Goal: Information Seeking & Learning: Learn about a topic

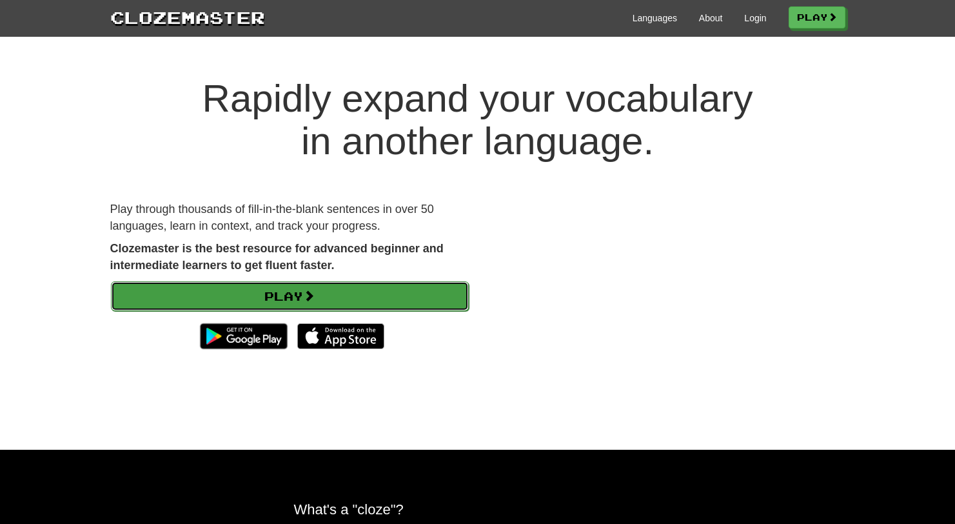
click at [393, 298] on link "Play" at bounding box center [290, 296] width 358 height 30
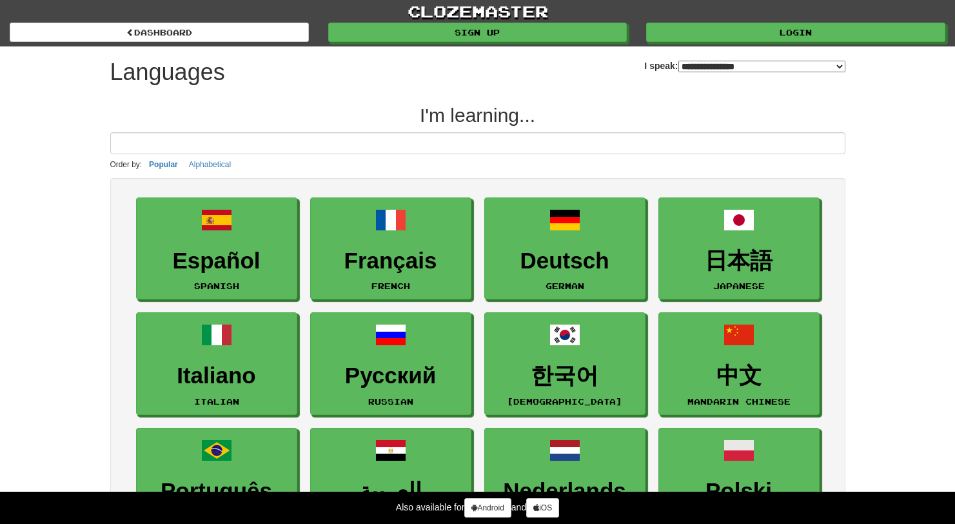
select select "*******"
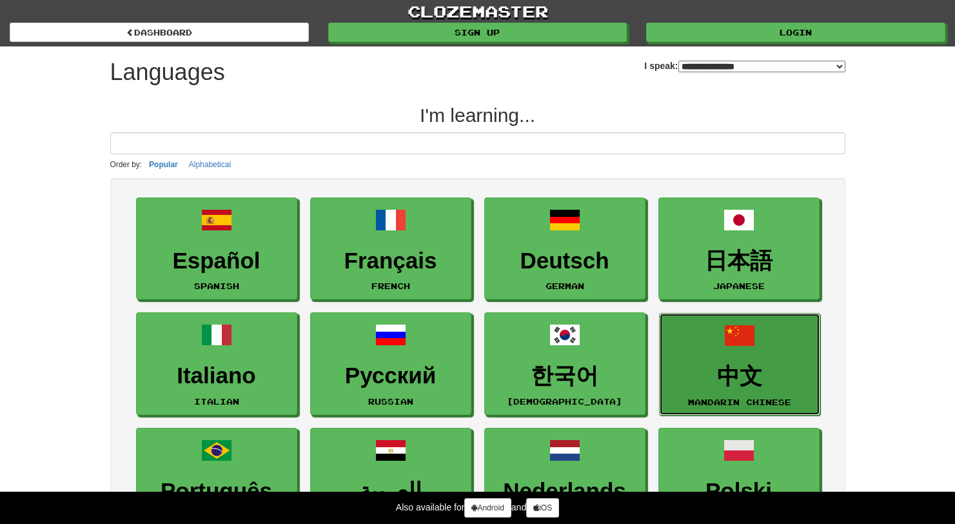
click at [719, 390] on link "中文 Mandarin Chinese" at bounding box center [739, 364] width 161 height 103
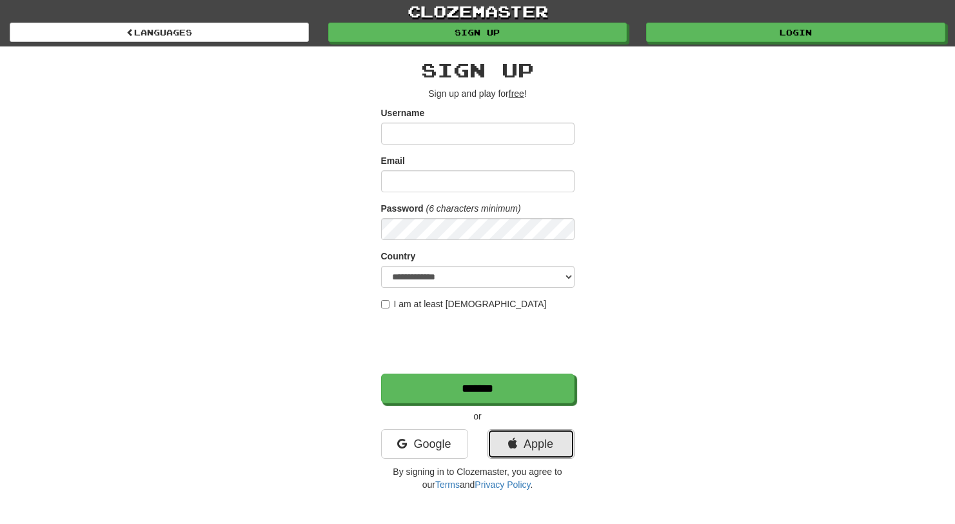
click at [515, 451] on link "Apple" at bounding box center [531, 444] width 87 height 30
click at [432, 432] on link "Google" at bounding box center [424, 444] width 87 height 30
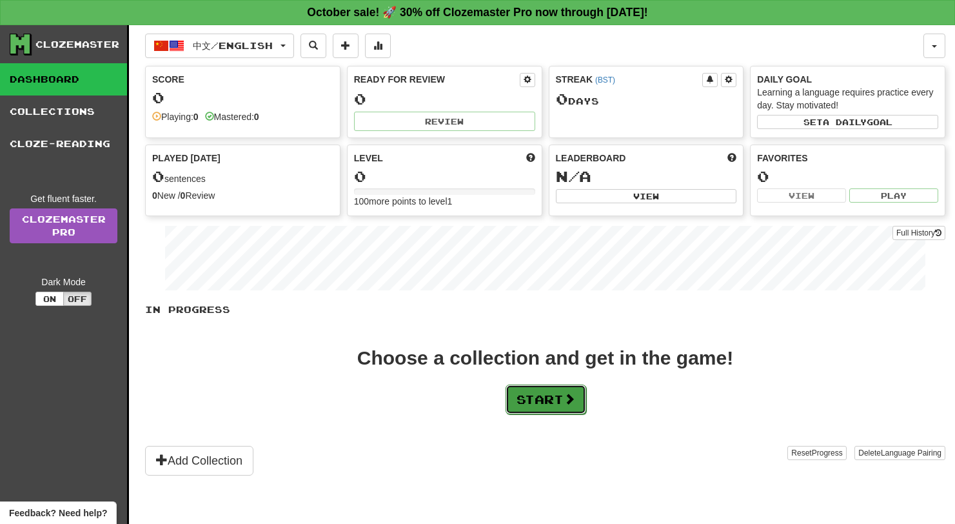
click at [570, 404] on span at bounding box center [570, 399] width 12 height 12
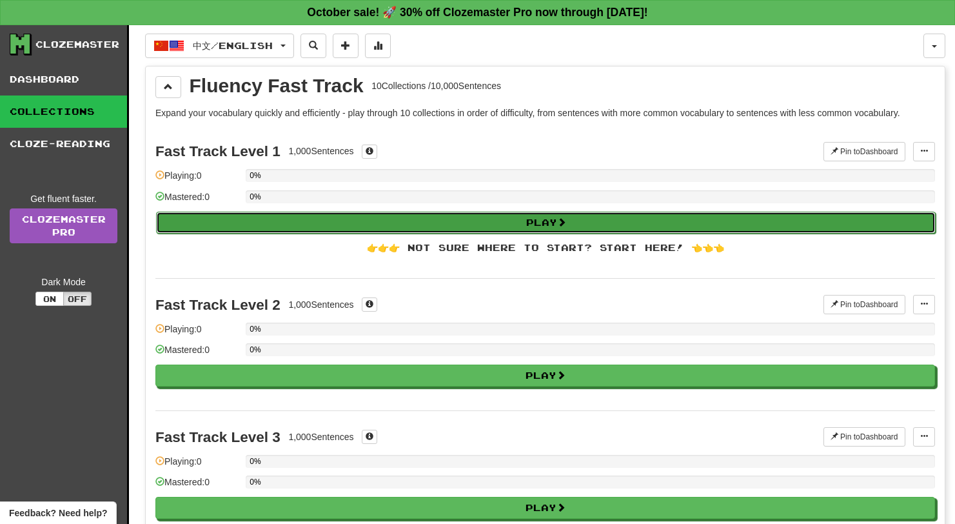
click at [532, 217] on button "Play" at bounding box center [546, 223] width 780 height 22
select select "**"
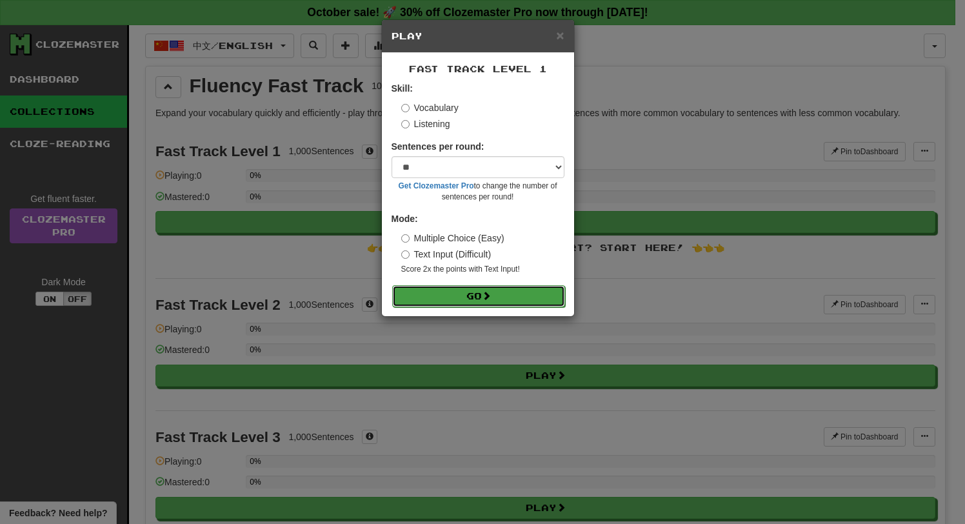
click at [539, 299] on button "Go" at bounding box center [478, 296] width 173 height 22
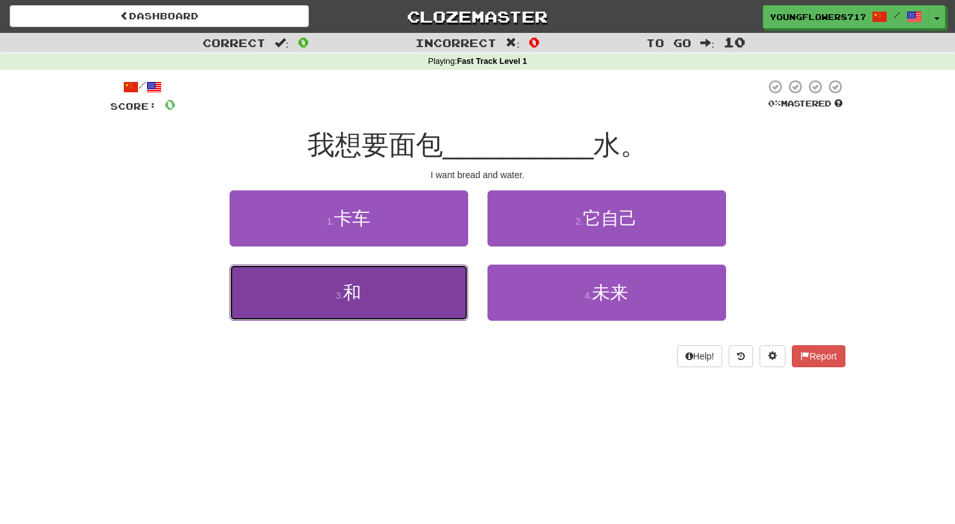
click at [448, 297] on button "3 . 和" at bounding box center [349, 293] width 239 height 56
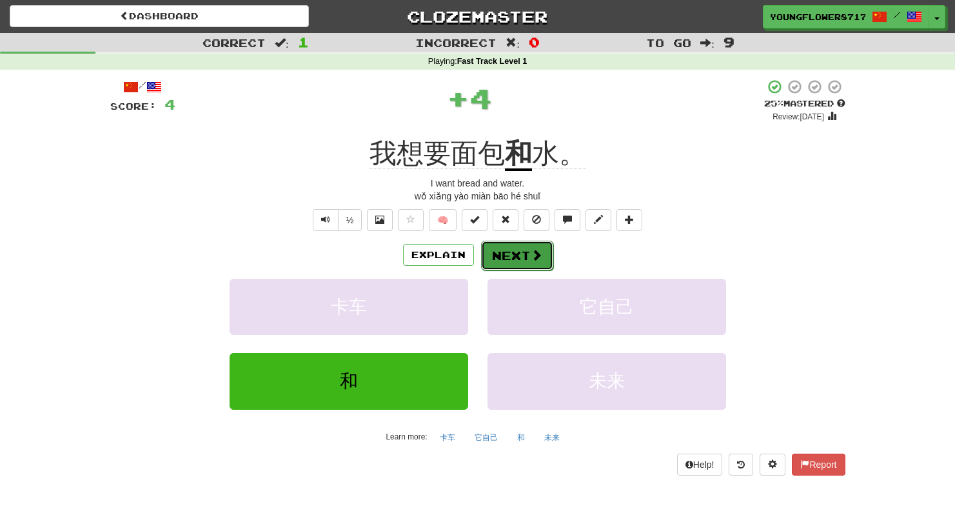
click at [521, 254] on button "Next" at bounding box center [517, 256] width 72 height 30
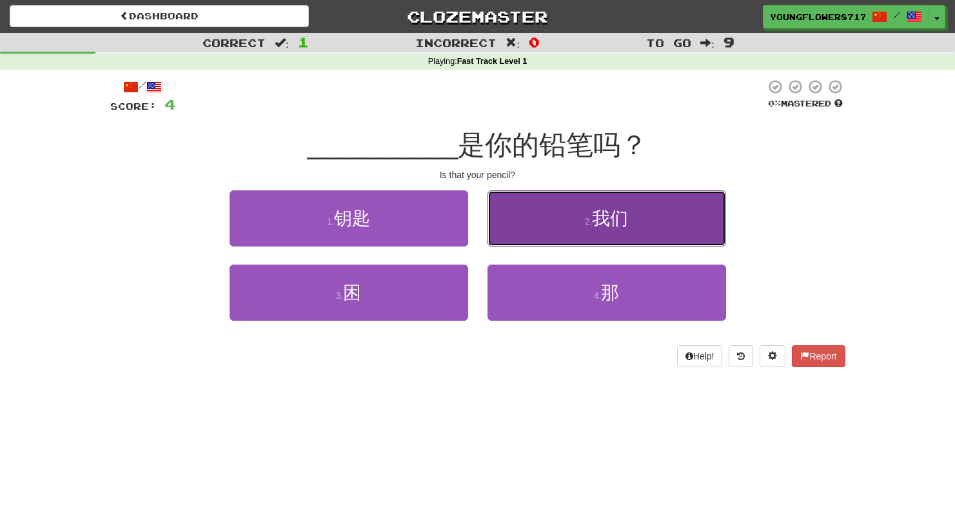
click at [535, 217] on button "2 . 我们" at bounding box center [607, 218] width 239 height 56
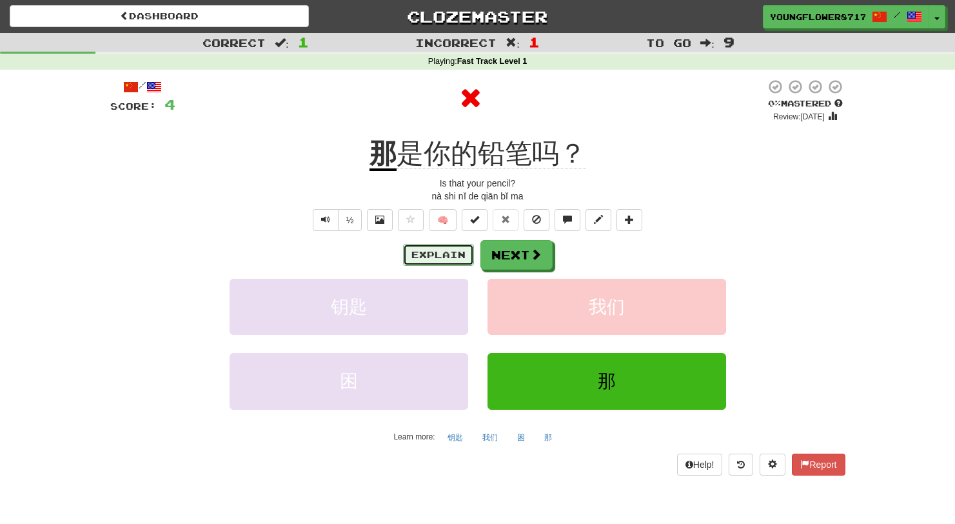
click at [453, 257] on button "Explain" at bounding box center [438, 255] width 71 height 22
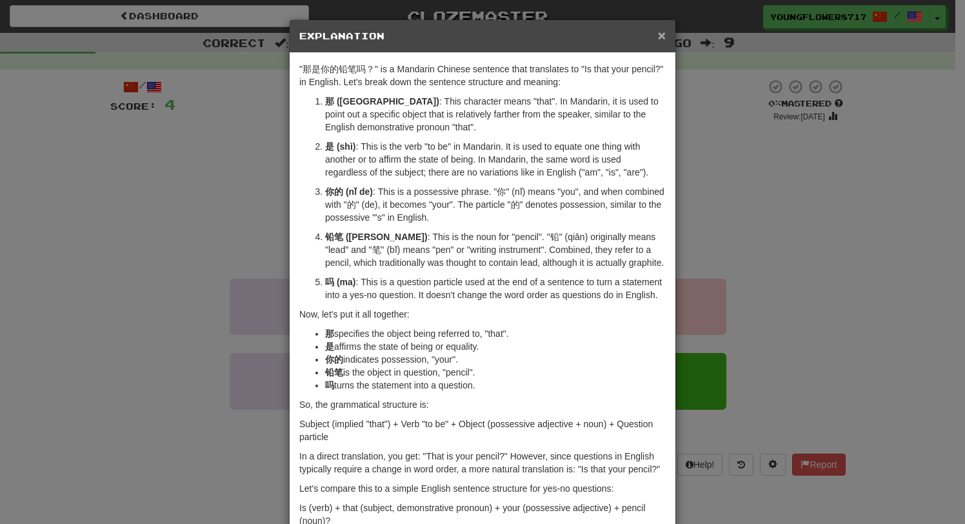
click at [658, 35] on span "×" at bounding box center [662, 35] width 8 height 15
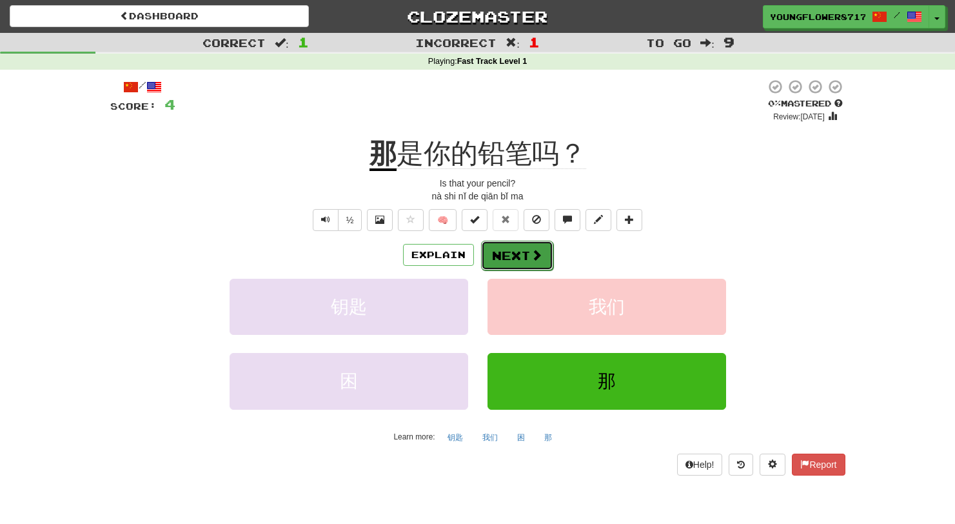
click at [519, 252] on button "Next" at bounding box center [517, 256] width 72 height 30
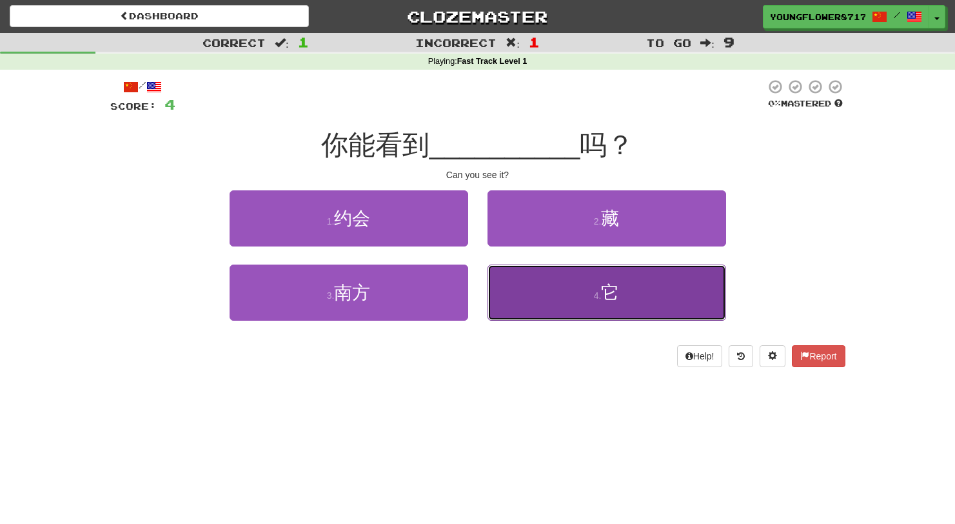
click at [527, 294] on button "4 . 它" at bounding box center [607, 293] width 239 height 56
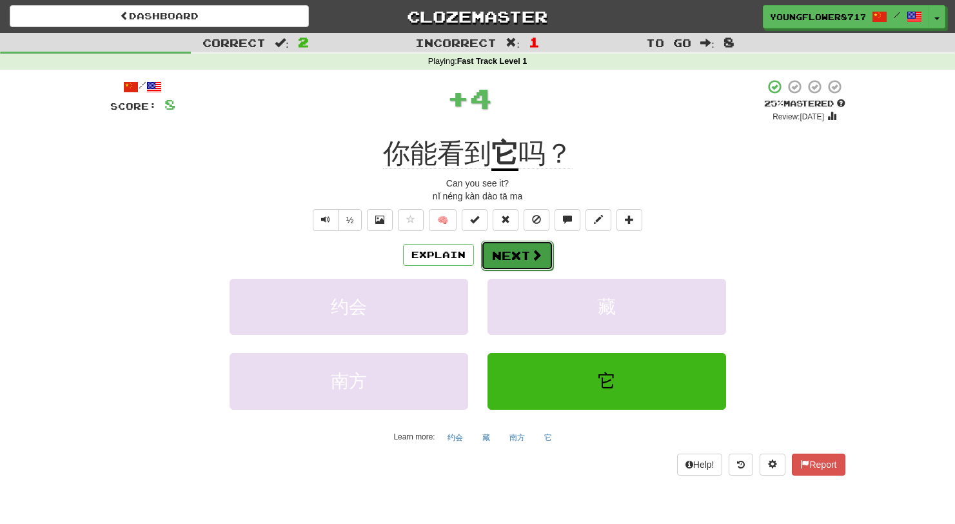
click at [525, 266] on button "Next" at bounding box center [517, 256] width 72 height 30
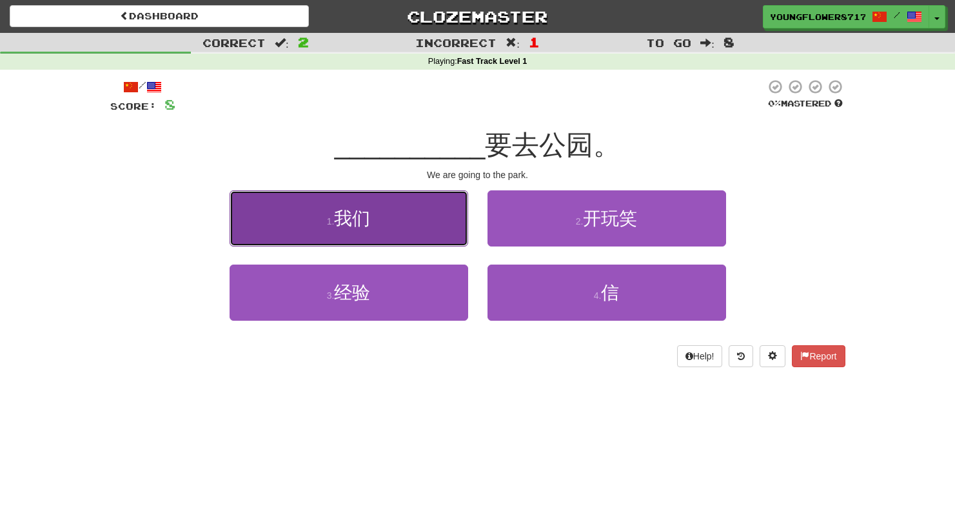
click at [425, 216] on button "1 . 我们" at bounding box center [349, 218] width 239 height 56
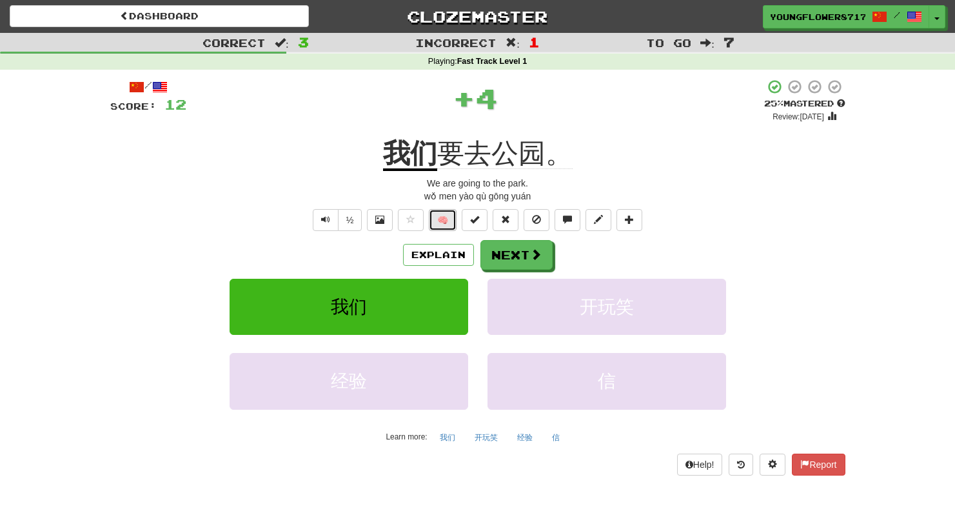
click at [447, 222] on button "🧠" at bounding box center [443, 220] width 28 height 22
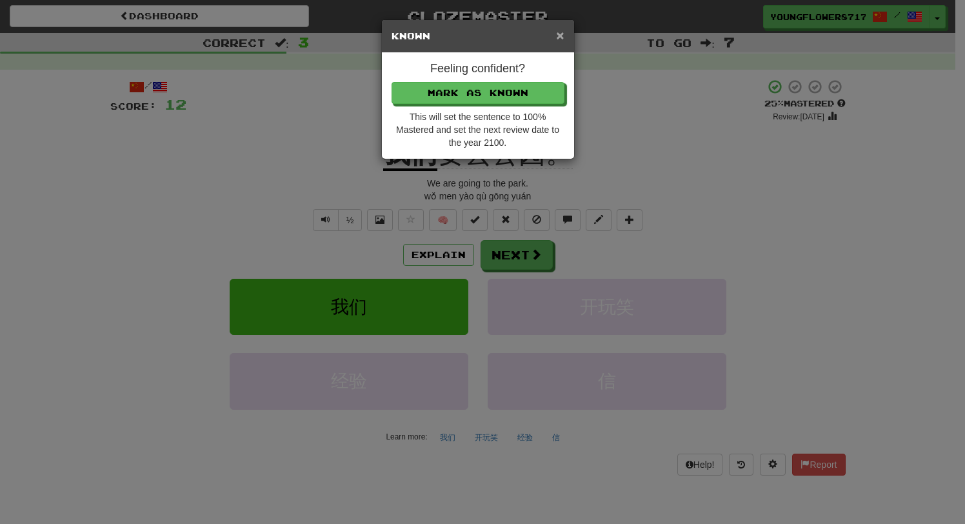
click at [564, 34] on span "×" at bounding box center [560, 35] width 8 height 15
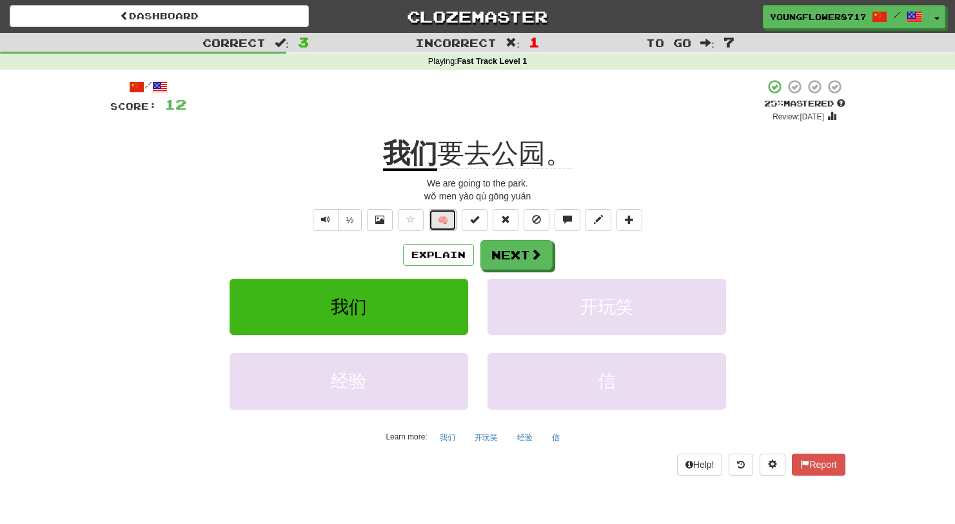
click at [447, 226] on button "🧠" at bounding box center [443, 220] width 28 height 22
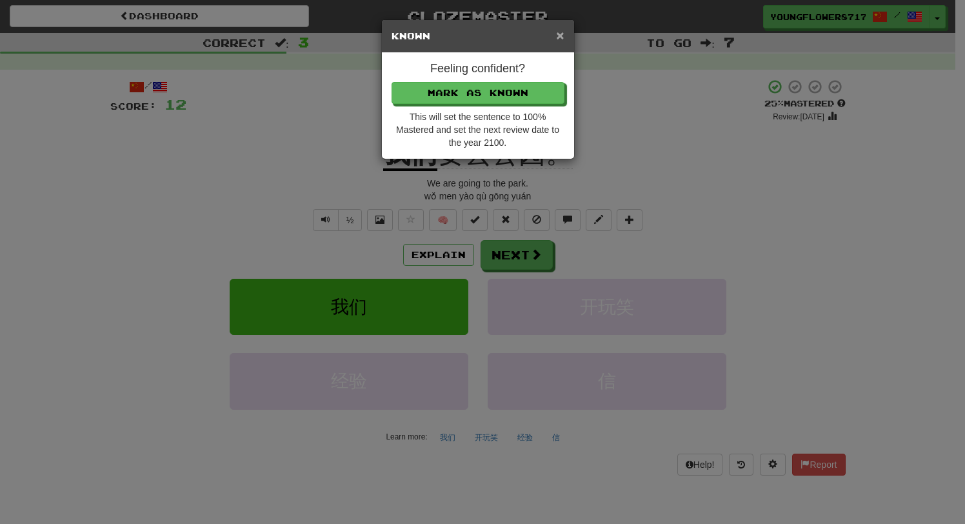
click at [559, 39] on span "×" at bounding box center [560, 35] width 8 height 15
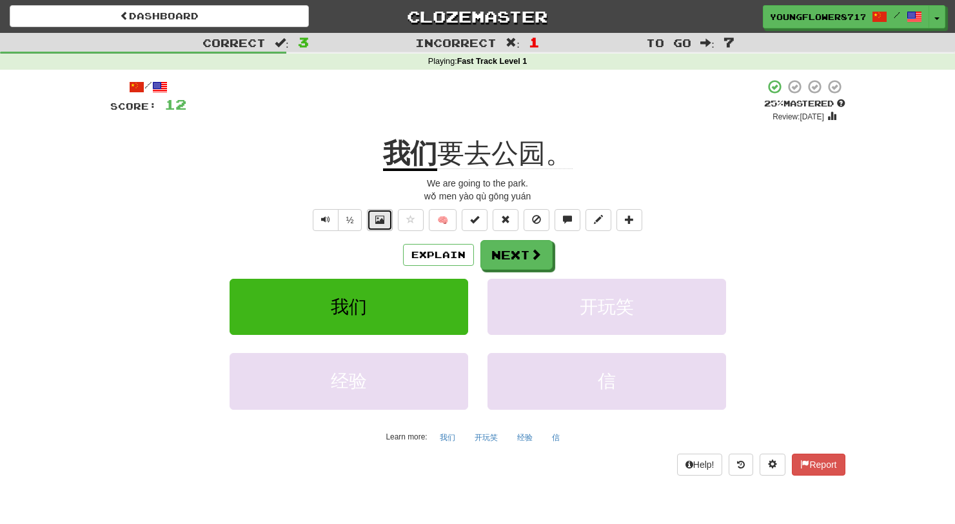
click at [382, 218] on span at bounding box center [379, 219] width 9 height 9
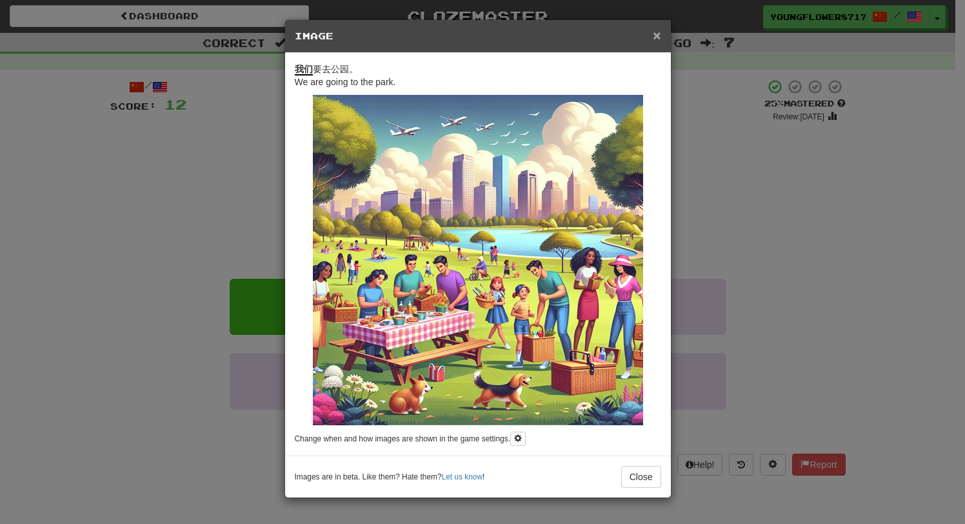
click at [654, 41] on span "×" at bounding box center [657, 35] width 8 height 15
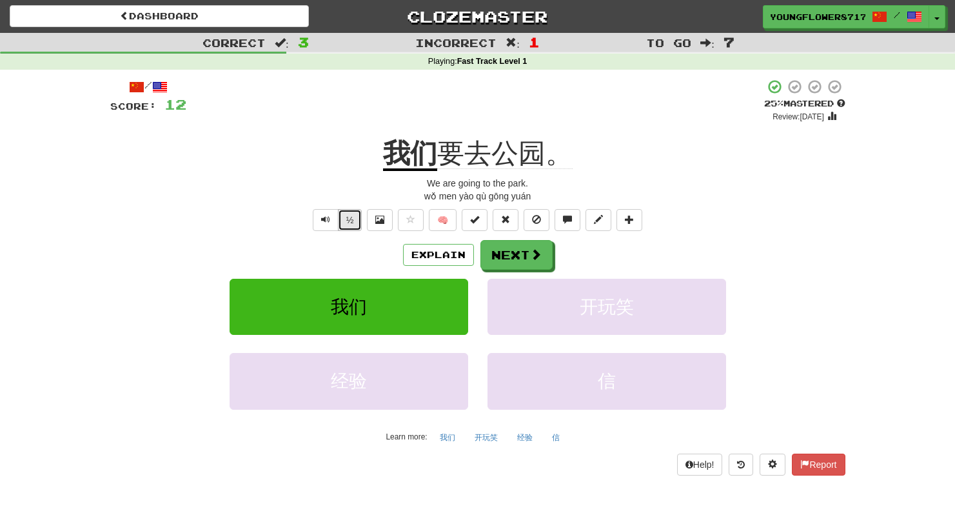
click at [352, 221] on button "½" at bounding box center [350, 220] width 25 height 22
click at [630, 216] on span at bounding box center [629, 219] width 9 height 9
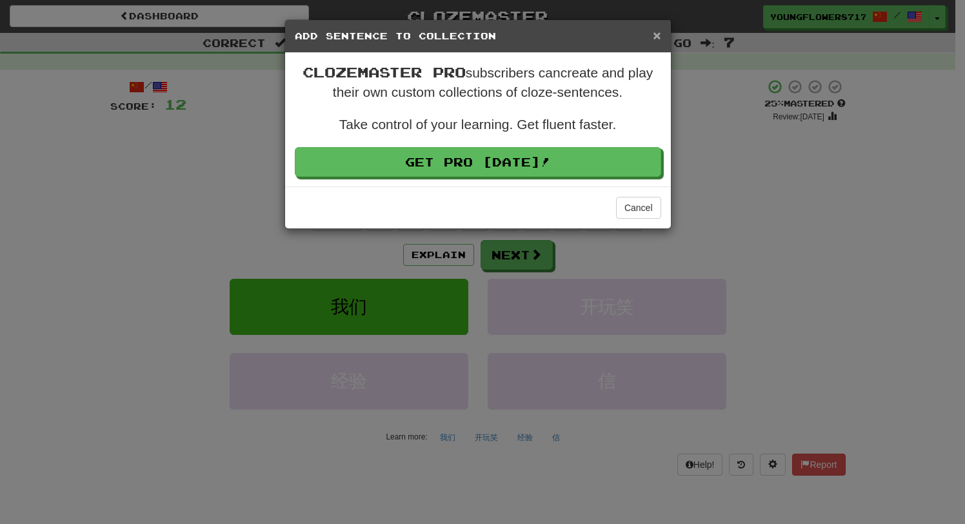
click at [658, 31] on span "×" at bounding box center [657, 35] width 8 height 15
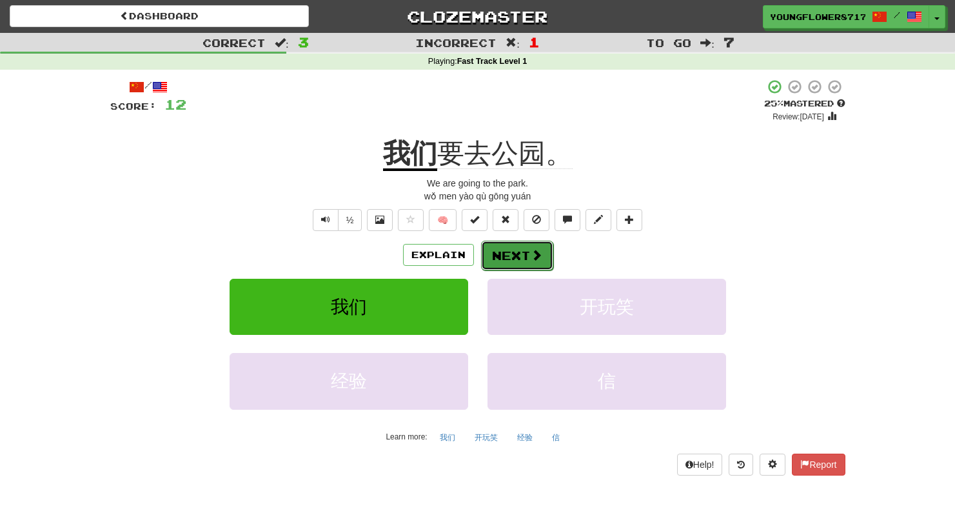
click at [548, 250] on button "Next" at bounding box center [517, 256] width 72 height 30
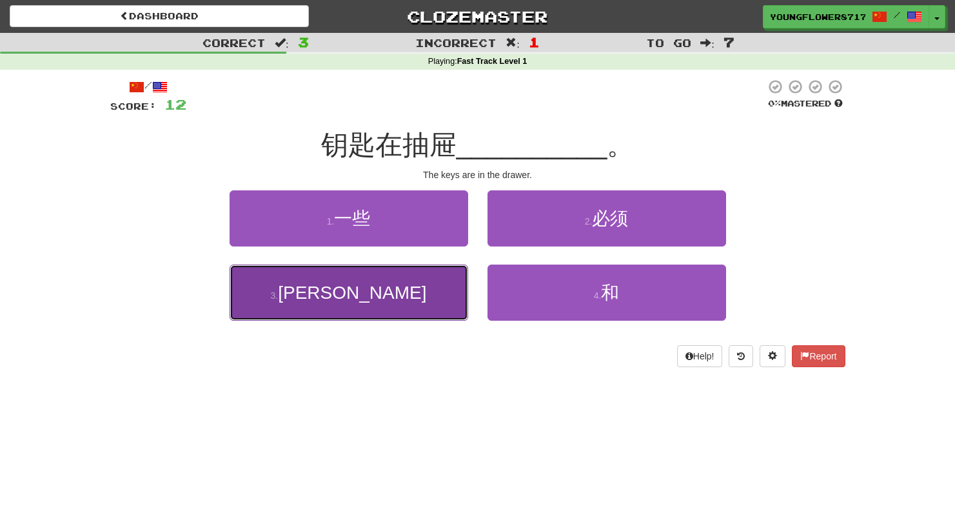
click at [408, 287] on button "3 . 里" at bounding box center [349, 293] width 239 height 56
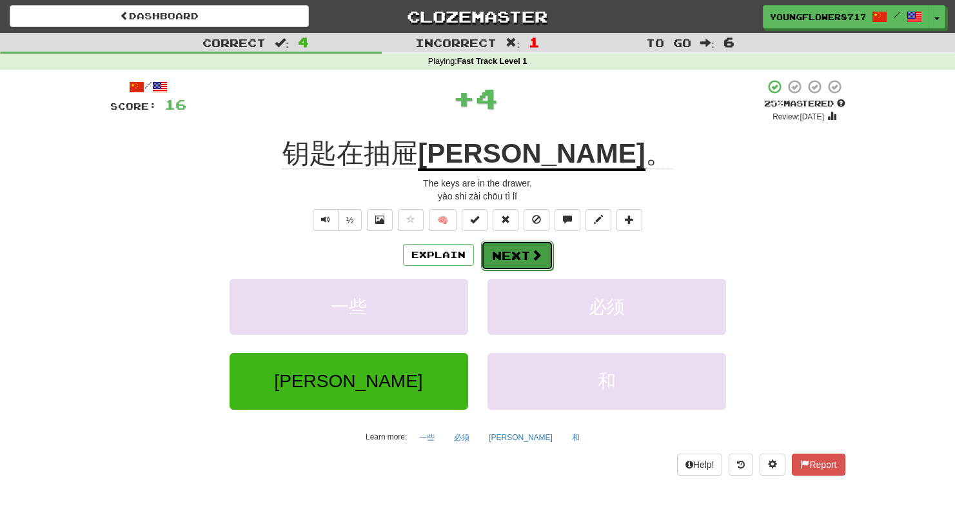
click at [531, 249] on span at bounding box center [537, 255] width 12 height 12
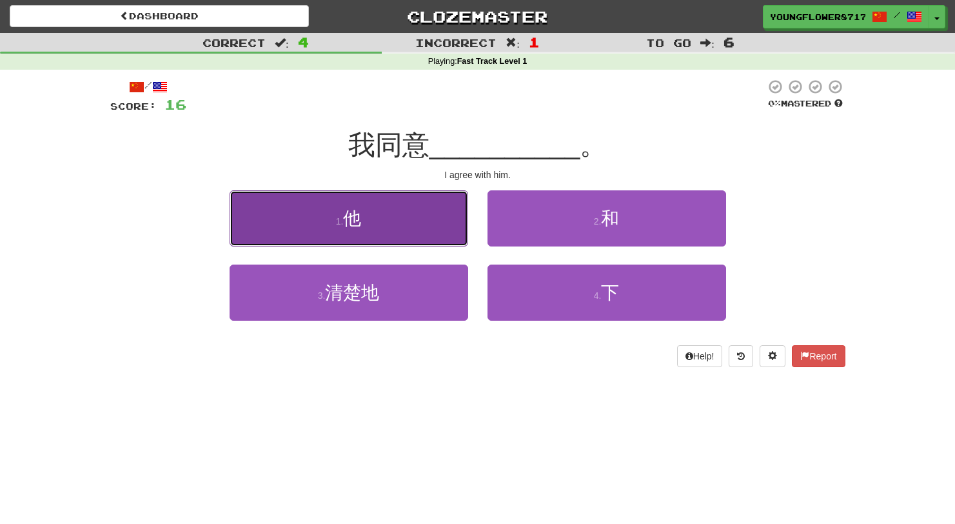
click at [418, 234] on button "1 . 他" at bounding box center [349, 218] width 239 height 56
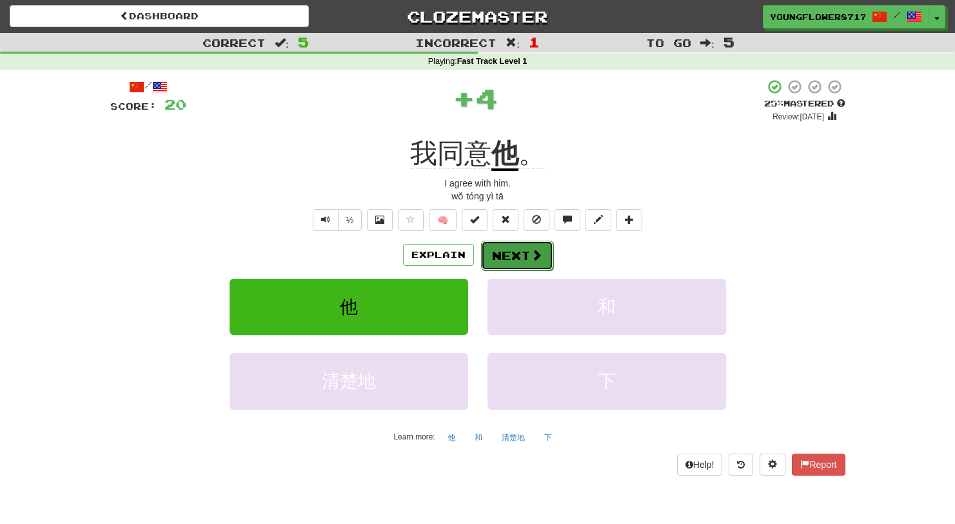
click at [528, 253] on button "Next" at bounding box center [517, 256] width 72 height 30
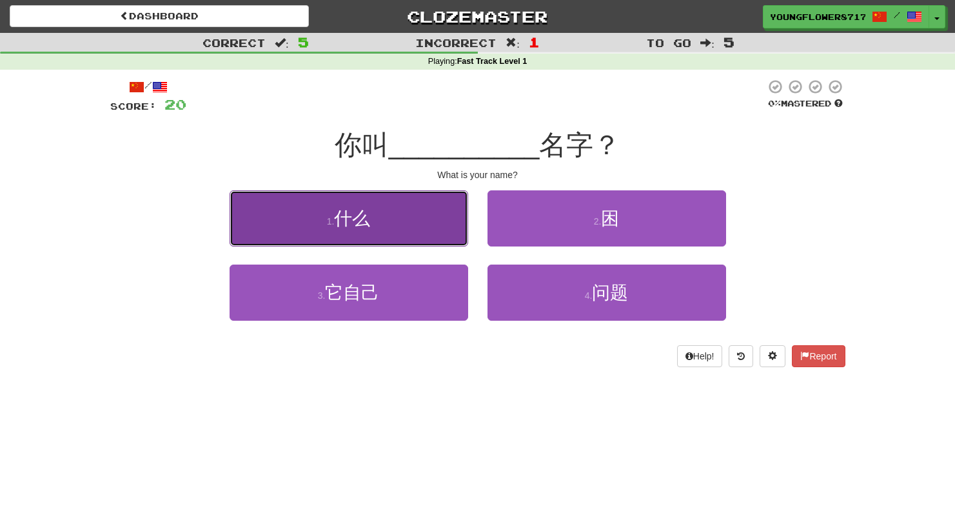
click at [459, 235] on button "1 . 什么" at bounding box center [349, 218] width 239 height 56
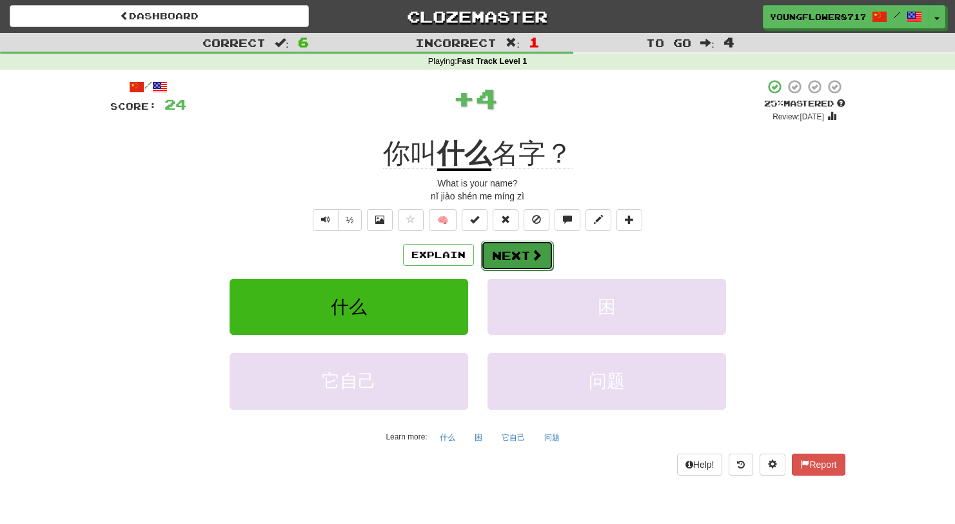
click at [495, 253] on button "Next" at bounding box center [517, 256] width 72 height 30
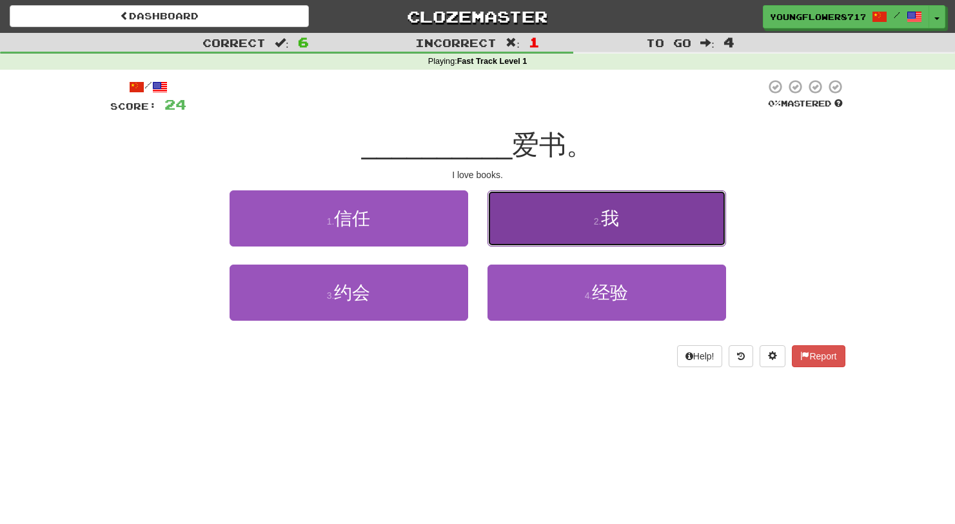
click at [597, 232] on button "2 . 我" at bounding box center [607, 218] width 239 height 56
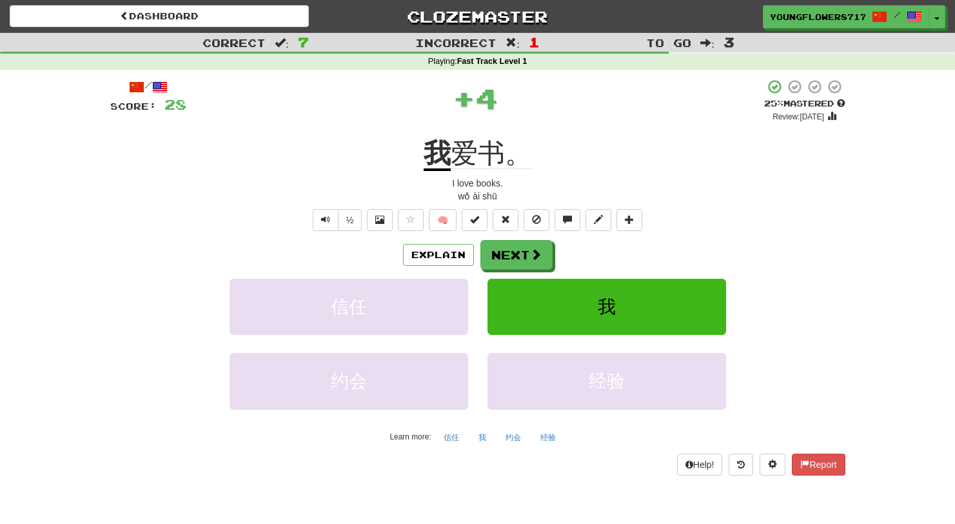
click at [530, 239] on div "/ Score: 28 + 4 25 % Mastered Review: 2025-10-15 我 爱书。 I love books. wǒ ài shū …" at bounding box center [477, 277] width 735 height 396
click at [531, 251] on span at bounding box center [537, 255] width 12 height 12
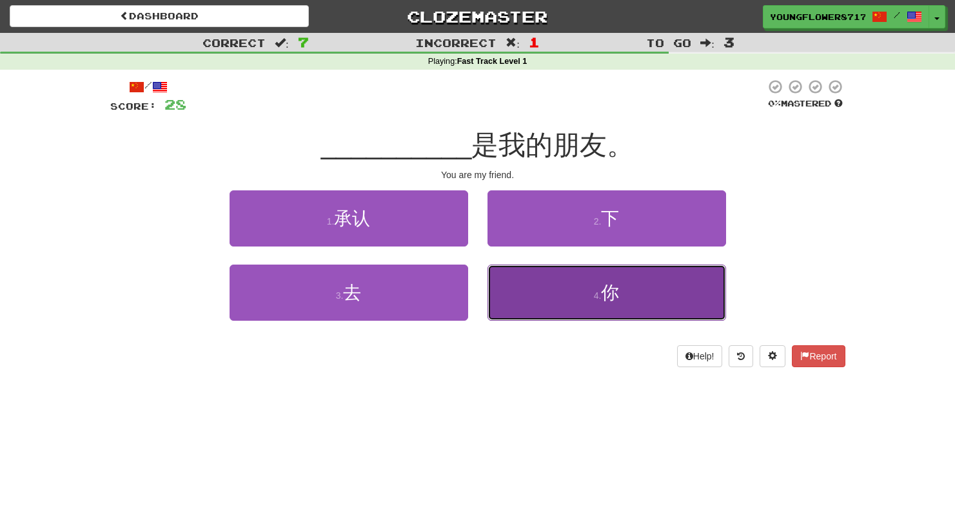
click at [561, 299] on button "4 . 你" at bounding box center [607, 293] width 239 height 56
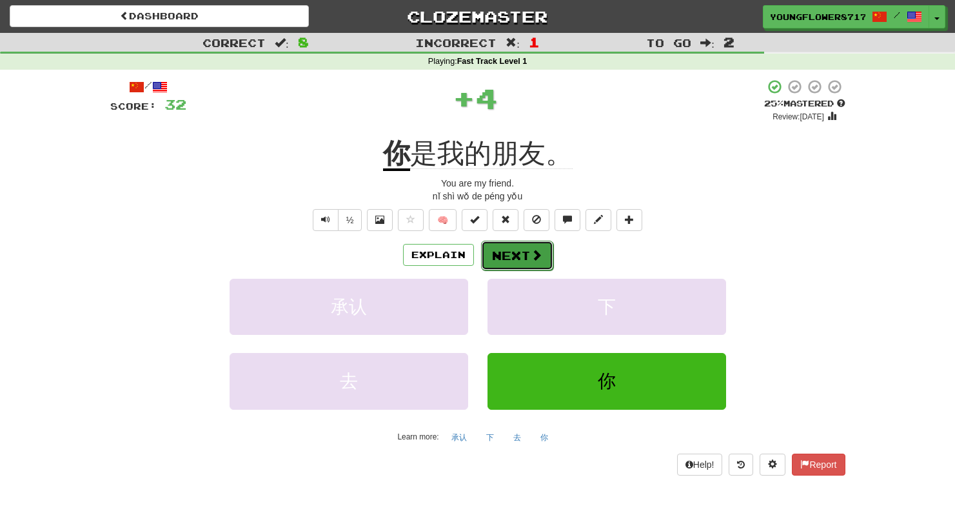
click at [529, 255] on button "Next" at bounding box center [517, 256] width 72 height 30
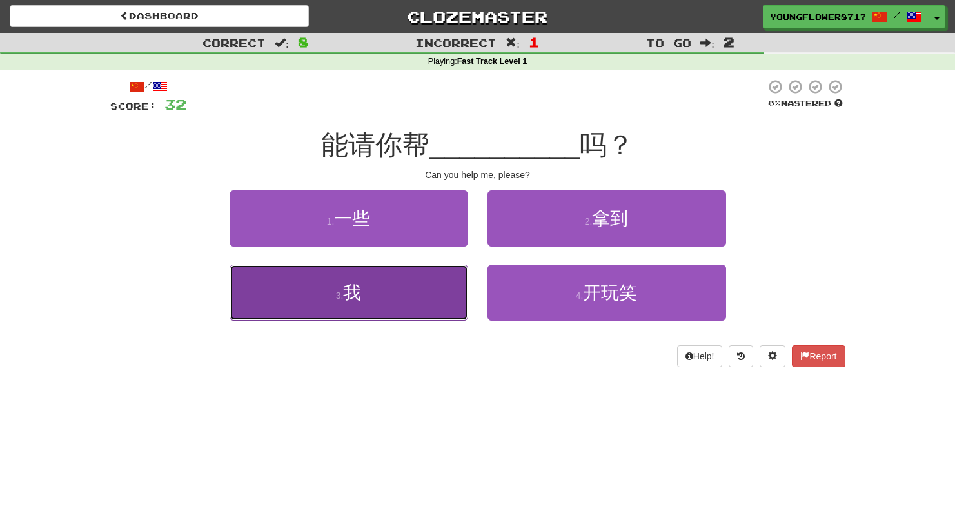
click at [432, 297] on button "3 . 我" at bounding box center [349, 293] width 239 height 56
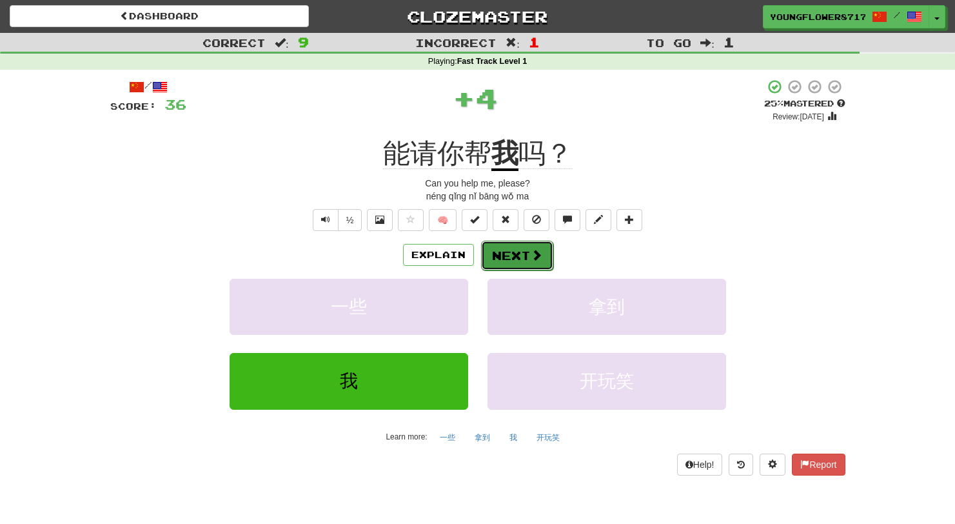
click at [523, 250] on button "Next" at bounding box center [517, 256] width 72 height 30
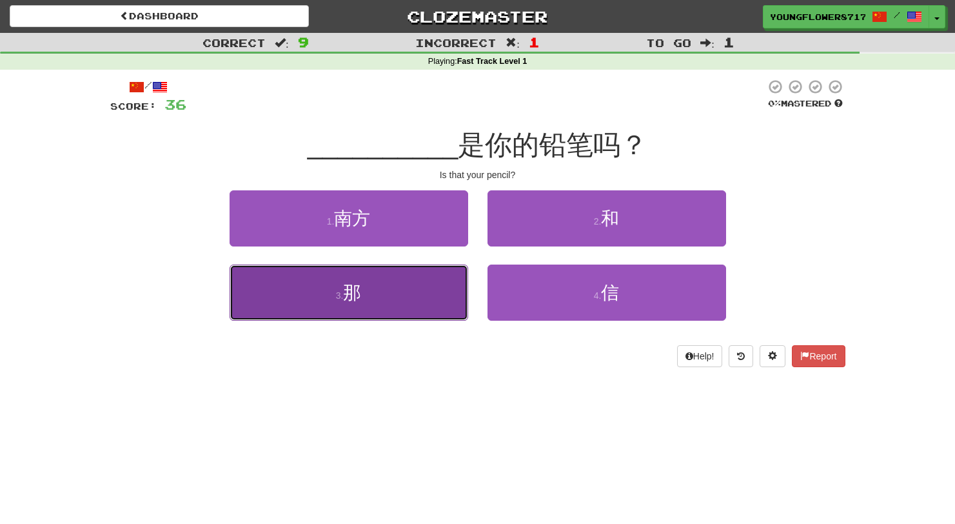
click at [397, 270] on button "3 . 那" at bounding box center [349, 293] width 239 height 56
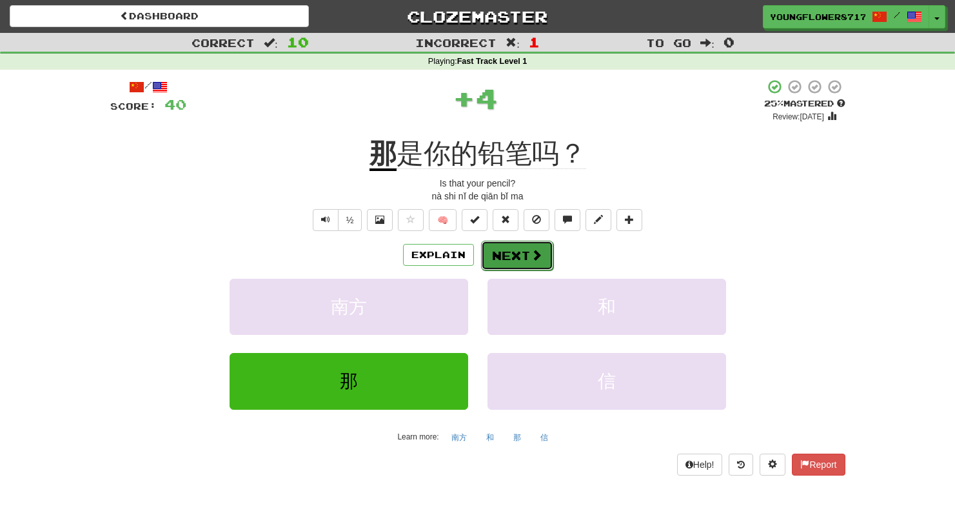
click at [508, 248] on button "Next" at bounding box center [517, 256] width 72 height 30
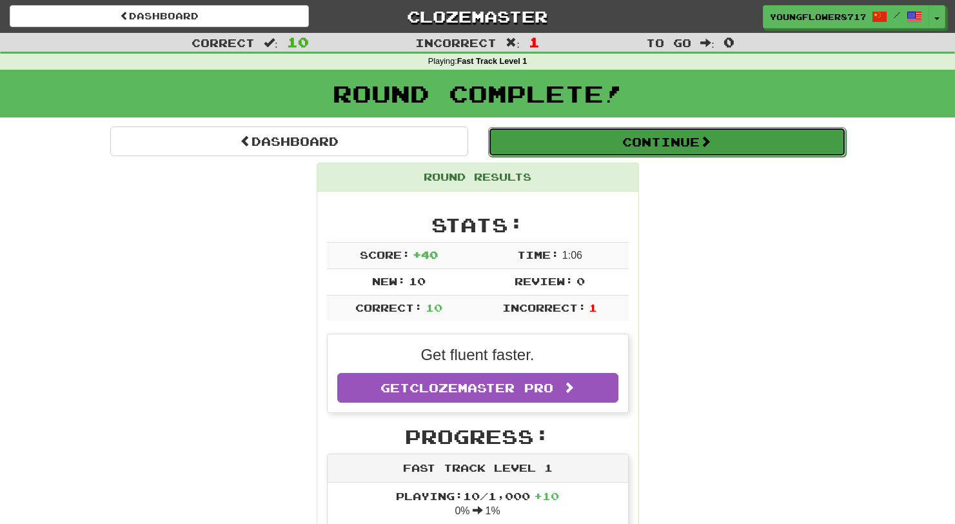
click at [783, 128] on button "Continue" at bounding box center [667, 142] width 358 height 30
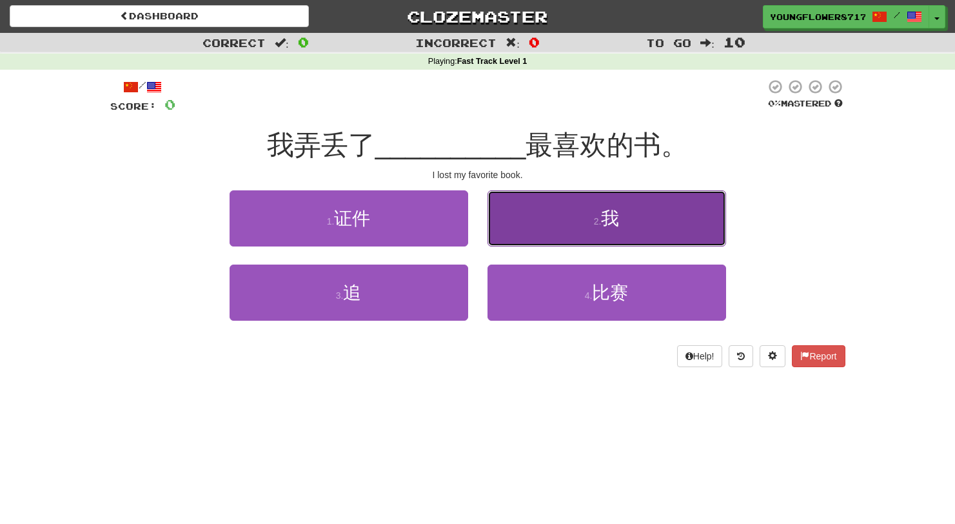
click at [639, 201] on button "2 . 我" at bounding box center [607, 218] width 239 height 56
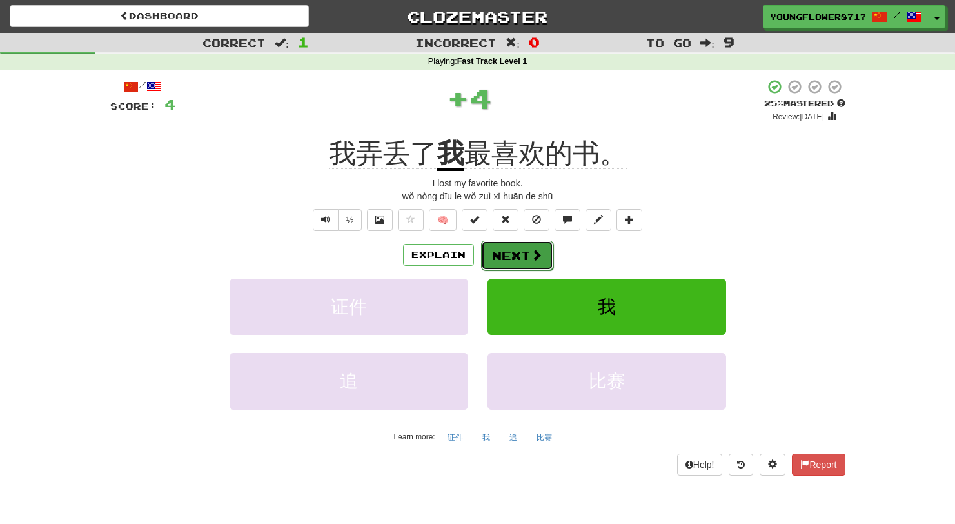
click at [517, 267] on button "Next" at bounding box center [517, 256] width 72 height 30
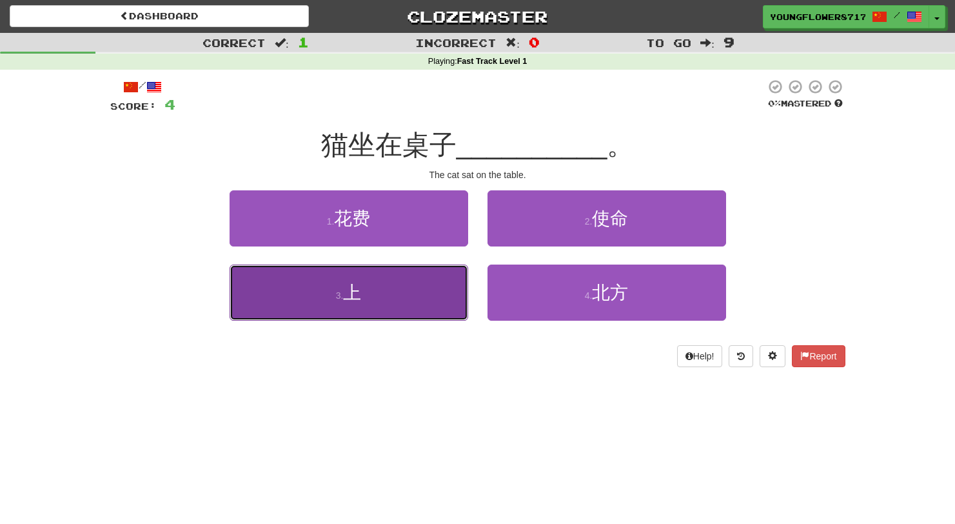
click at [383, 292] on button "3 . 上" at bounding box center [349, 293] width 239 height 56
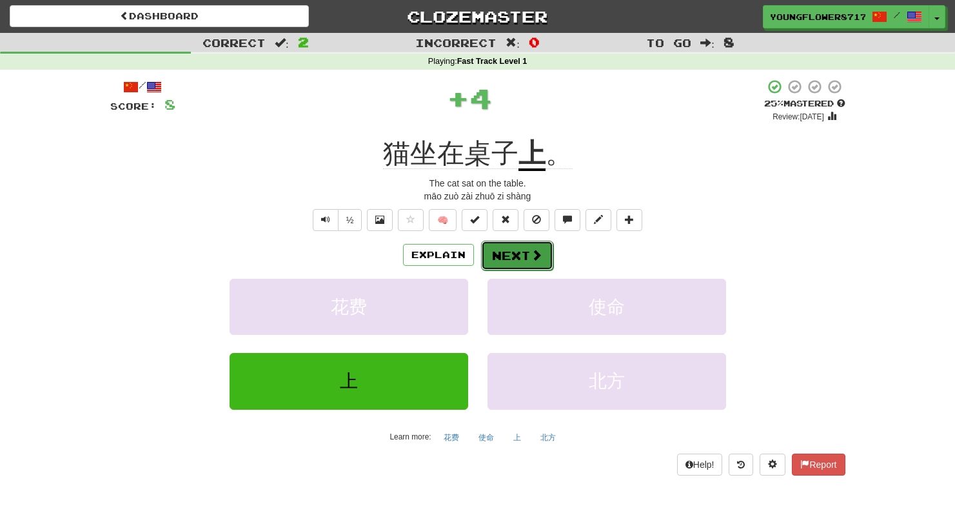
click at [505, 249] on button "Next" at bounding box center [517, 256] width 72 height 30
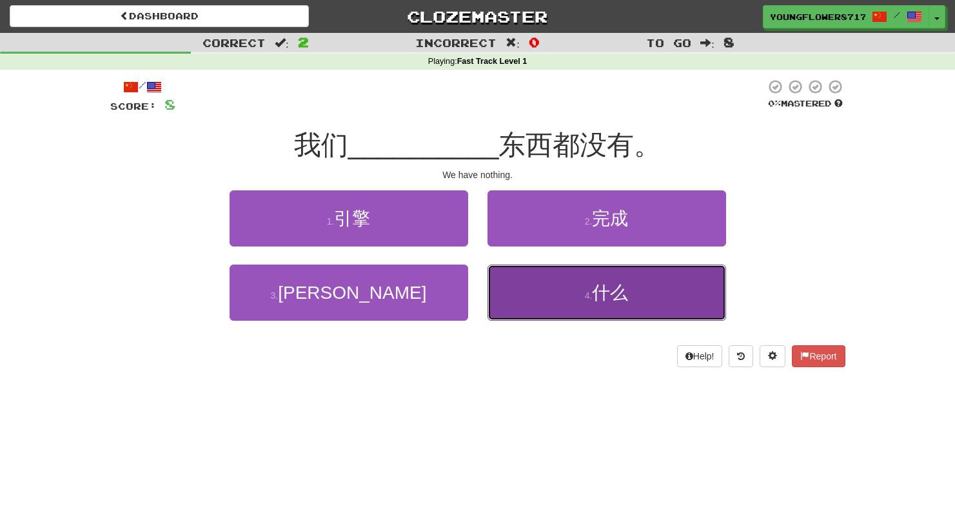
click at [550, 299] on button "4 . 什么" at bounding box center [607, 293] width 239 height 56
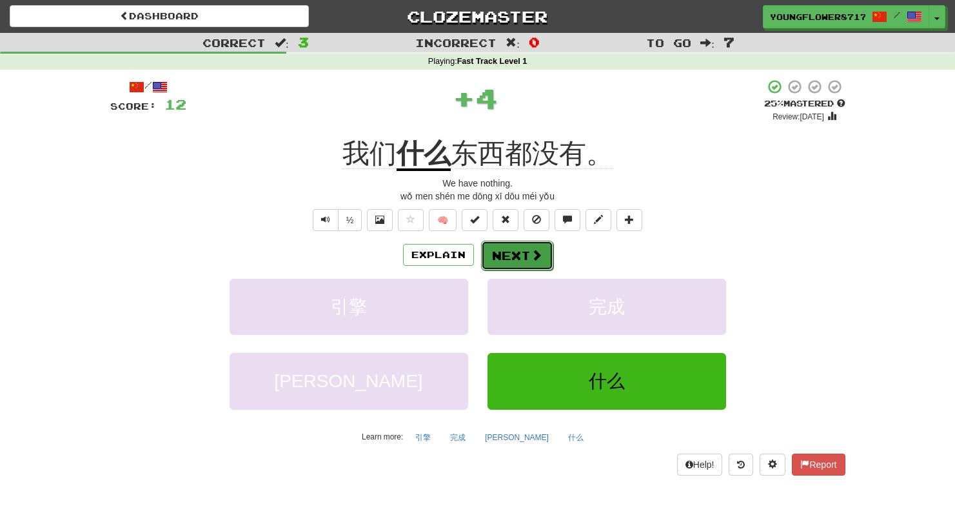
click at [524, 261] on button "Next" at bounding box center [517, 256] width 72 height 30
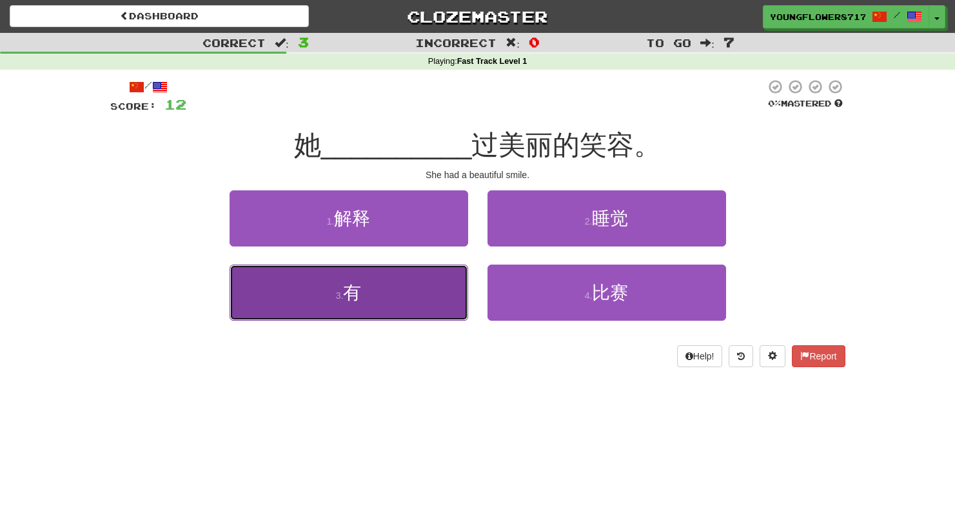
click at [459, 303] on button "3 . 有" at bounding box center [349, 293] width 239 height 56
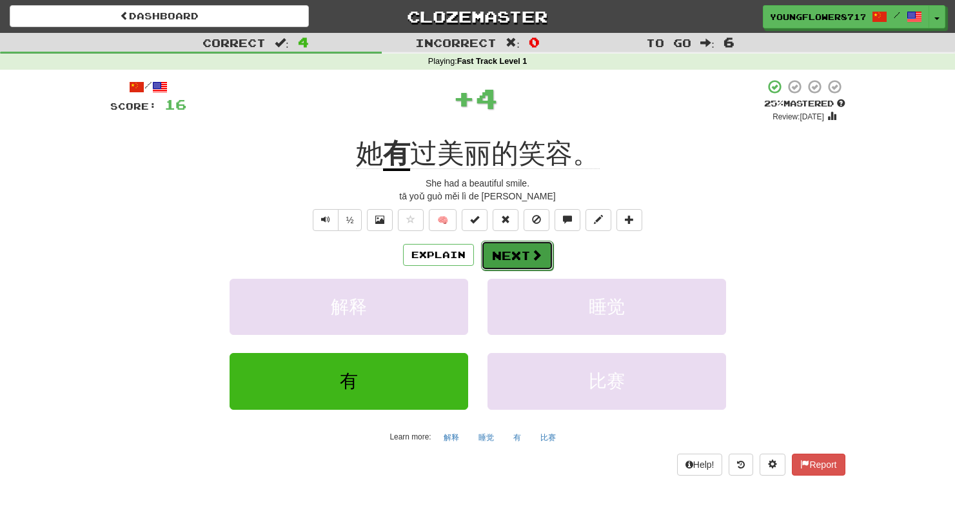
click at [534, 251] on span at bounding box center [537, 255] width 12 height 12
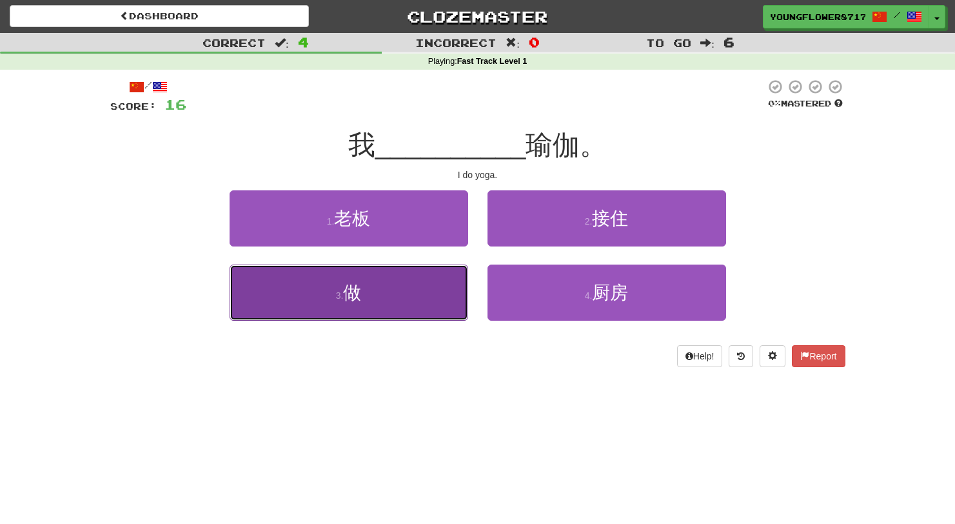
click at [446, 290] on button "3 . 做" at bounding box center [349, 293] width 239 height 56
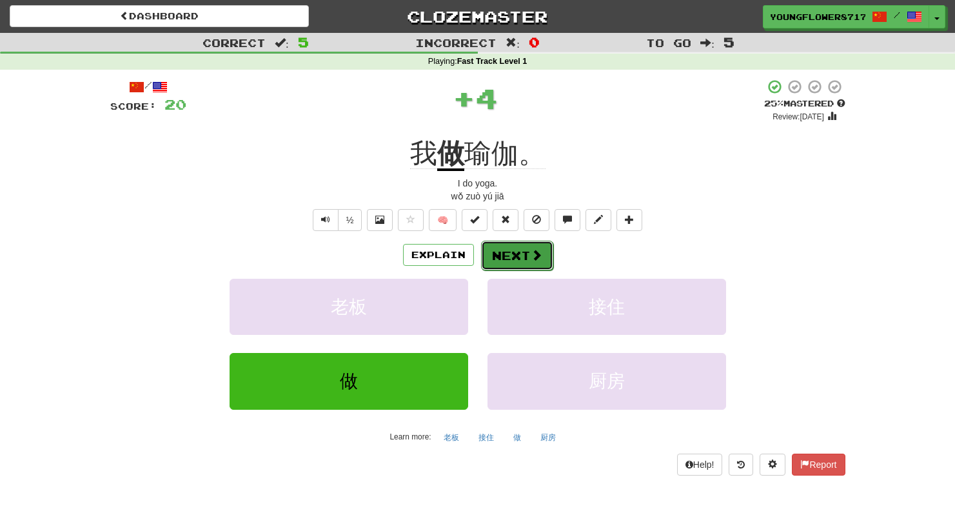
click at [512, 258] on button "Next" at bounding box center [517, 256] width 72 height 30
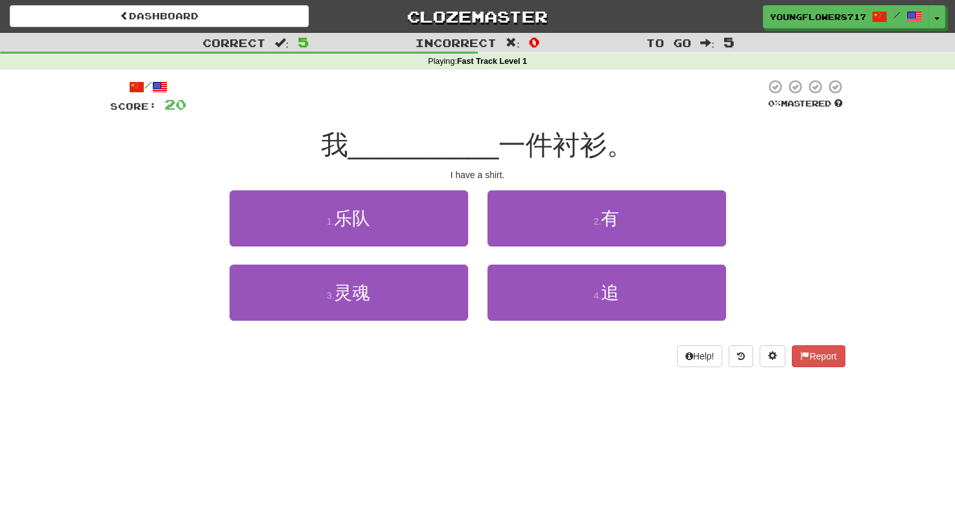
click at [499, 246] on div "2 . 有" at bounding box center [607, 227] width 258 height 74
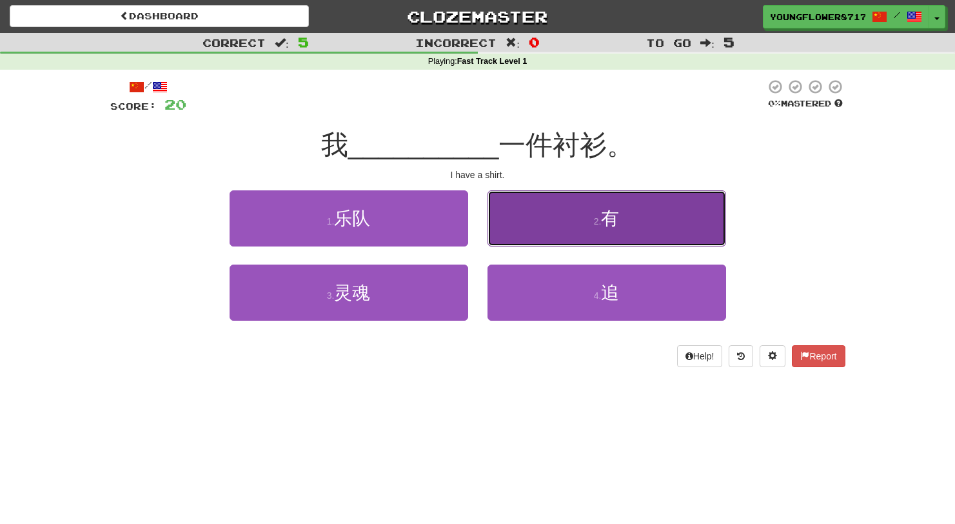
click at [505, 228] on button "2 . 有" at bounding box center [607, 218] width 239 height 56
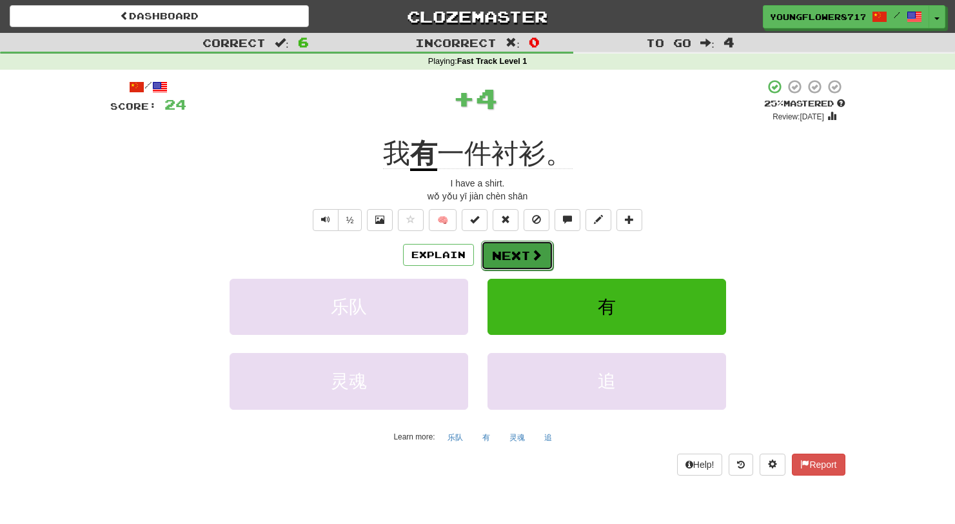
click at [501, 255] on button "Next" at bounding box center [517, 256] width 72 height 30
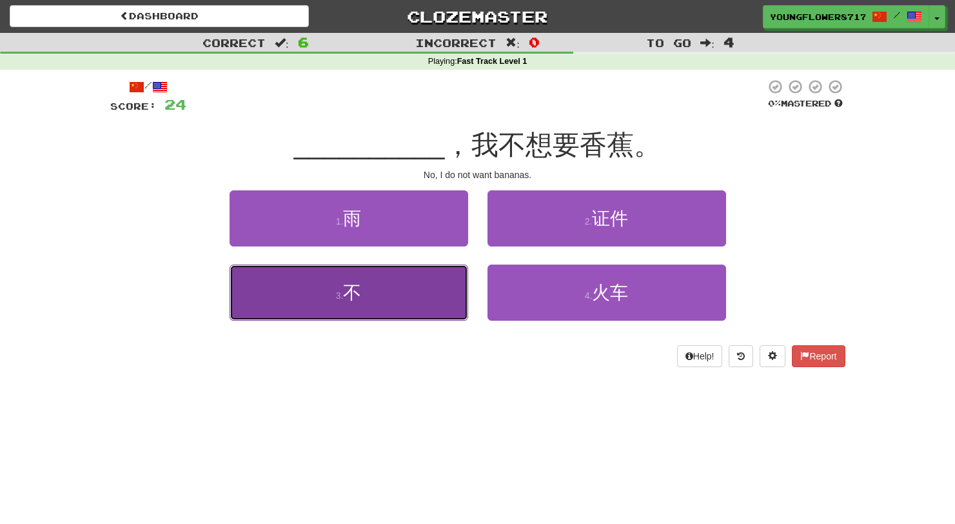
click at [409, 278] on button "3 . 不" at bounding box center [349, 293] width 239 height 56
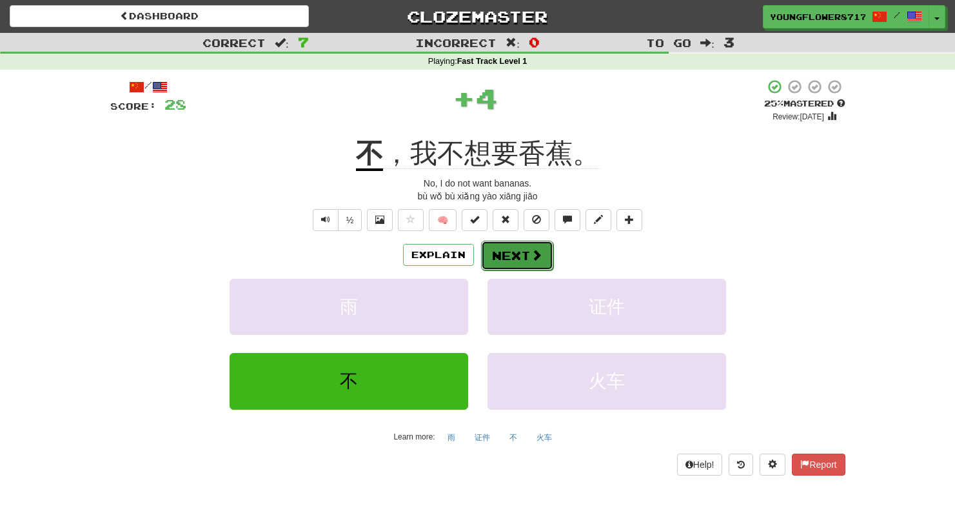
click at [525, 259] on button "Next" at bounding box center [517, 256] width 72 height 30
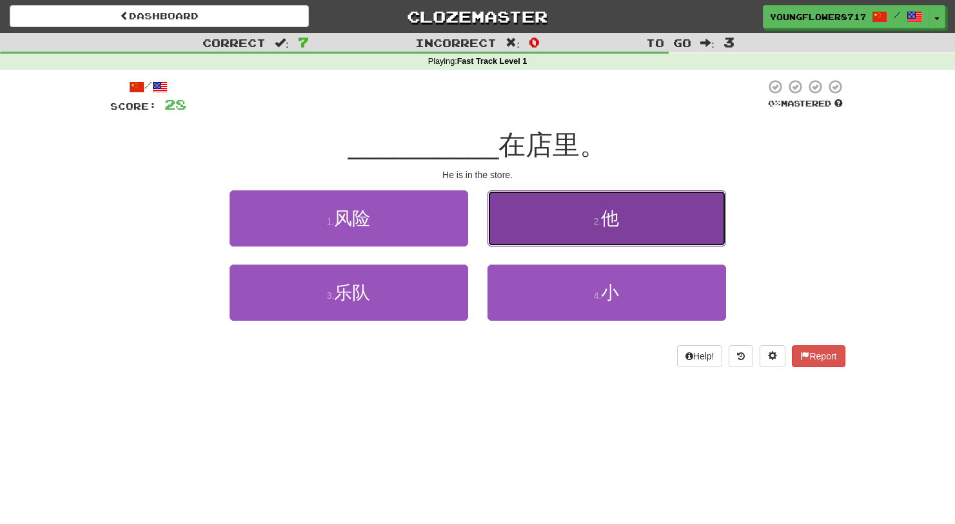
click at [514, 233] on button "2 . 他" at bounding box center [607, 218] width 239 height 56
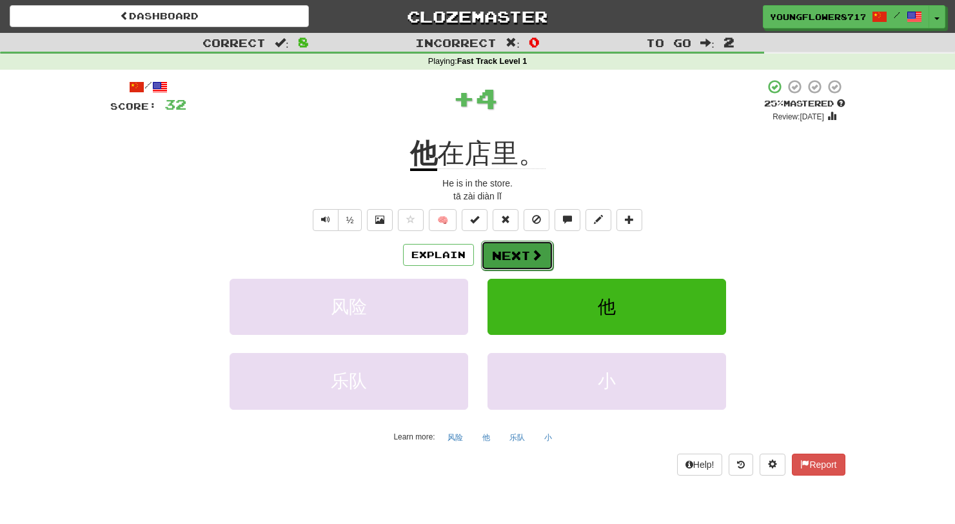
click at [510, 243] on button "Next" at bounding box center [517, 256] width 72 height 30
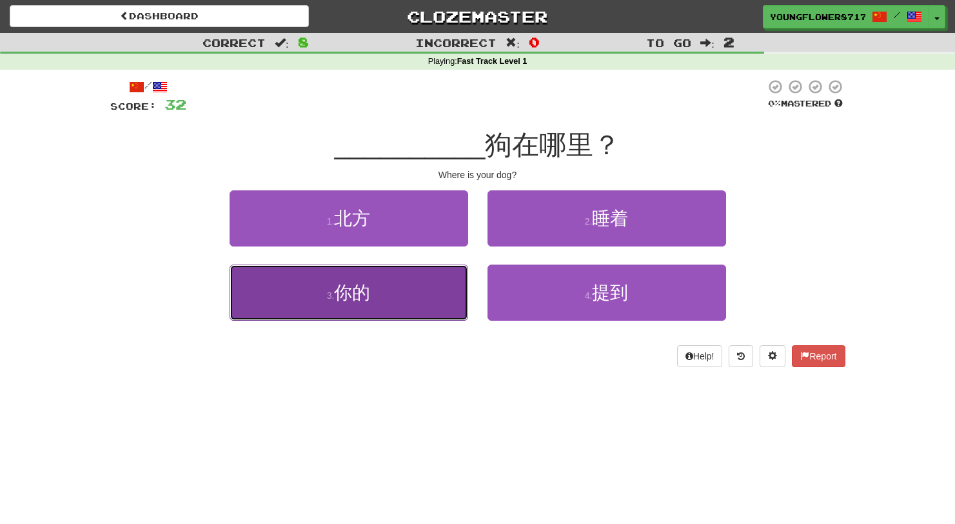
click at [429, 303] on button "3 . 你的" at bounding box center [349, 293] width 239 height 56
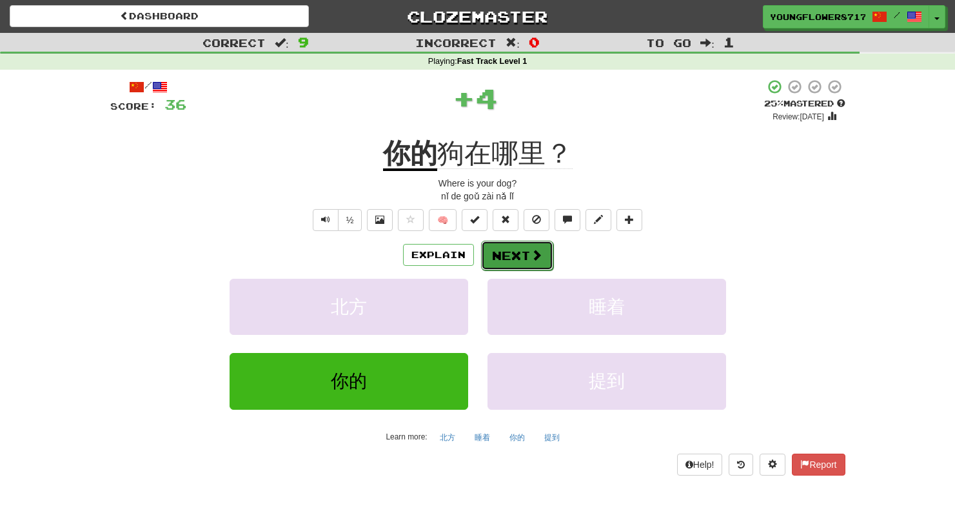
click at [510, 255] on button "Next" at bounding box center [517, 256] width 72 height 30
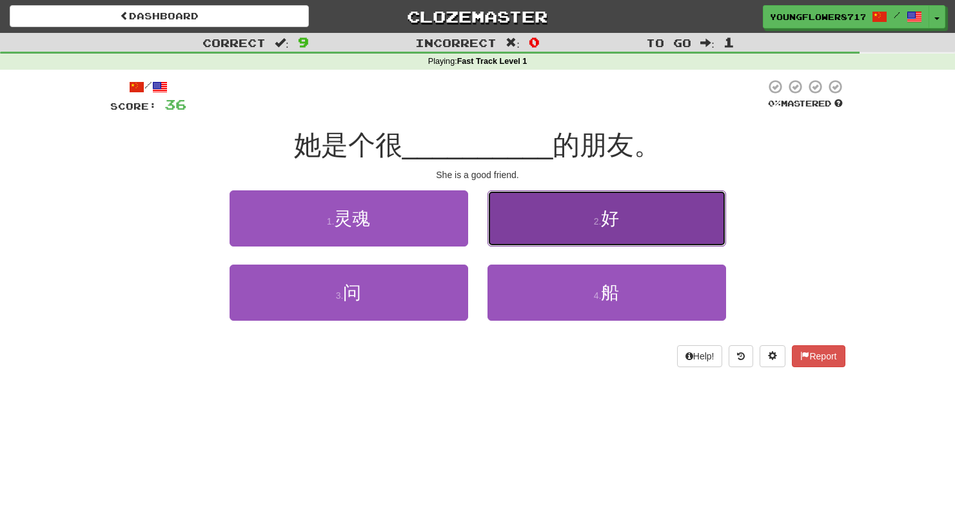
click at [530, 213] on button "2 . 好" at bounding box center [607, 218] width 239 height 56
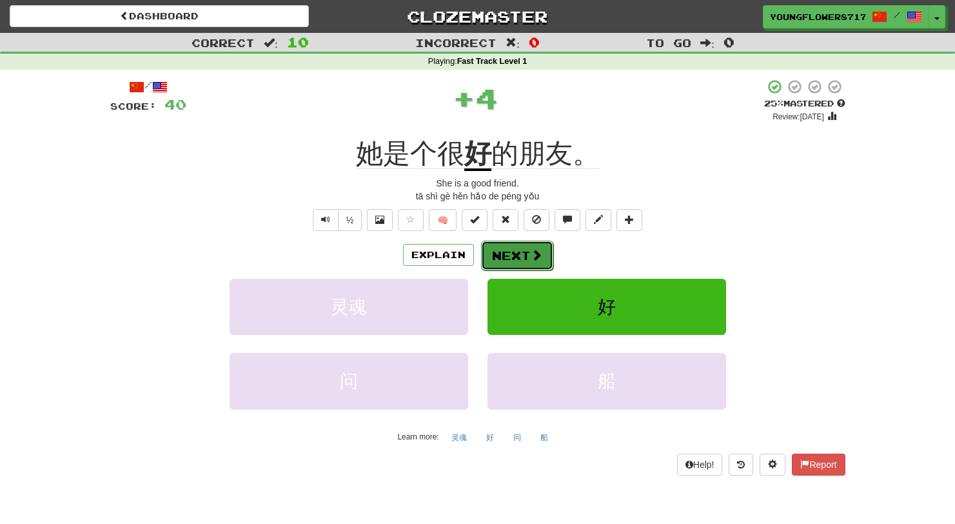
click at [517, 252] on button "Next" at bounding box center [517, 256] width 72 height 30
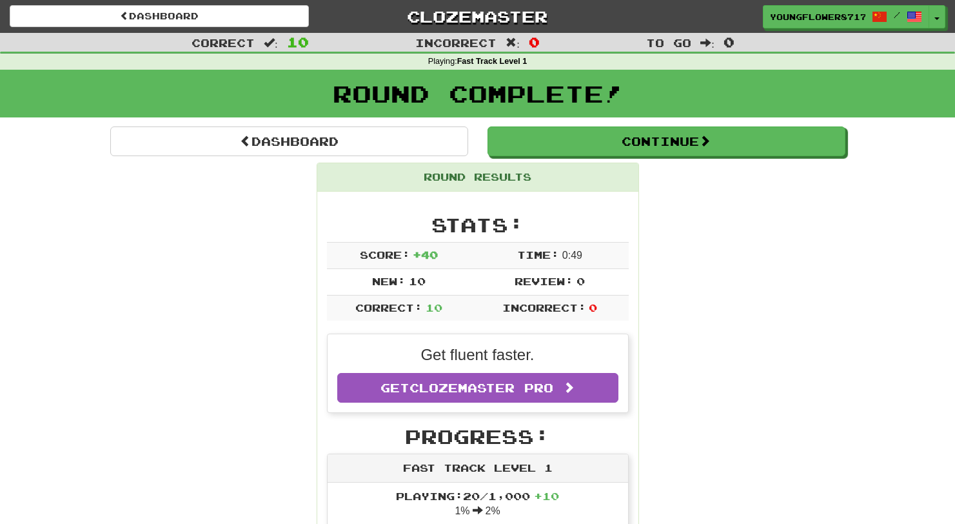
drag, startPoint x: 965, startPoint y: 121, endPoint x: 864, endPoint y: 94, distance: 104.2
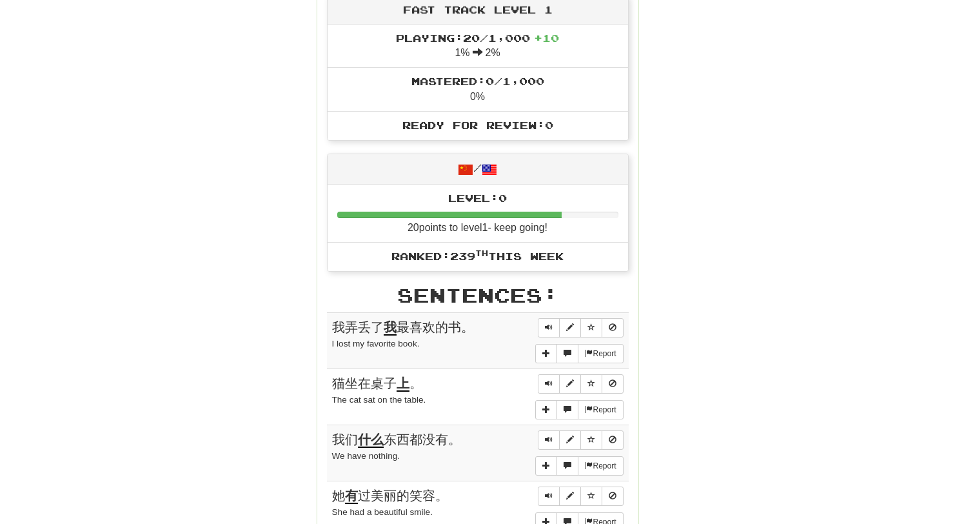
click at [955, 157] on html "Dashboard Clozemaster YoungFlower8717 / Toggle Dropdown Dashboard Leaderboard A…" at bounding box center [477, 465] width 955 height 1846
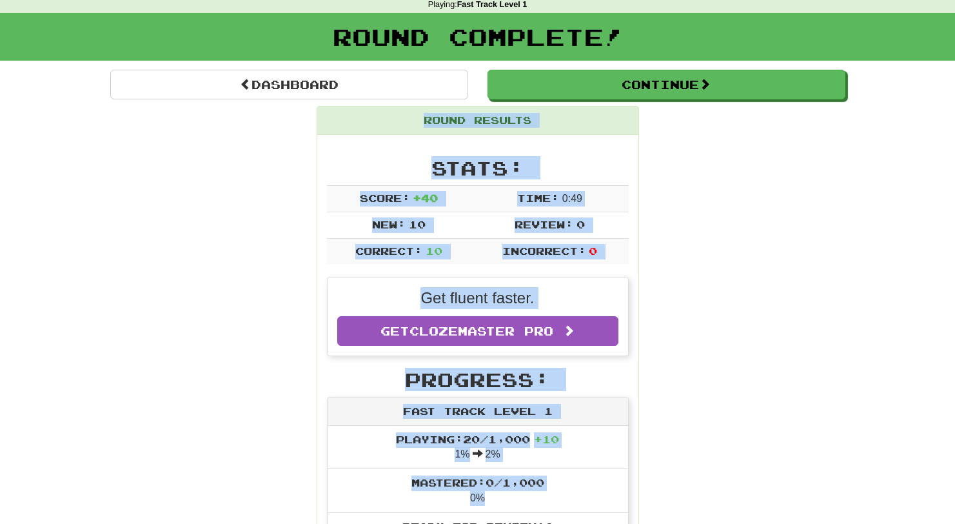
scroll to position [48, 0]
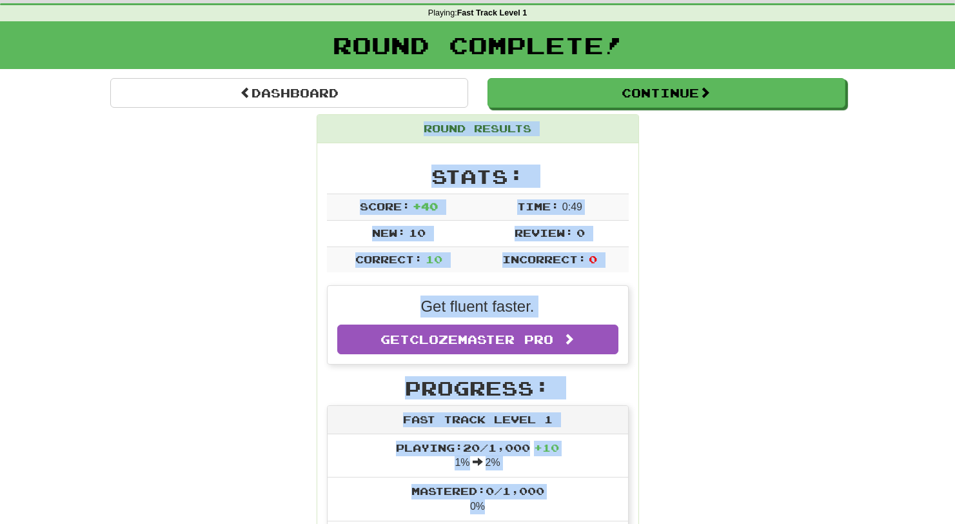
drag, startPoint x: 965, startPoint y: 157, endPoint x: 939, endPoint y: 41, distance: 119.0
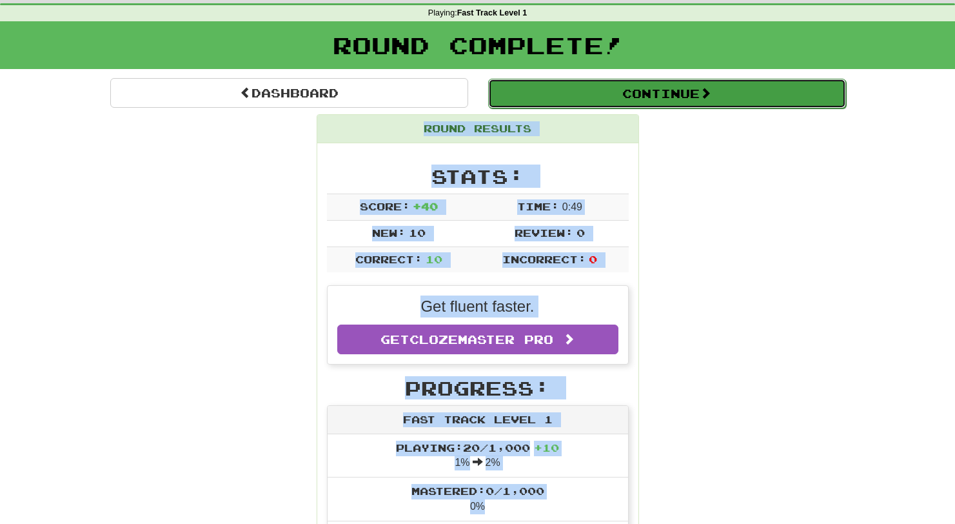
click at [641, 89] on button "Continue" at bounding box center [667, 94] width 358 height 30
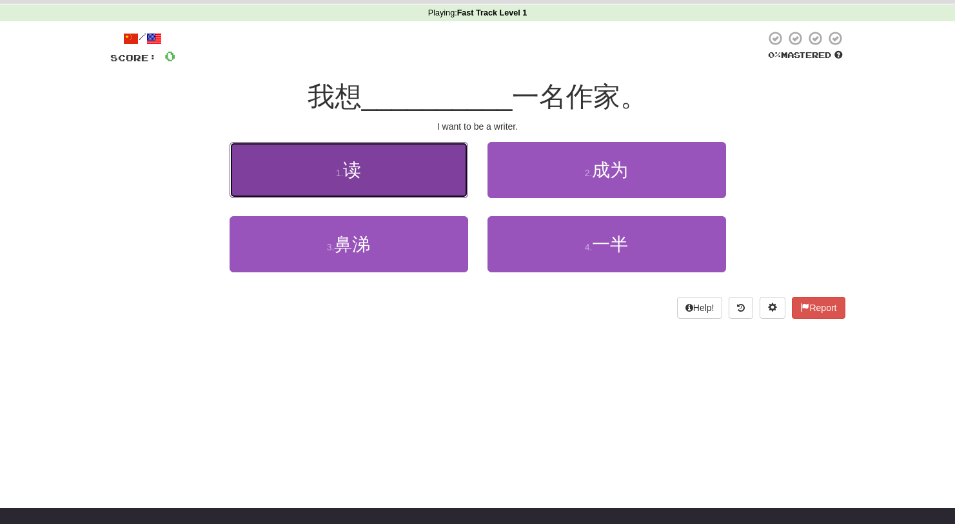
click at [421, 155] on button "1 . 读" at bounding box center [349, 170] width 239 height 56
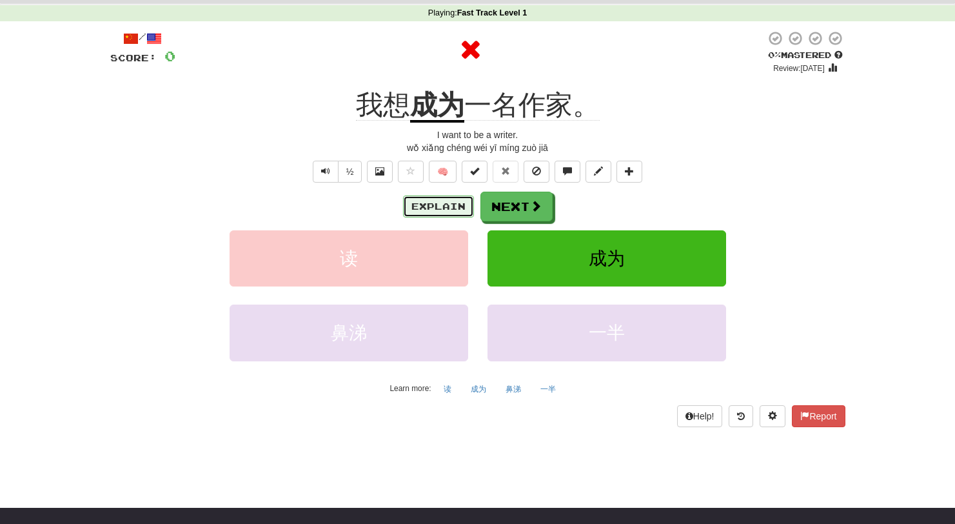
click at [450, 209] on button "Explain" at bounding box center [438, 206] width 71 height 22
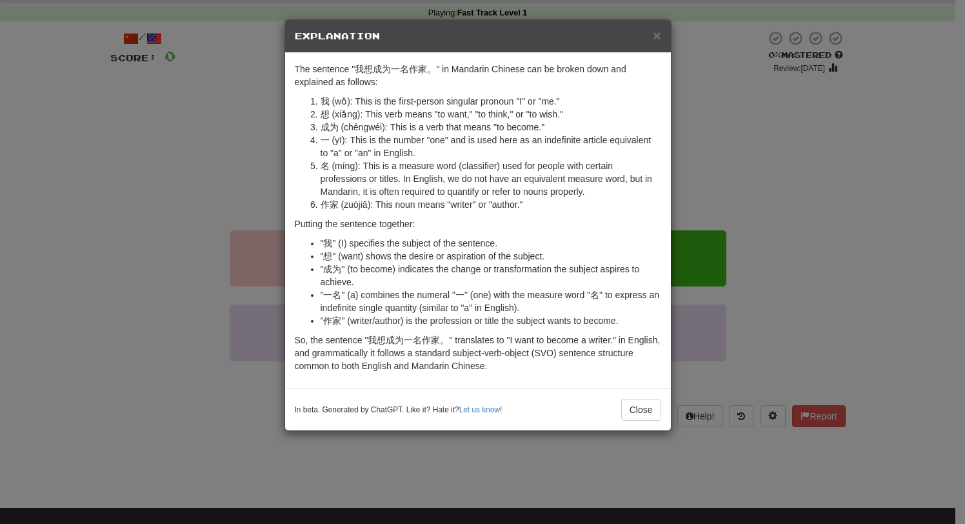
click at [665, 32] on div "× Explanation" at bounding box center [478, 36] width 386 height 33
click at [654, 34] on span "×" at bounding box center [657, 35] width 8 height 15
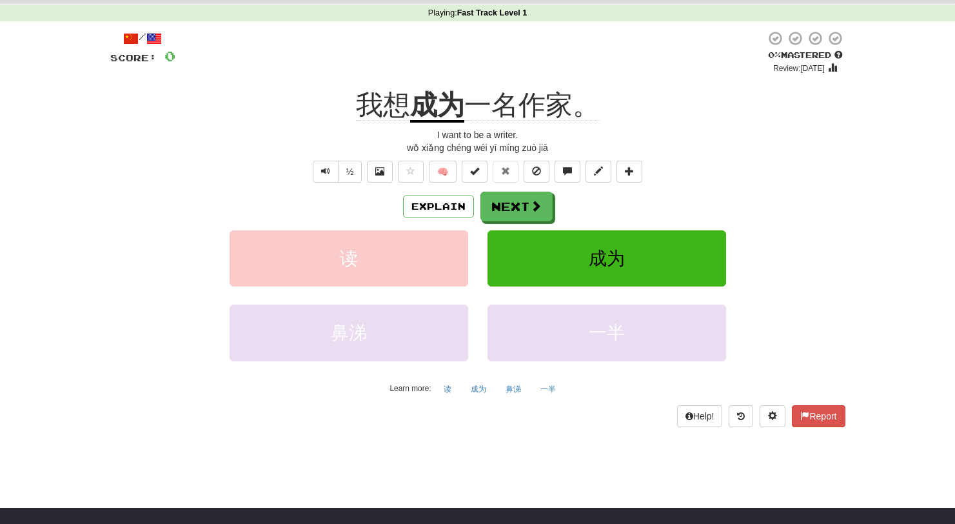
click at [86, 93] on div "Correct : 0 Incorrect : 1 To go : 10 Playing : Fast Track Level 1 / Score: 0 0 …" at bounding box center [477, 215] width 955 height 461
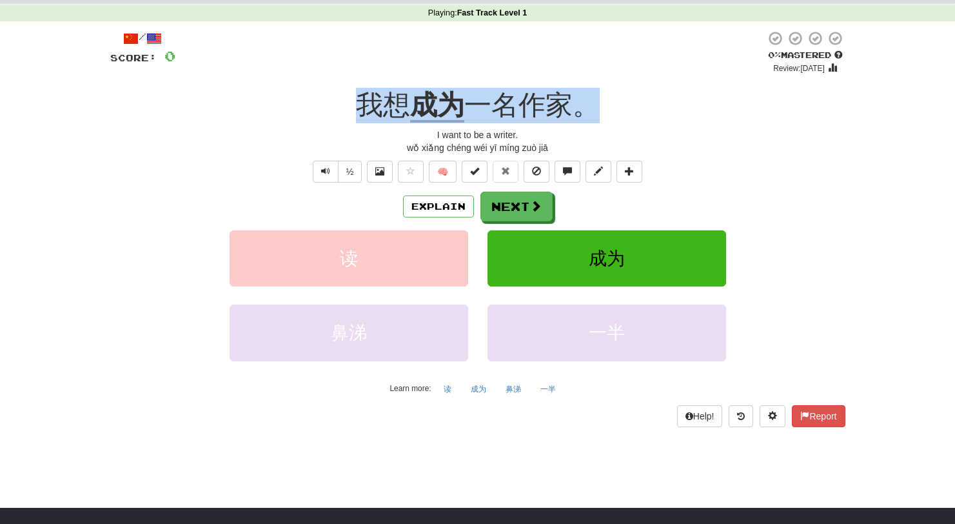
scroll to position [0, 0]
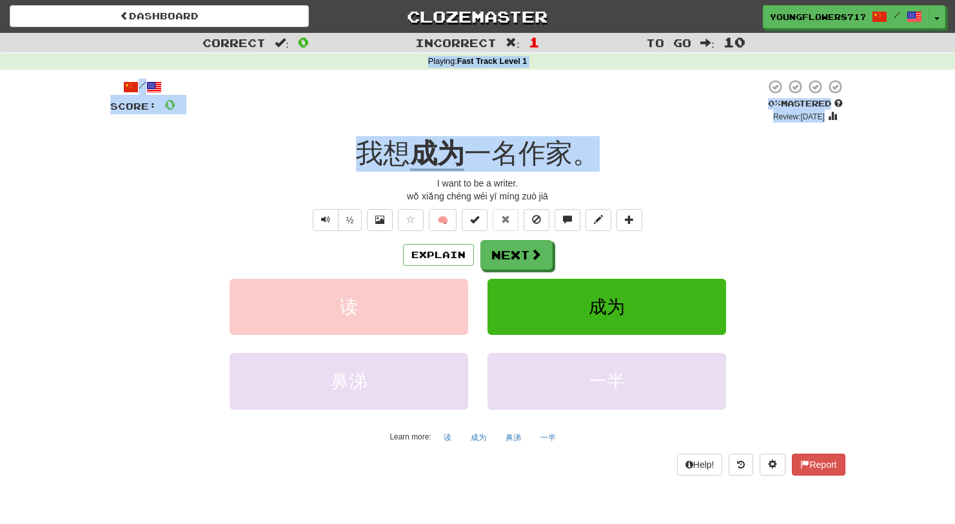
drag, startPoint x: 965, startPoint y: 168, endPoint x: 963, endPoint y: 45, distance: 123.2
click at [955, 45] on html "Dashboard Clozemaster YoungFlower8717 / Toggle Dropdown Dashboard Leaderboard A…" at bounding box center [477, 491] width 955 height 982
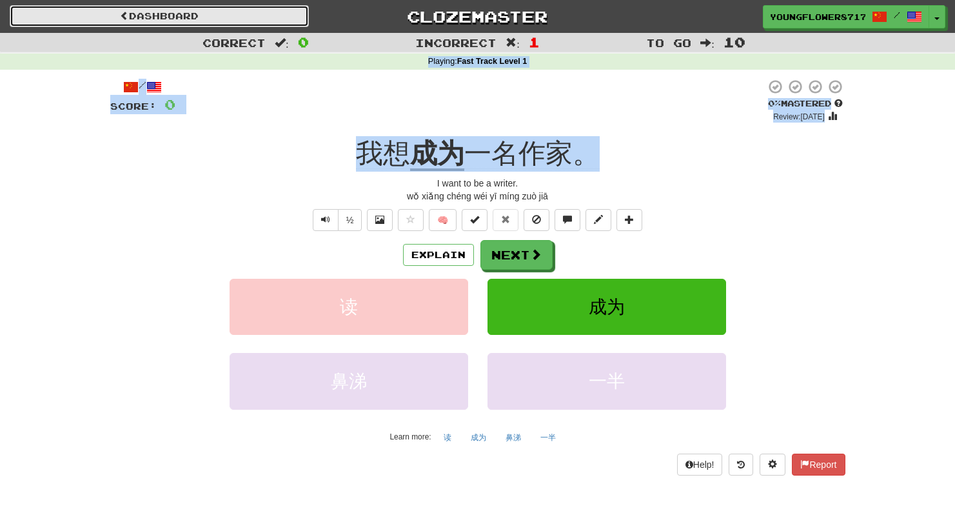
click at [157, 5] on link "Dashboard" at bounding box center [159, 16] width 299 height 22
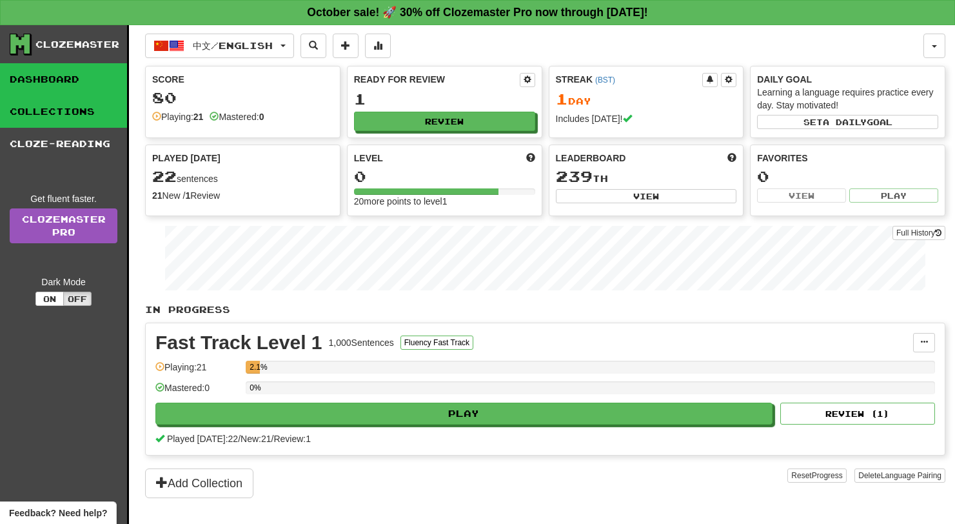
click at [61, 108] on link "Collections" at bounding box center [63, 111] width 127 height 32
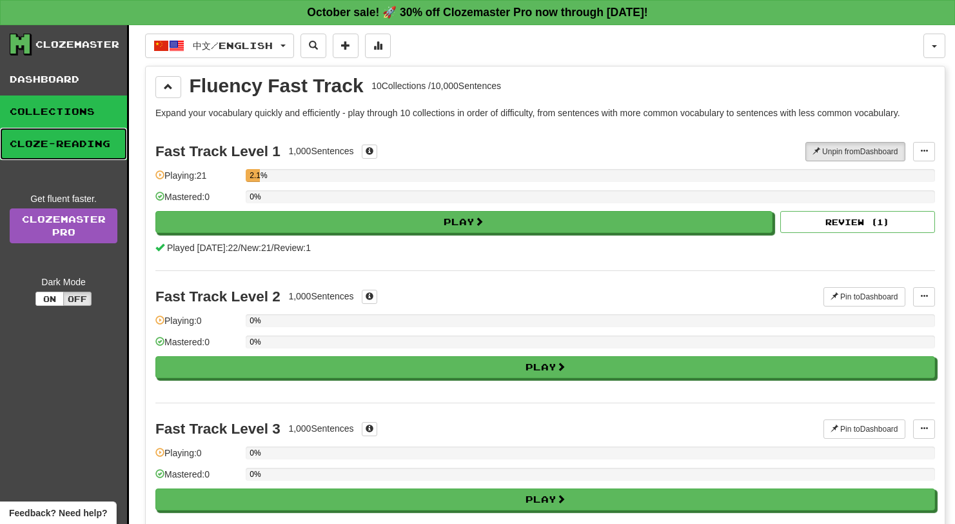
click at [61, 147] on link "Cloze-Reading" at bounding box center [63, 144] width 127 height 32
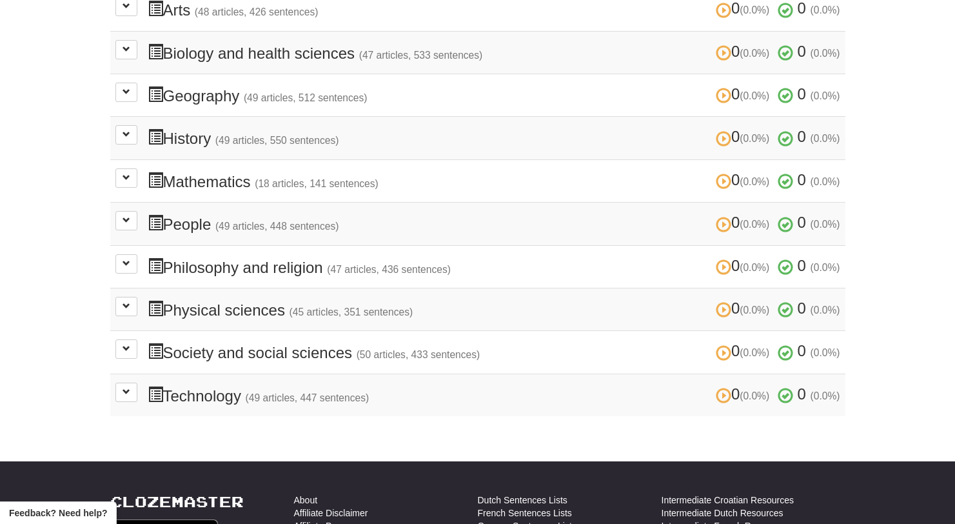
scroll to position [394, 0]
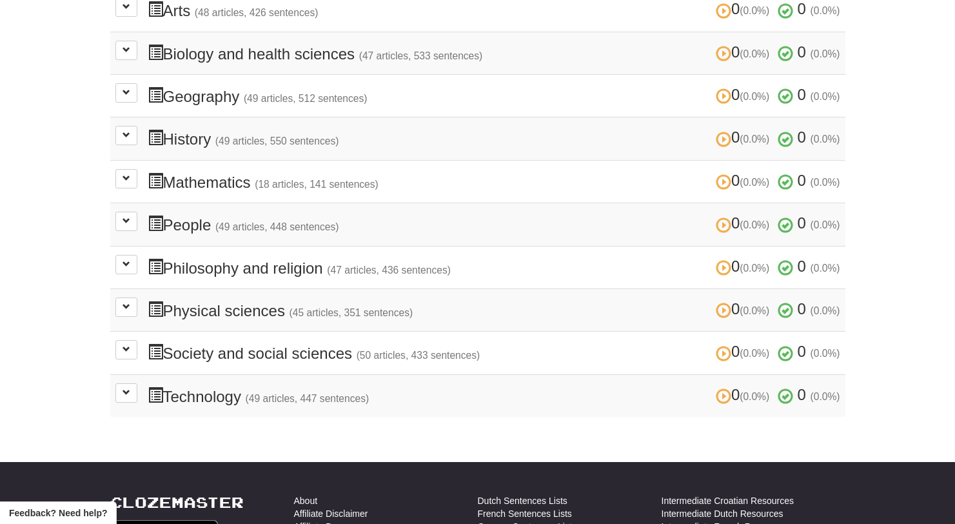
drag, startPoint x: 965, startPoint y: 159, endPoint x: 964, endPoint y: 322, distance: 162.6
click at [955, 322] on html "Dashboard Clozemaster YoungFlower8717 / Toggle Dropdown Dashboard Leaderboard A…" at bounding box center [477, 246] width 955 height 1281
click at [123, 134] on span at bounding box center [127, 135] width 8 height 8
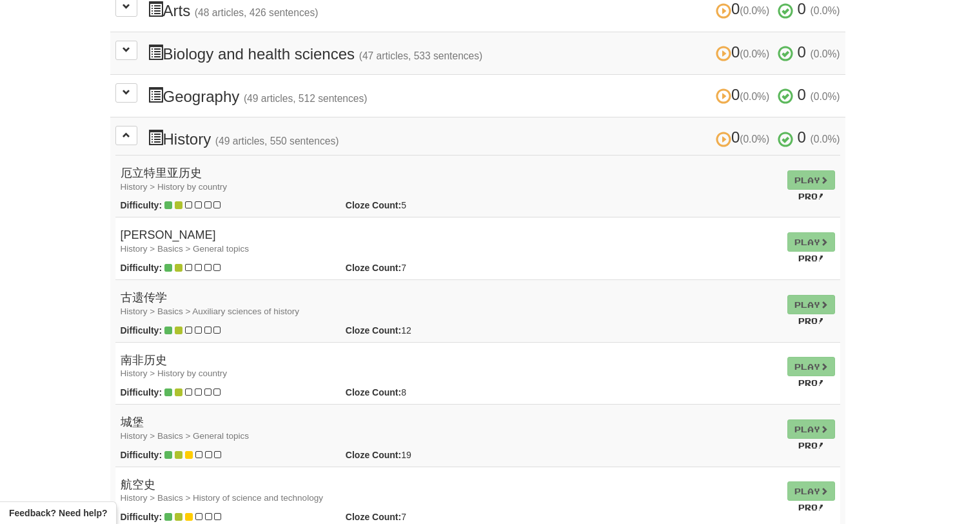
click at [795, 180] on td "Play Pro!" at bounding box center [812, 186] width 58 height 63
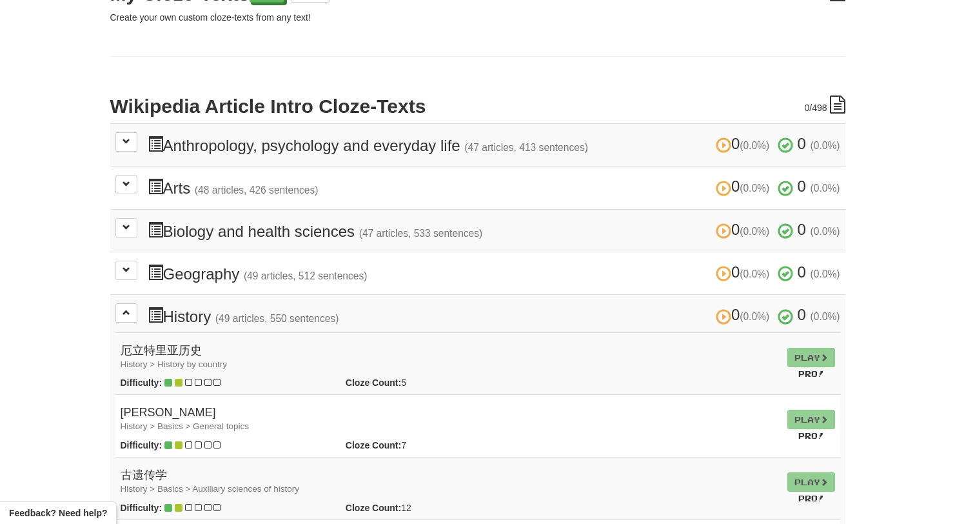
scroll to position [0, 0]
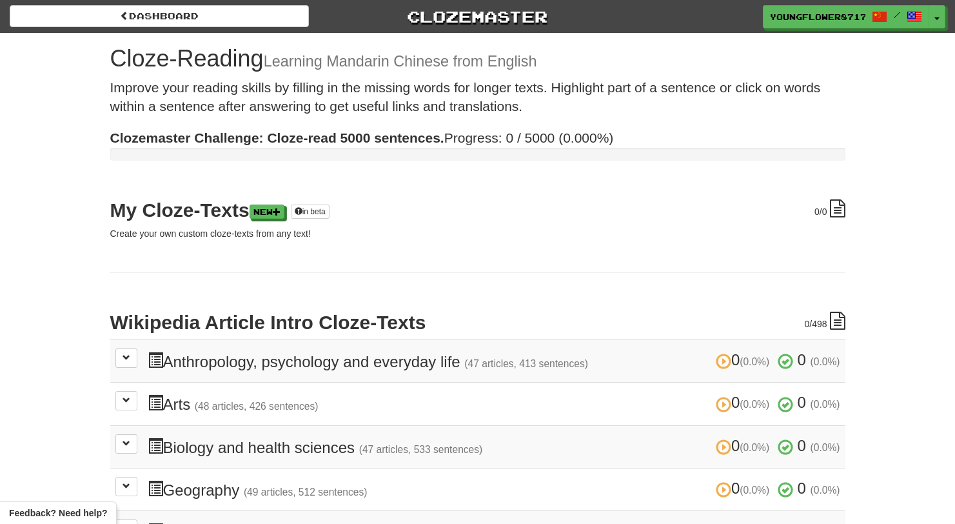
drag, startPoint x: 965, startPoint y: 109, endPoint x: 955, endPoint y: -17, distance: 126.1
click at [122, 363] on button at bounding box center [126, 357] width 22 height 19
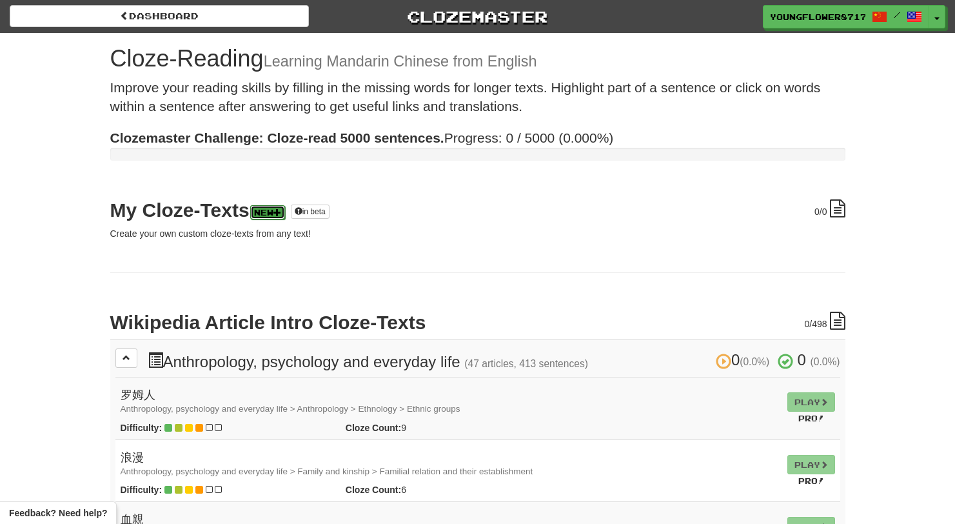
click at [285, 213] on link "New" at bounding box center [267, 212] width 35 height 14
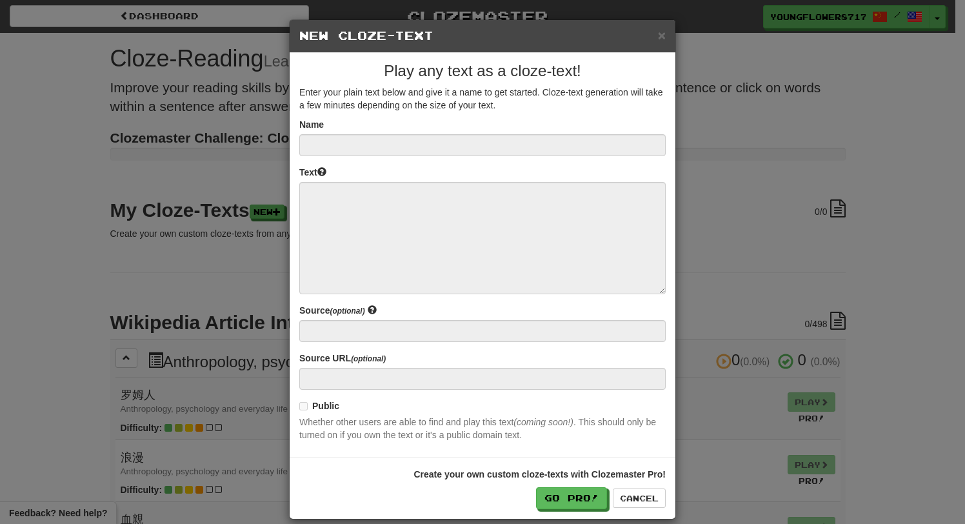
click at [661, 35] on div "× New Cloze-Text" at bounding box center [483, 36] width 386 height 33
click at [657, 45] on div "× New Cloze-Text" at bounding box center [483, 36] width 386 height 33
click at [658, 35] on button "×" at bounding box center [662, 35] width 8 height 14
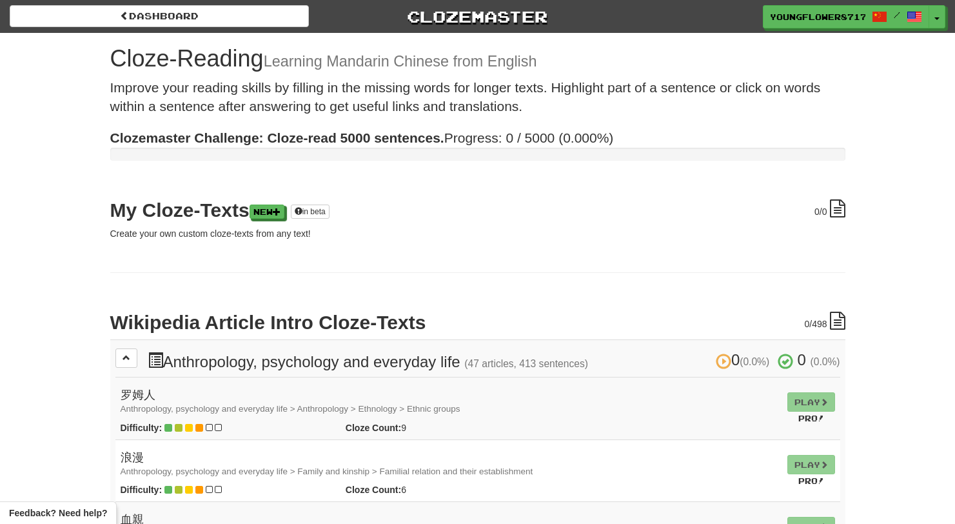
click at [211, 30] on div "Dashboard Clozemaster YoungFlower8717 / Toggle Dropdown Dashboard Leaderboard A…" at bounding box center [478, 16] width 936 height 33
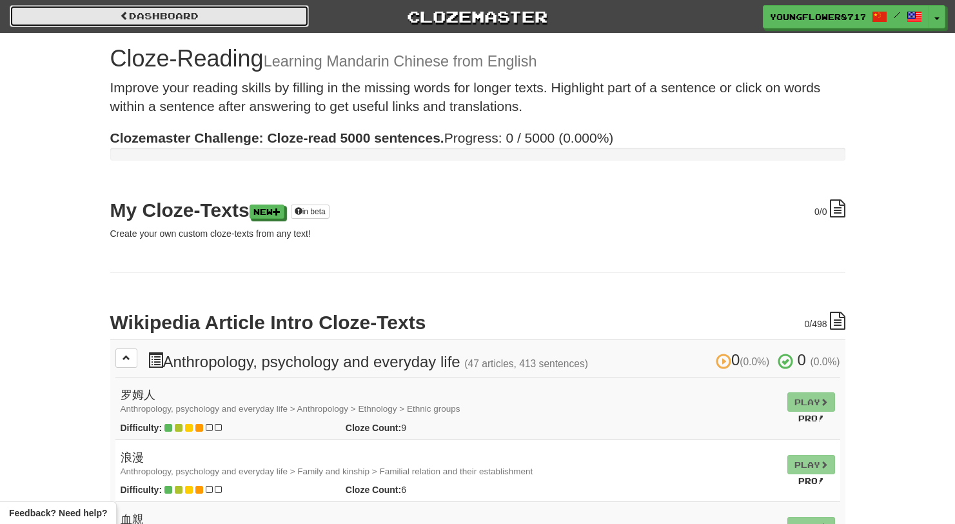
click at [210, 22] on link "Dashboard" at bounding box center [159, 16] width 299 height 22
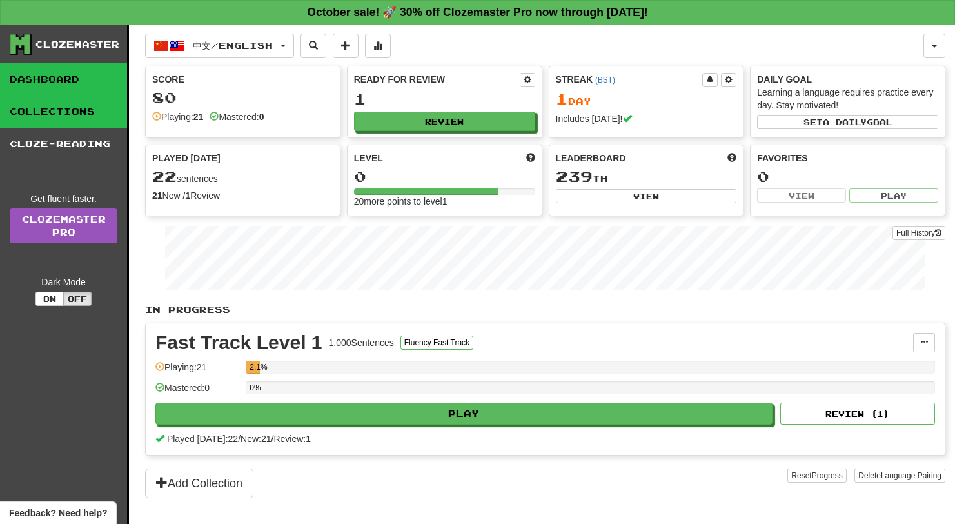
click at [66, 120] on link "Collections" at bounding box center [63, 111] width 127 height 32
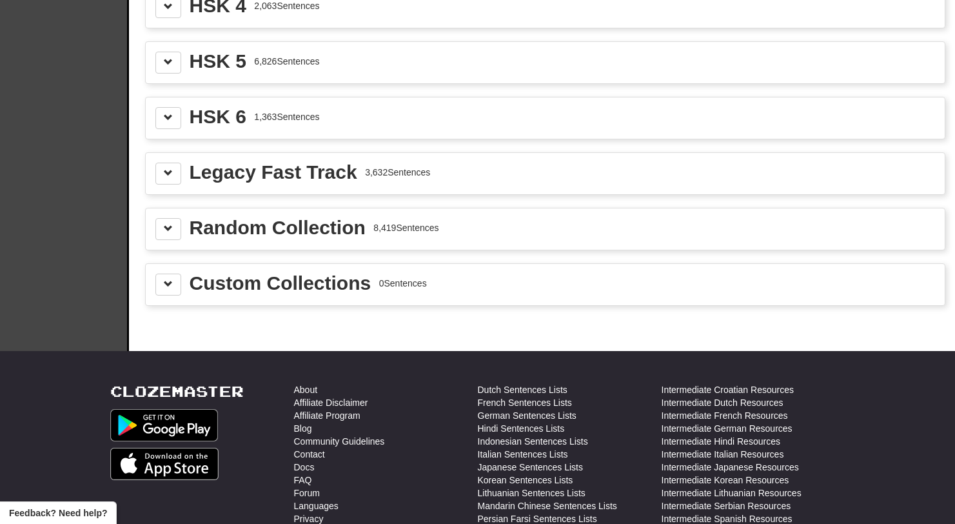
scroll to position [1837, 0]
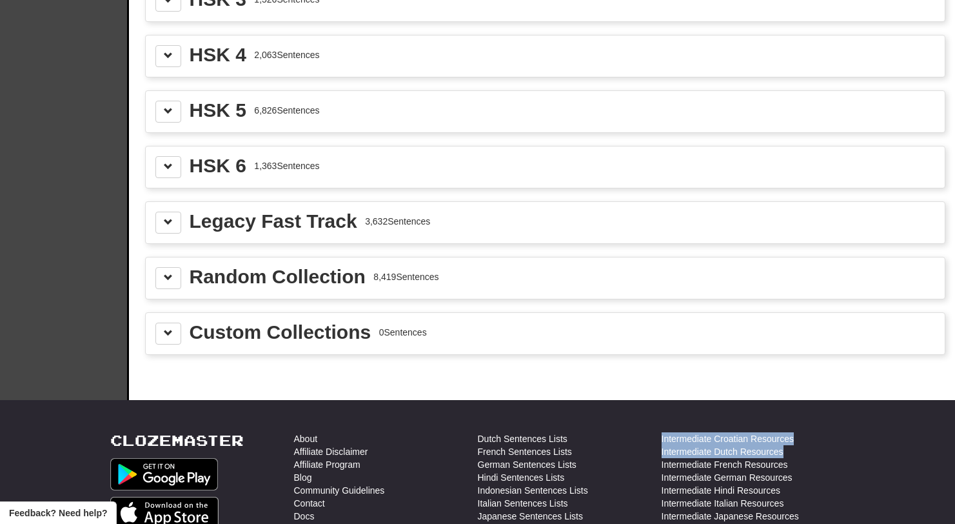
drag, startPoint x: 963, startPoint y: 95, endPoint x: 946, endPoint y: 415, distance: 321.1
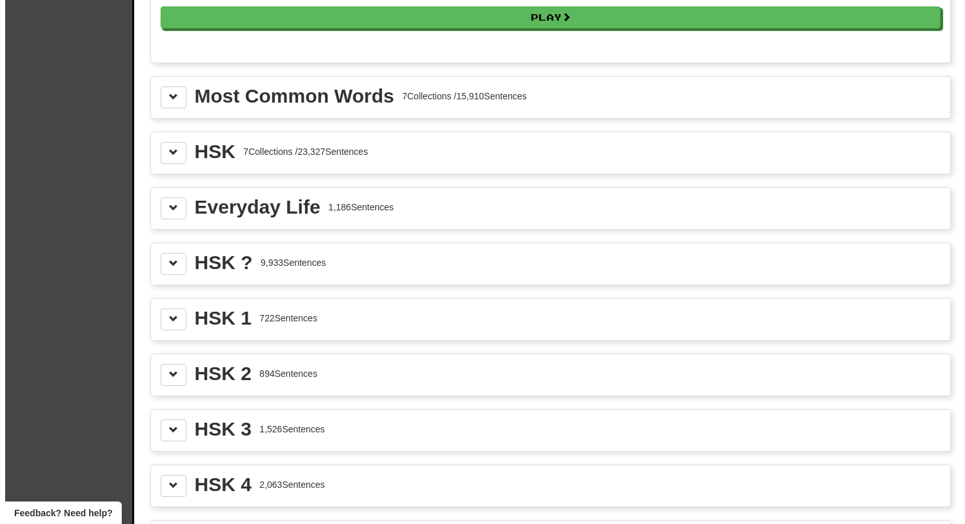
scroll to position [1379, 0]
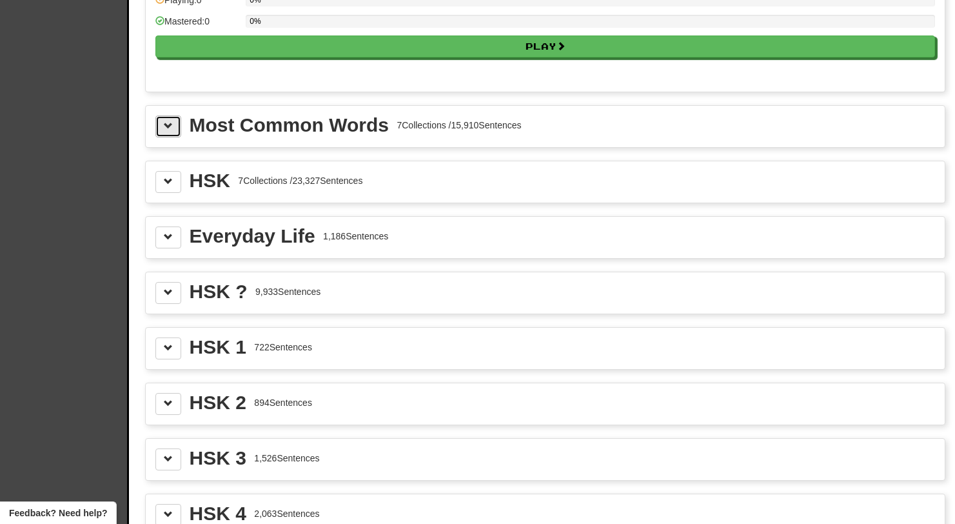
click at [165, 128] on span at bounding box center [168, 125] width 9 height 9
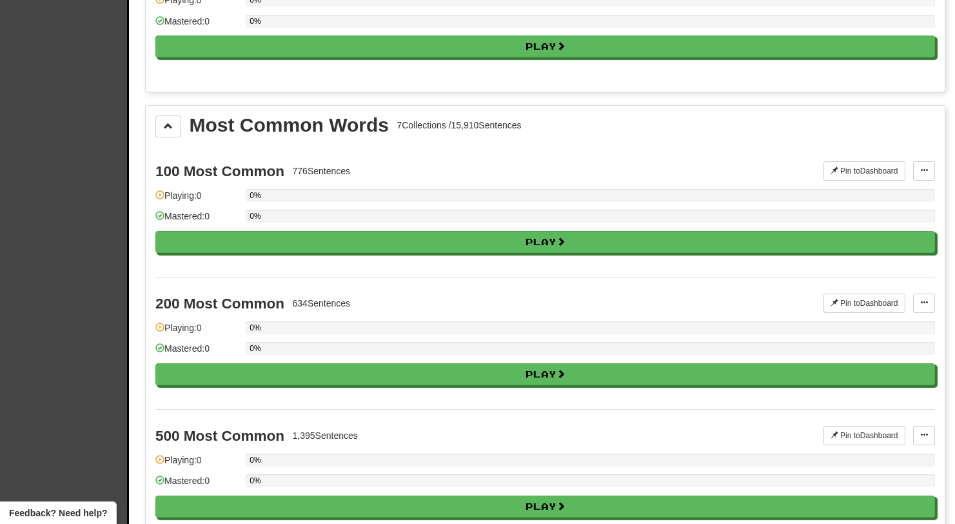
click at [325, 264] on div "100 Most Common 776 Sentences Pin to Dashboard Pin to Dashboard Manage Sentence…" at bounding box center [545, 211] width 780 height 132
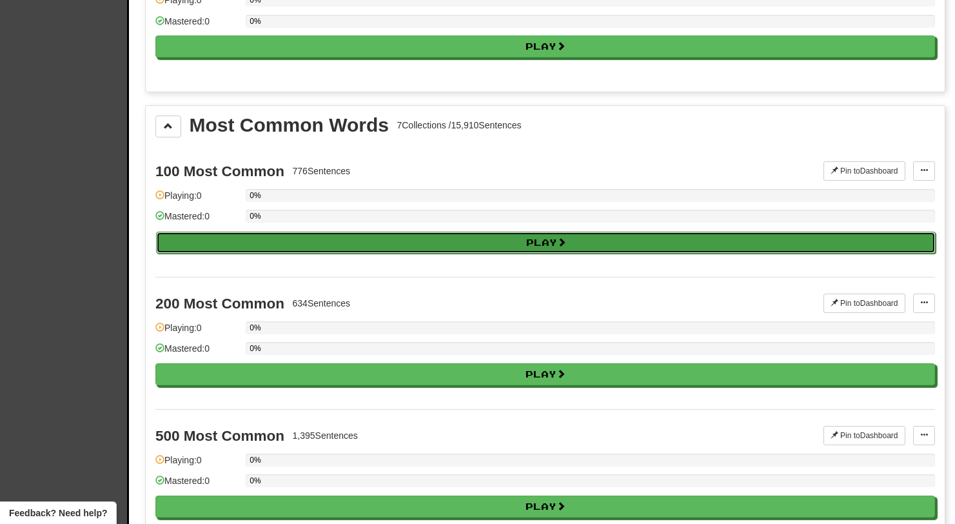
click at [330, 248] on button "Play" at bounding box center [546, 243] width 780 height 22
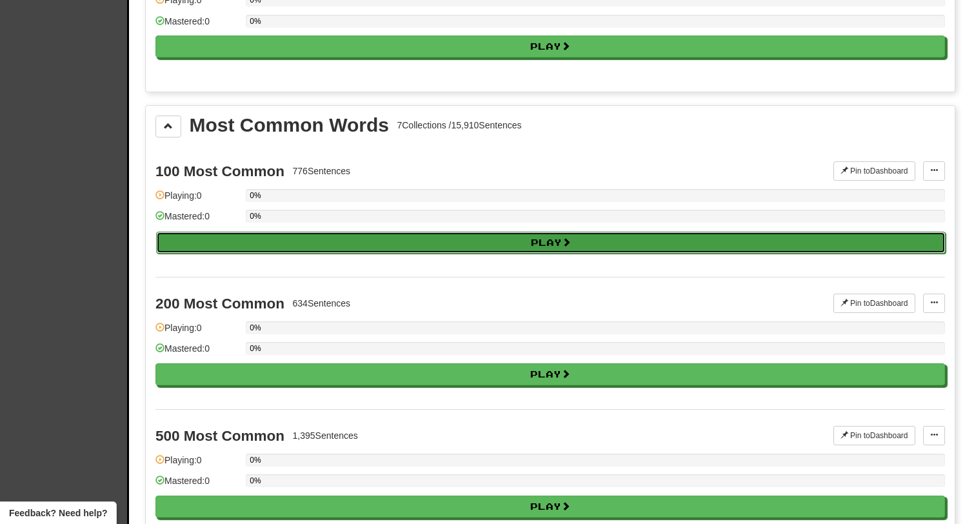
select select "**"
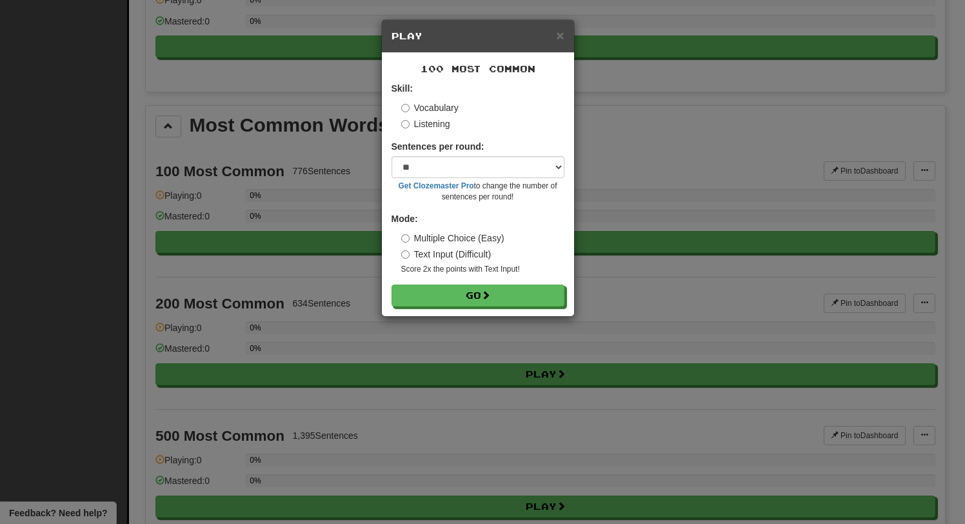
click at [407, 259] on label "Text Input (Difficult)" at bounding box center [446, 254] width 90 height 13
click at [477, 168] on select "* ** ** ** ** ** *** ********" at bounding box center [478, 167] width 173 height 22
click at [460, 299] on button "Go" at bounding box center [478, 296] width 173 height 22
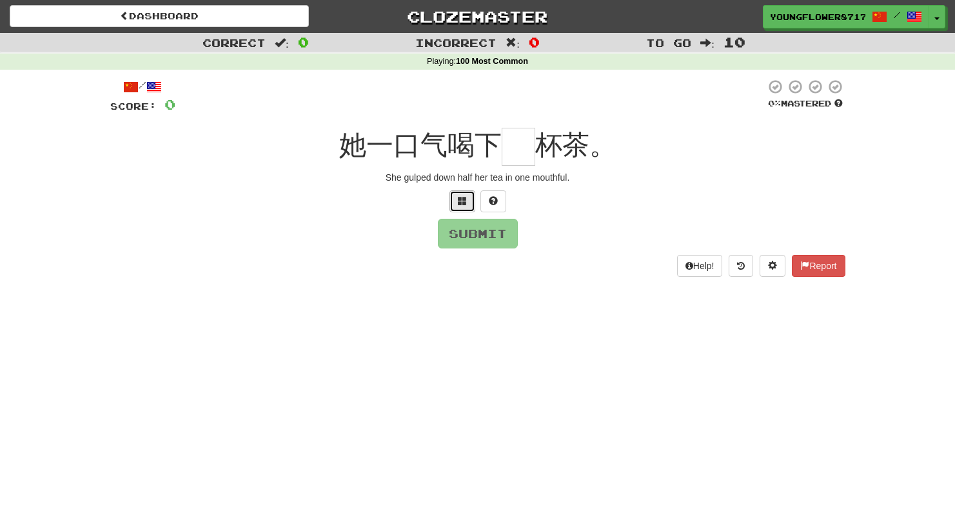
click at [464, 198] on span at bounding box center [462, 200] width 9 height 9
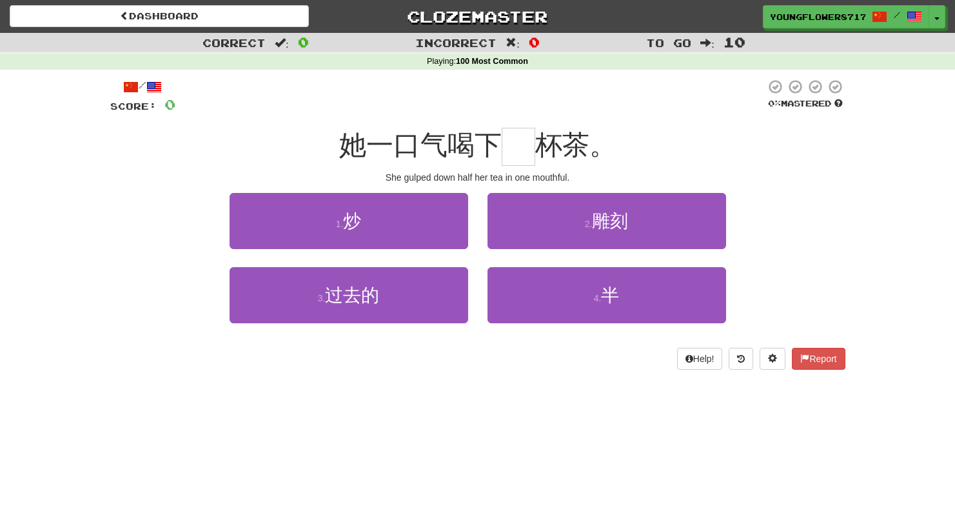
click at [483, 279] on div "4 . 半" at bounding box center [607, 304] width 258 height 74
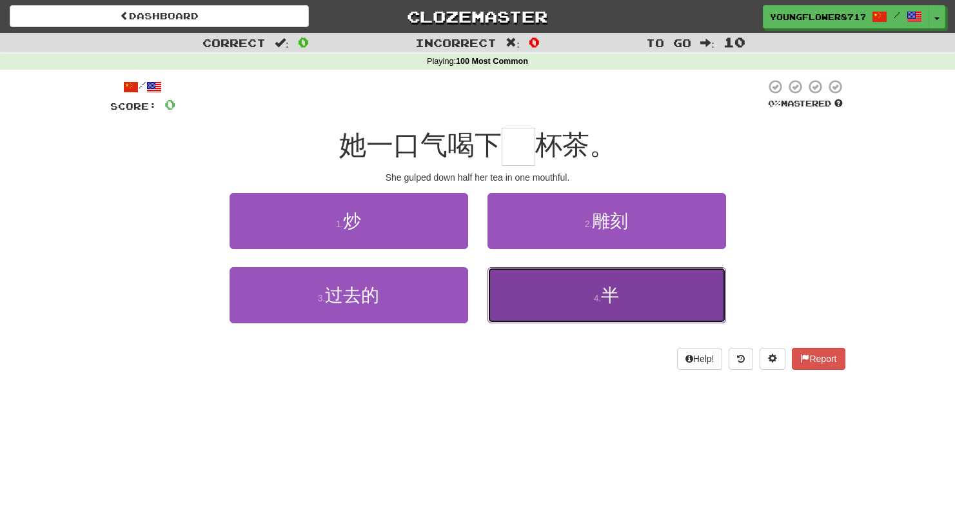
click at [494, 286] on button "4 . 半" at bounding box center [607, 295] width 239 height 56
type input "*"
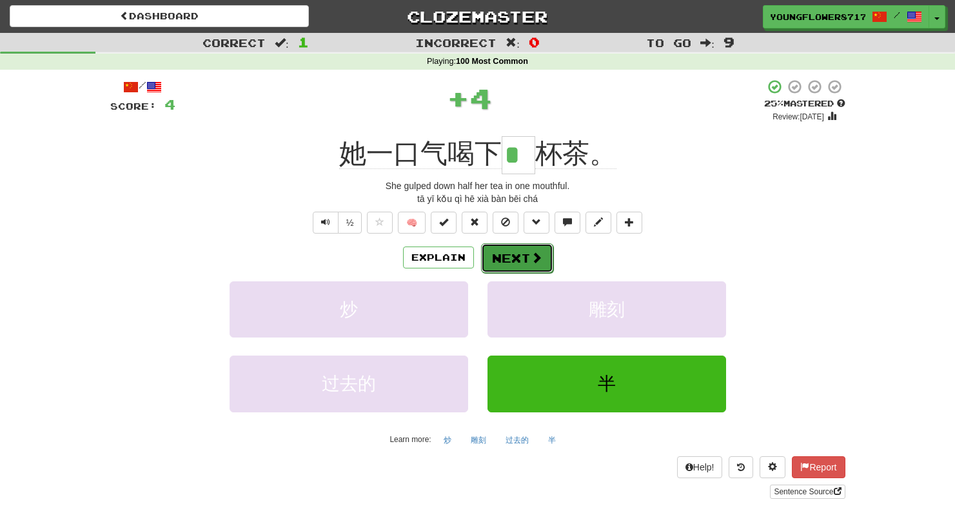
click at [510, 272] on button "Next" at bounding box center [517, 258] width 72 height 30
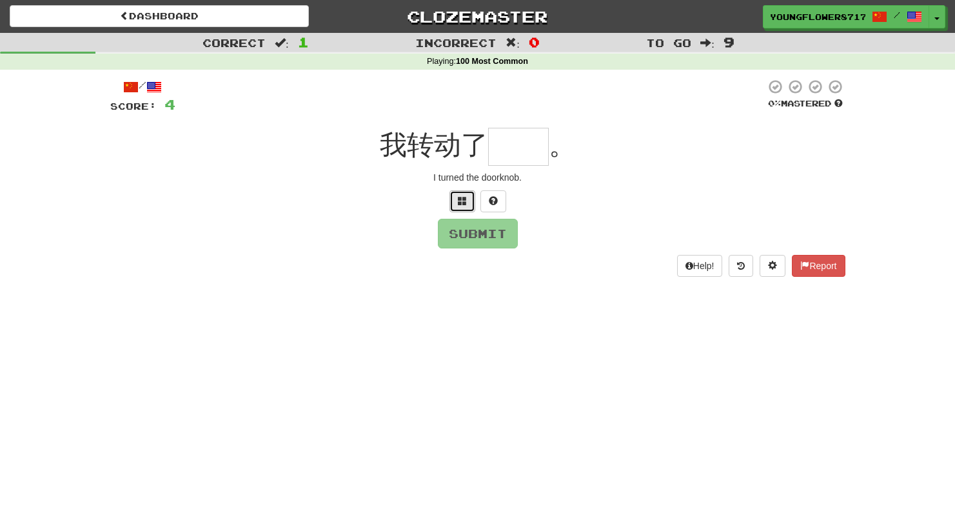
click at [462, 208] on button at bounding box center [463, 201] width 26 height 22
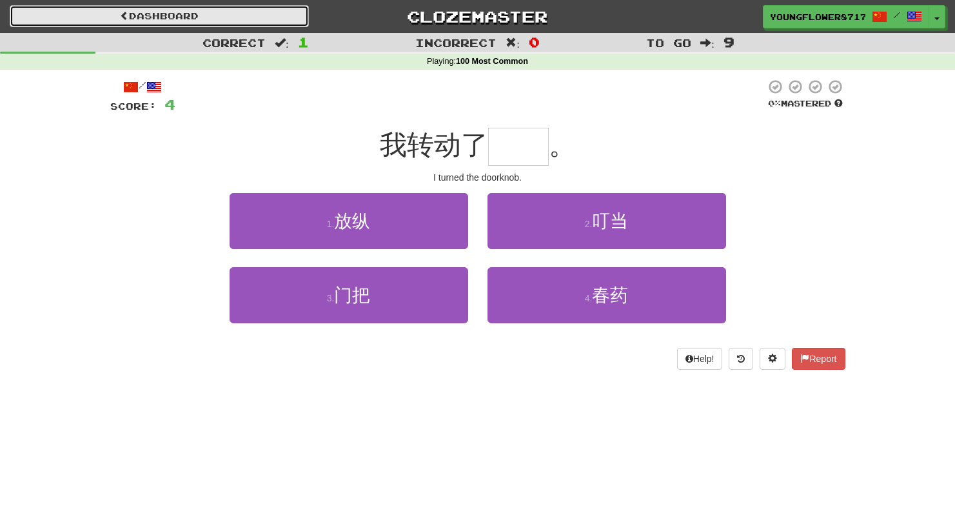
click at [125, 25] on link "Dashboard" at bounding box center [159, 16] width 299 height 22
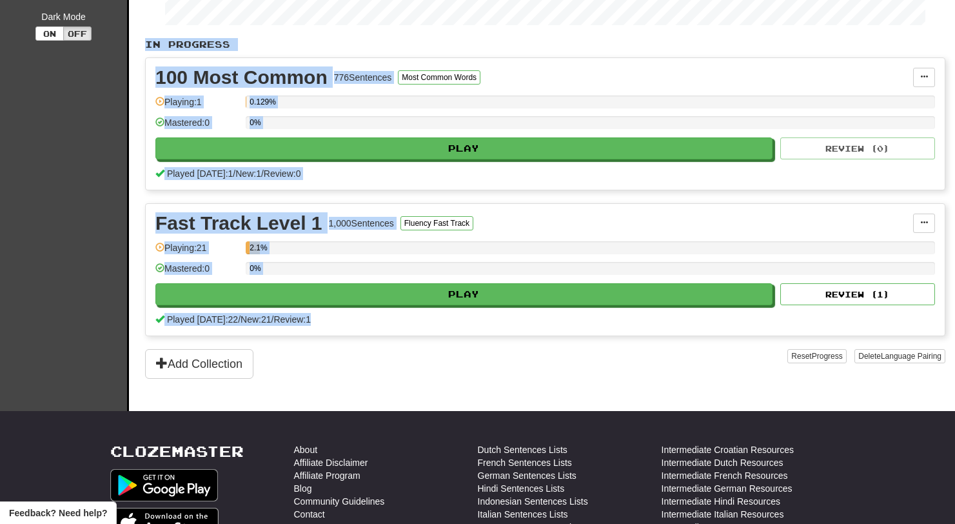
drag, startPoint x: 965, startPoint y: 188, endPoint x: 938, endPoint y: 314, distance: 129.2
click at [938, 314] on html "**********" at bounding box center [477, 286] width 955 height 1102
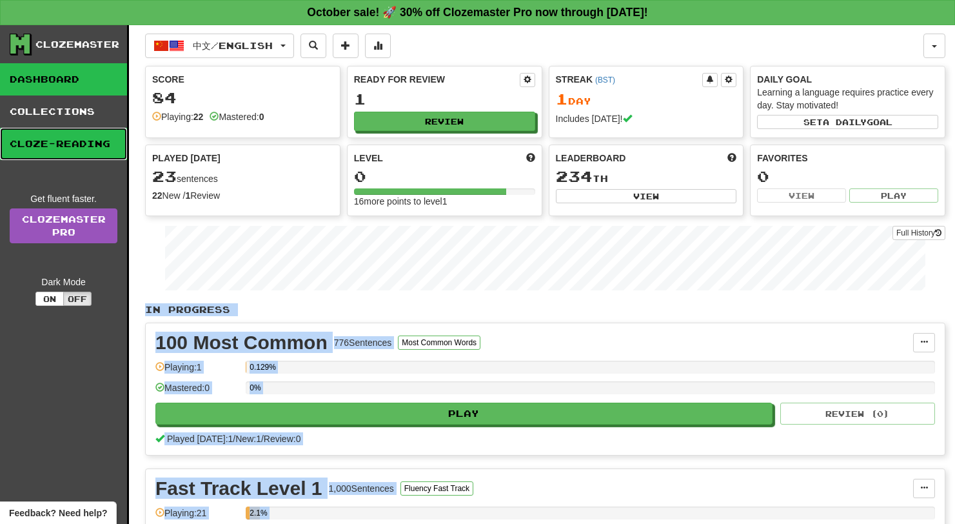
click at [57, 139] on link "Cloze-Reading" at bounding box center [63, 144] width 127 height 32
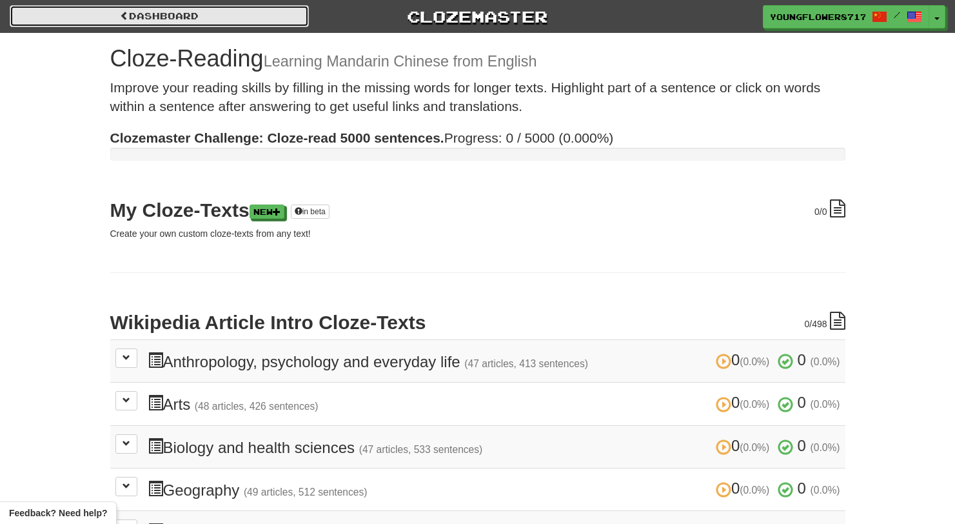
click at [90, 10] on link "Dashboard" at bounding box center [159, 16] width 299 height 22
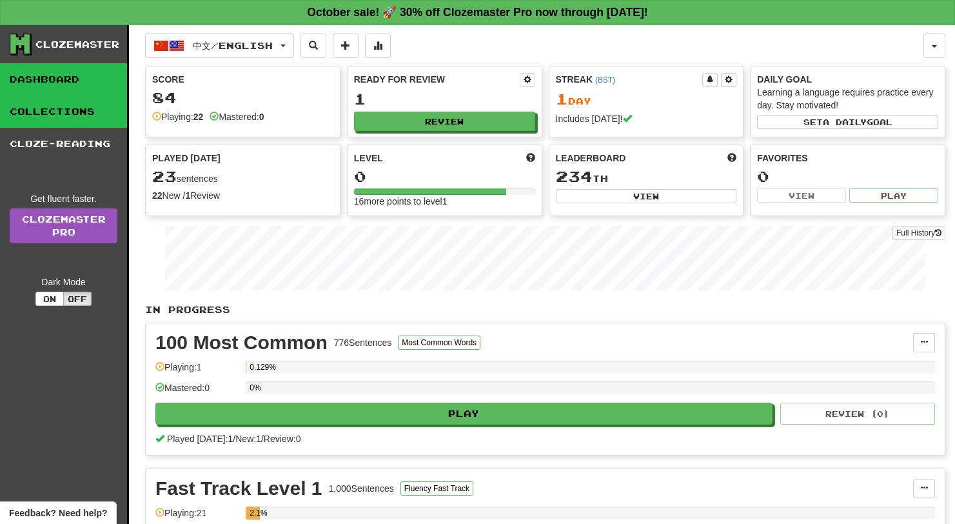
click at [74, 98] on link "Collections" at bounding box center [63, 111] width 127 height 32
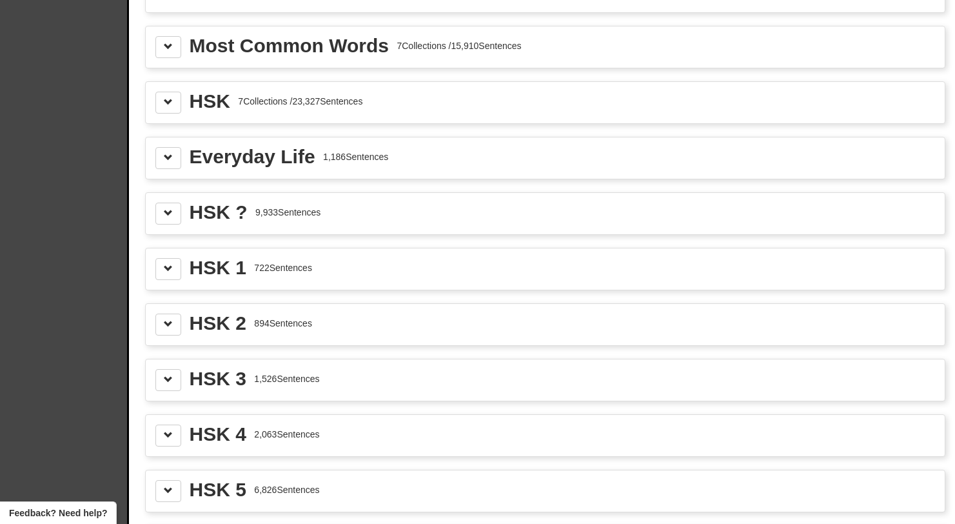
scroll to position [1457, 0]
click at [159, 172] on div "Everyday Life 1,186 Sentences" at bounding box center [545, 159] width 799 height 41
click at [159, 217] on button at bounding box center [168, 215] width 26 height 22
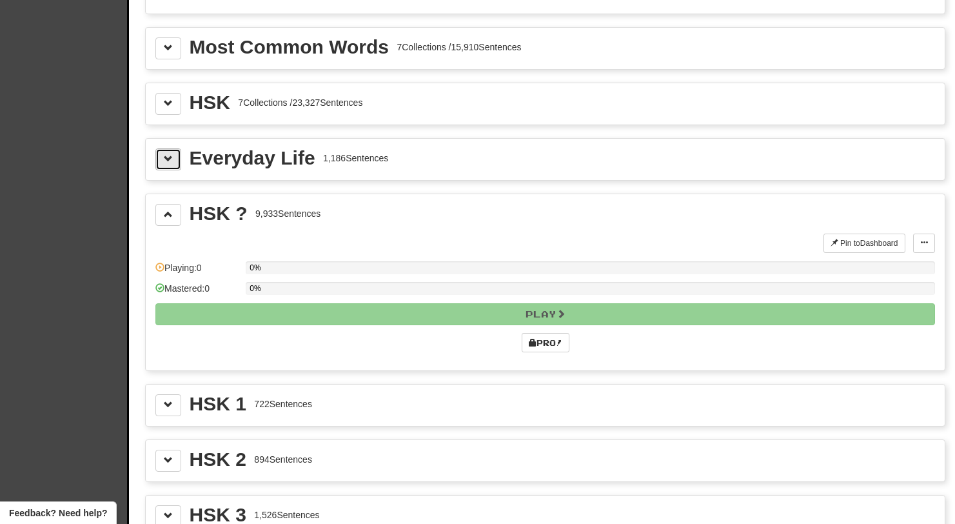
click at [167, 151] on button at bounding box center [168, 159] width 26 height 22
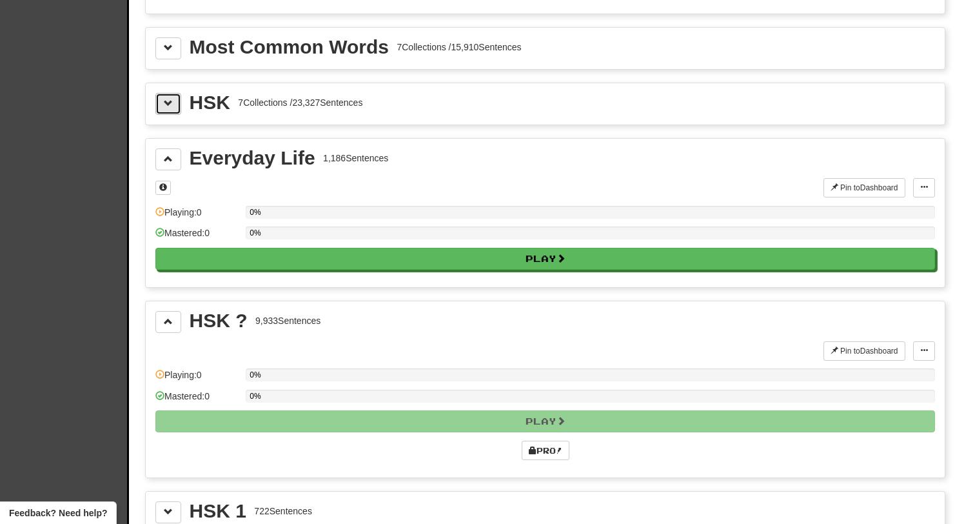
click at [168, 105] on span at bounding box center [168, 103] width 9 height 9
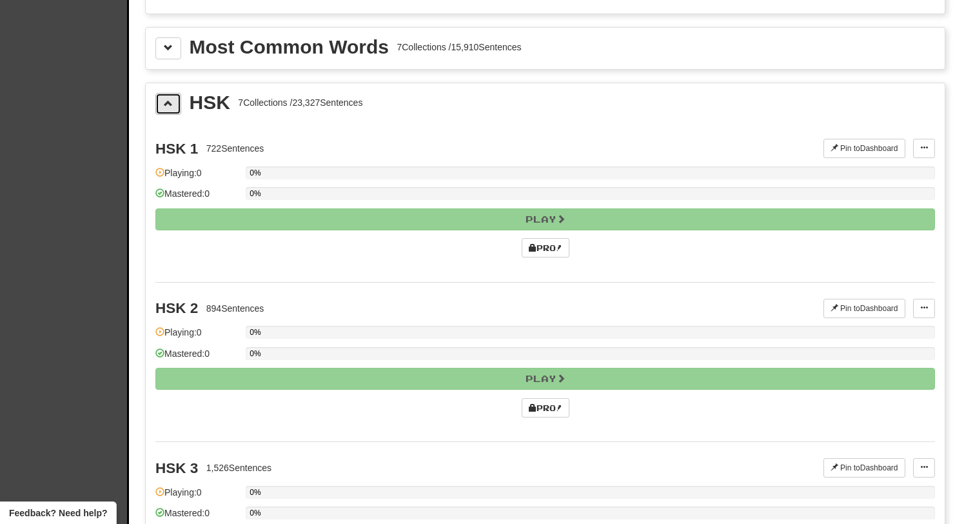
click at [168, 105] on span at bounding box center [168, 103] width 9 height 9
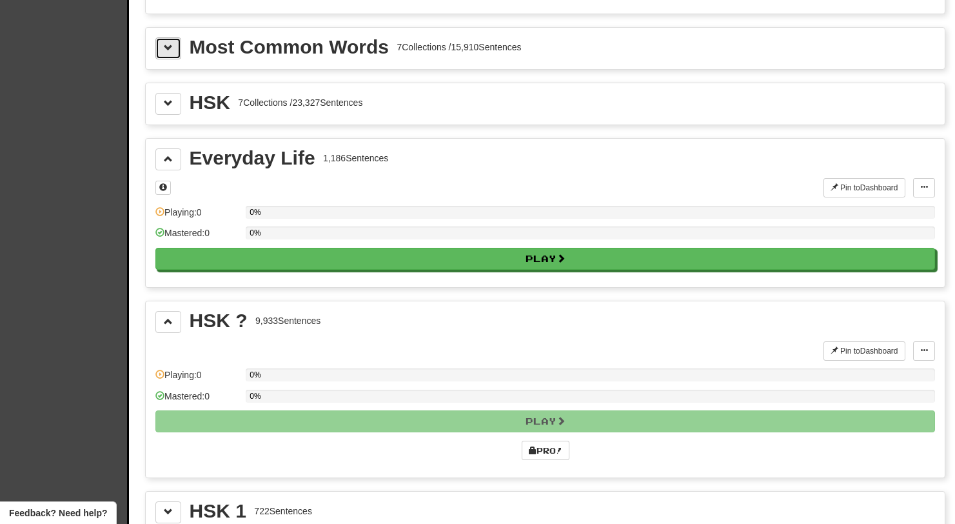
click at [165, 48] on span at bounding box center [168, 47] width 9 height 9
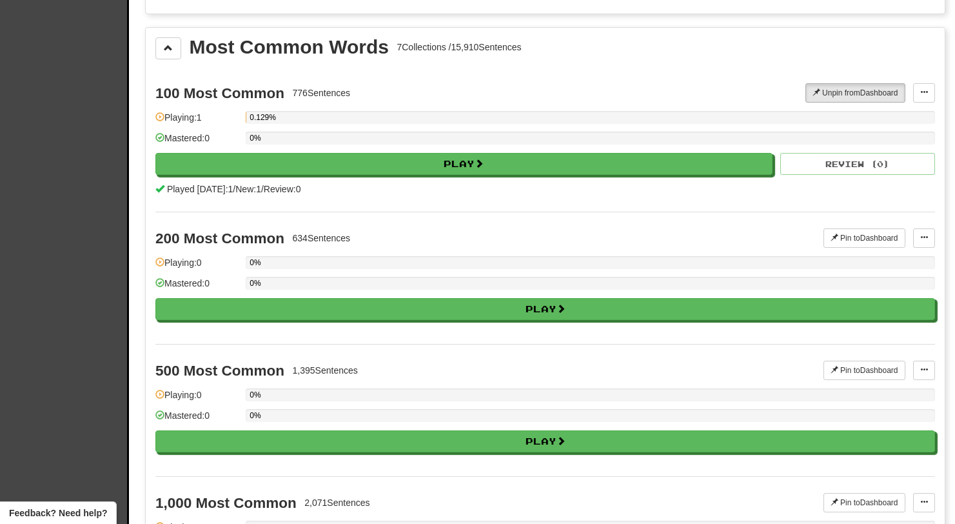
click at [166, 63] on div "Most Common Words 7 Collections / 15,910 Sentences 100 Most Common 776 Sentence…" at bounding box center [545, 522] width 799 height 988
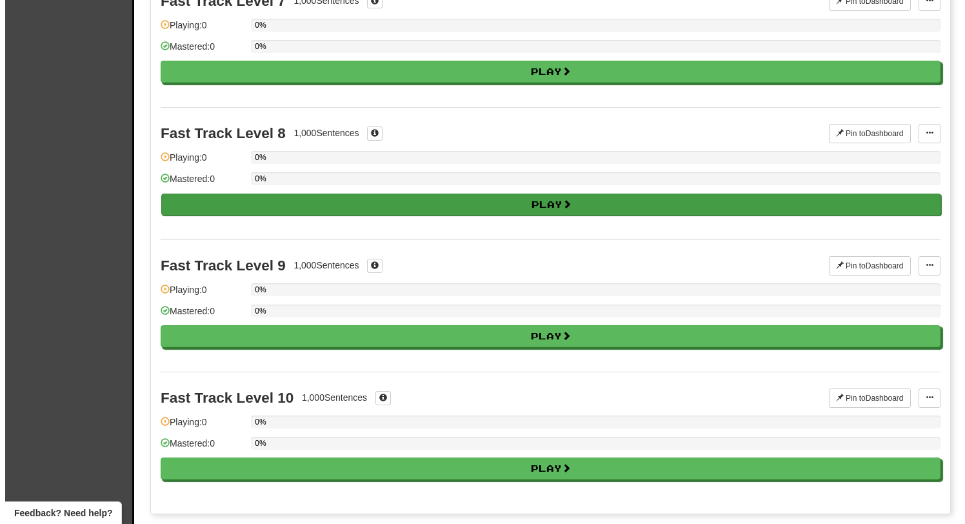
scroll to position [966, 0]
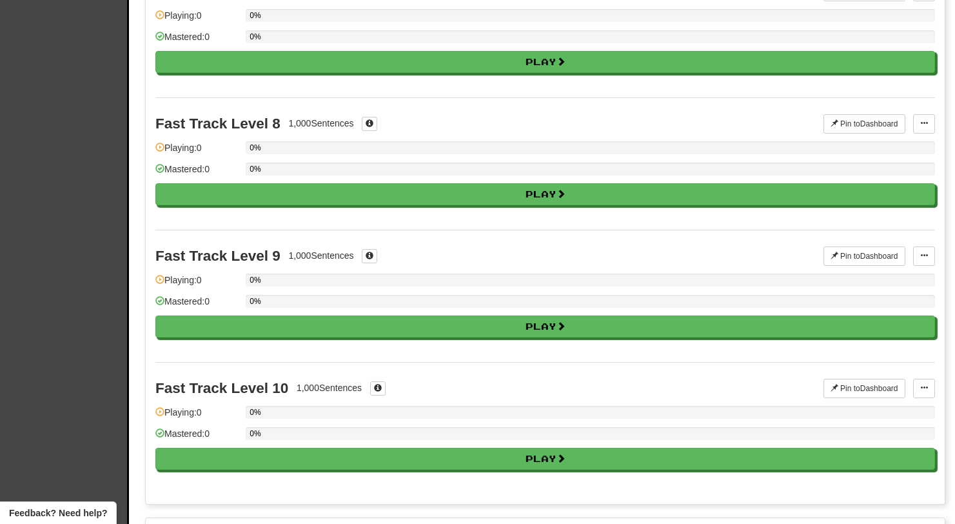
click at [246, 475] on div "Fast Track Level 10 1,000 Sentences Pin to Dashboard Pin to Dashboard Manage Se…" at bounding box center [545, 428] width 780 height 132
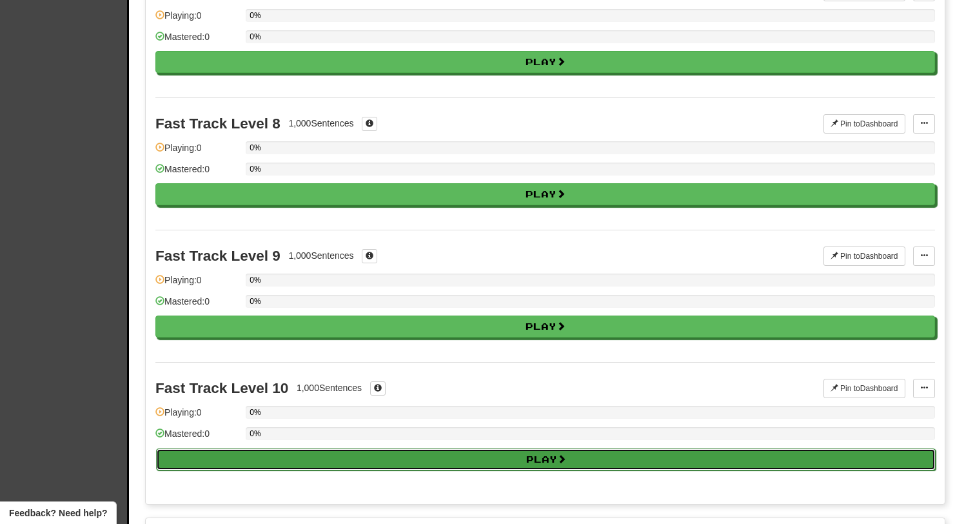
click at [246, 456] on button "Play" at bounding box center [546, 459] width 780 height 22
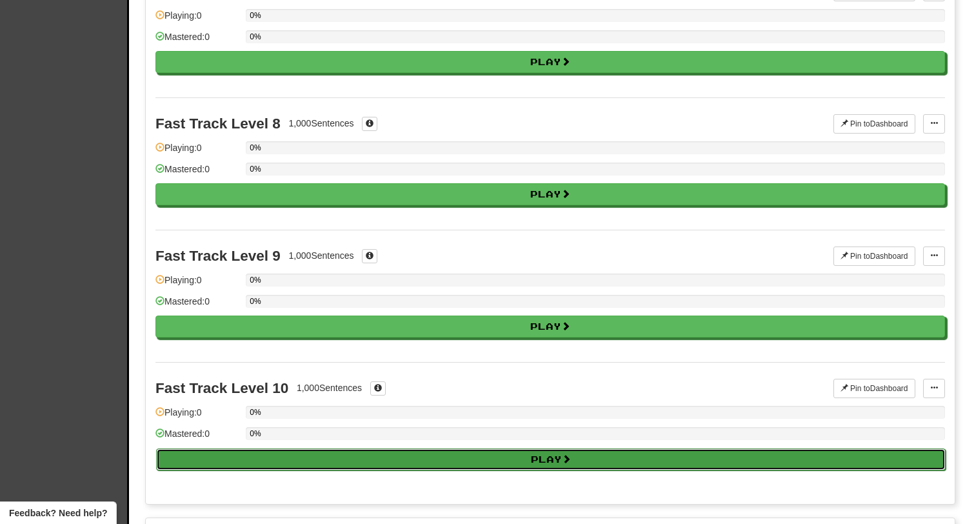
select select "**"
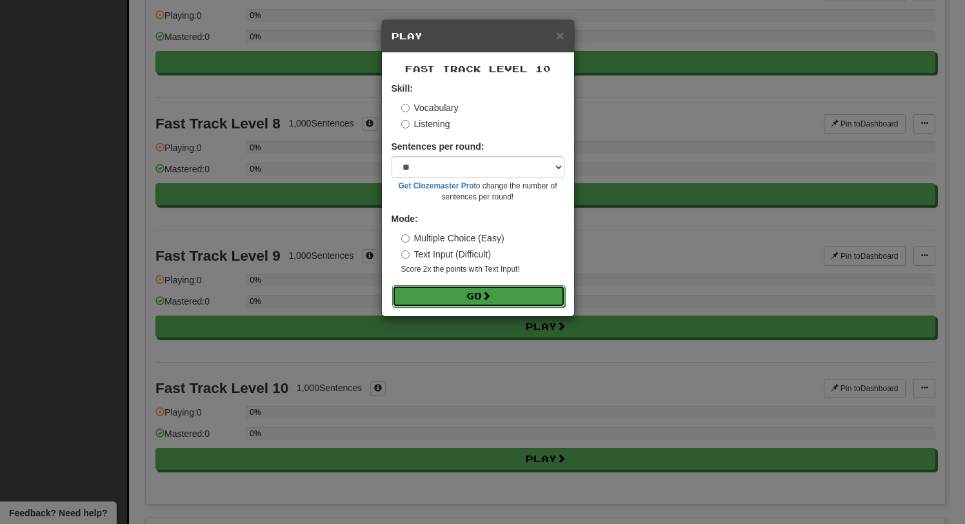
click at [426, 287] on button "Go" at bounding box center [478, 296] width 173 height 22
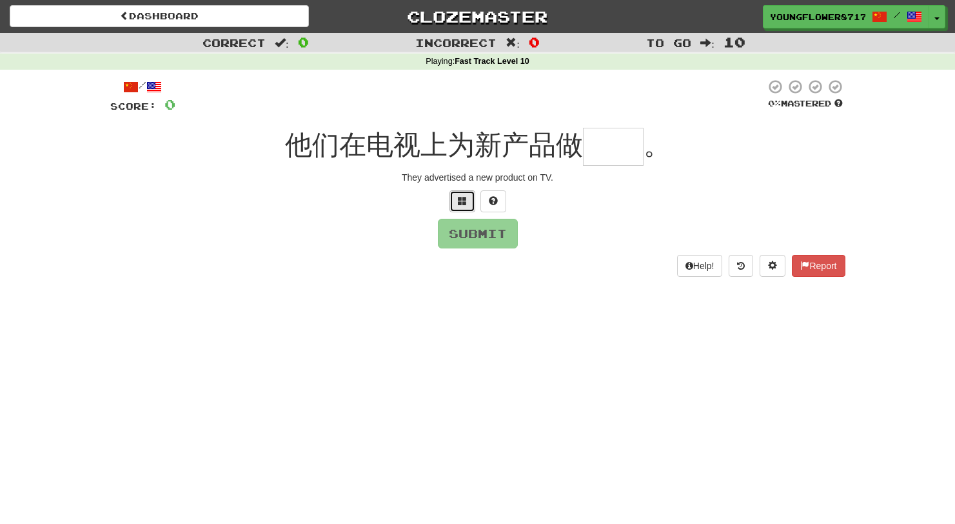
click at [461, 206] on button at bounding box center [463, 201] width 26 height 22
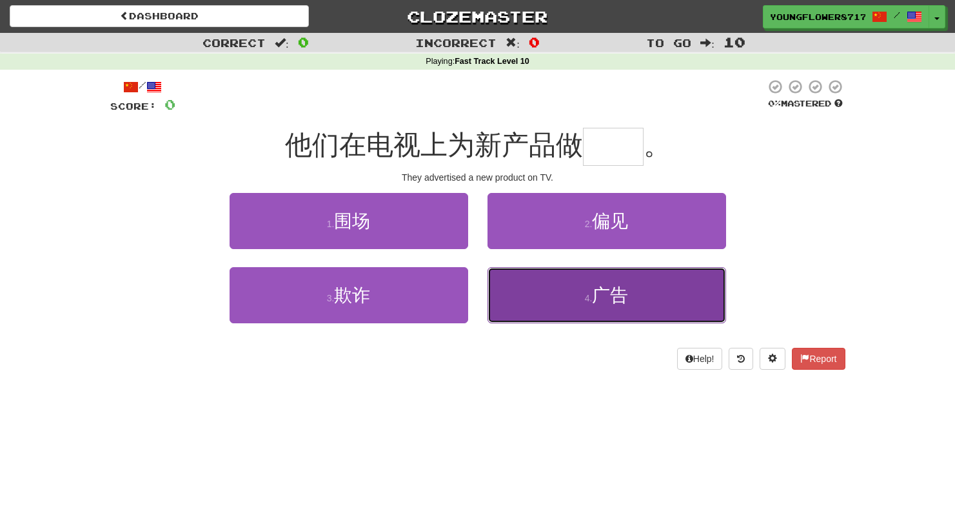
click at [534, 303] on button "4 . 广告" at bounding box center [607, 295] width 239 height 56
type input "**"
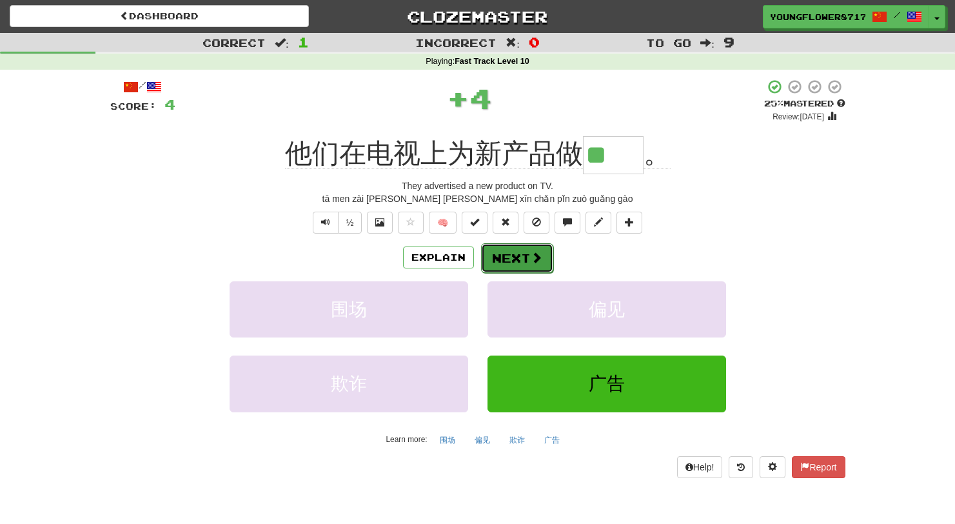
click at [534, 255] on span at bounding box center [537, 258] width 12 height 12
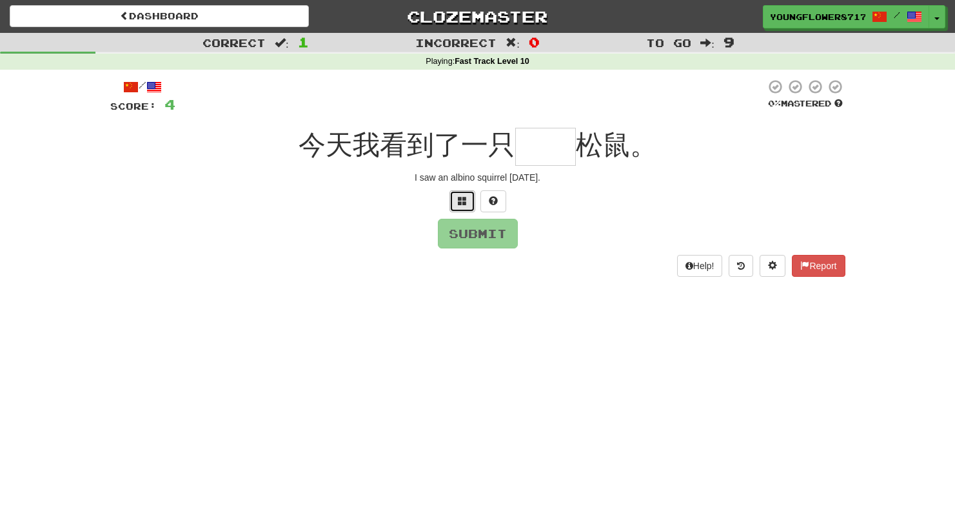
click at [464, 201] on span at bounding box center [462, 200] width 9 height 9
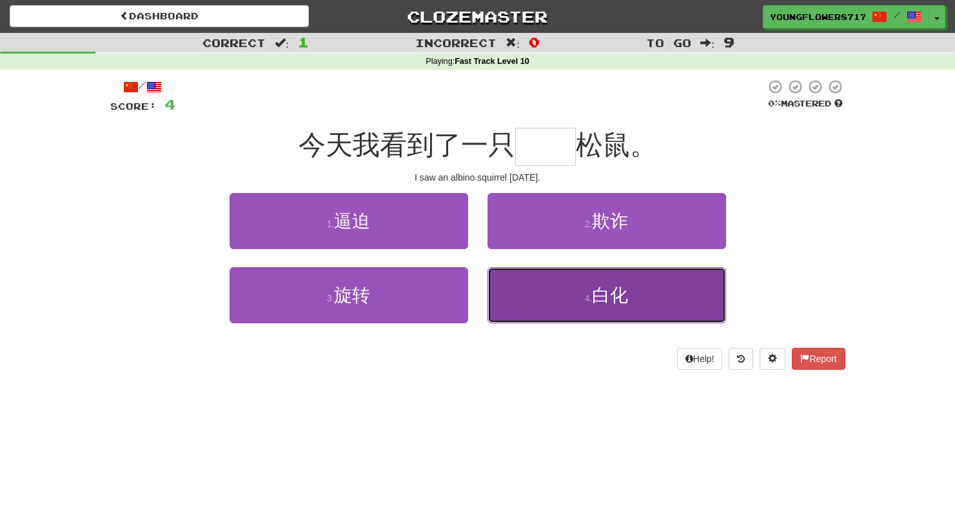
click at [544, 304] on button "4 . 白化" at bounding box center [607, 295] width 239 height 56
type input "**"
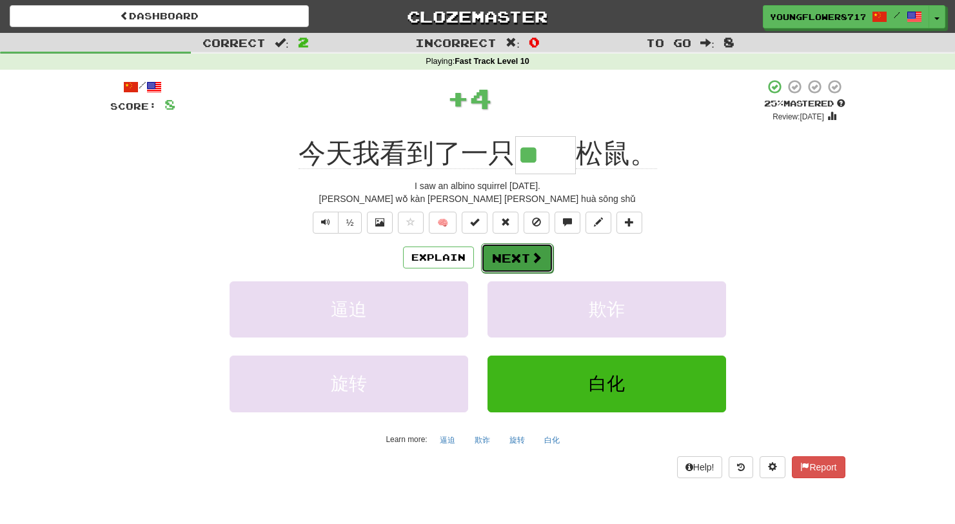
click at [523, 255] on button "Next" at bounding box center [517, 258] width 72 height 30
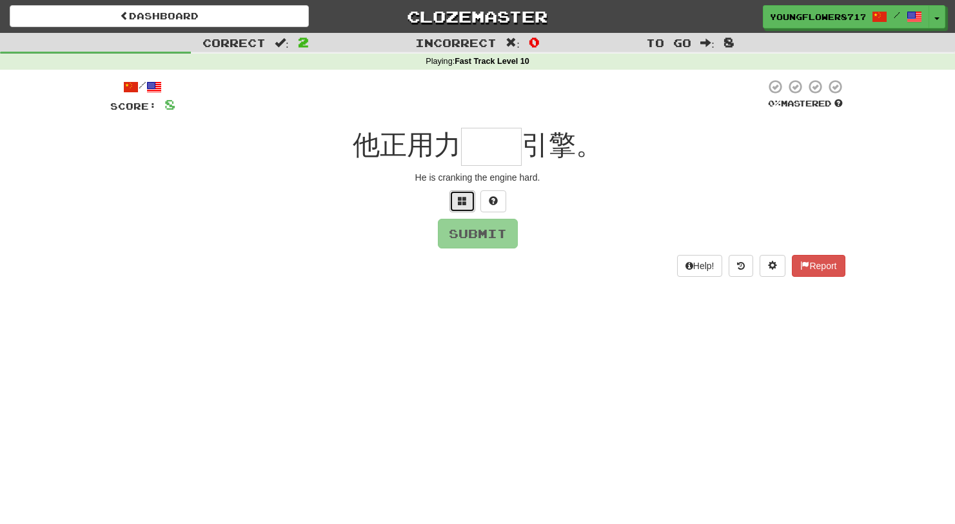
click at [462, 192] on button at bounding box center [463, 201] width 26 height 22
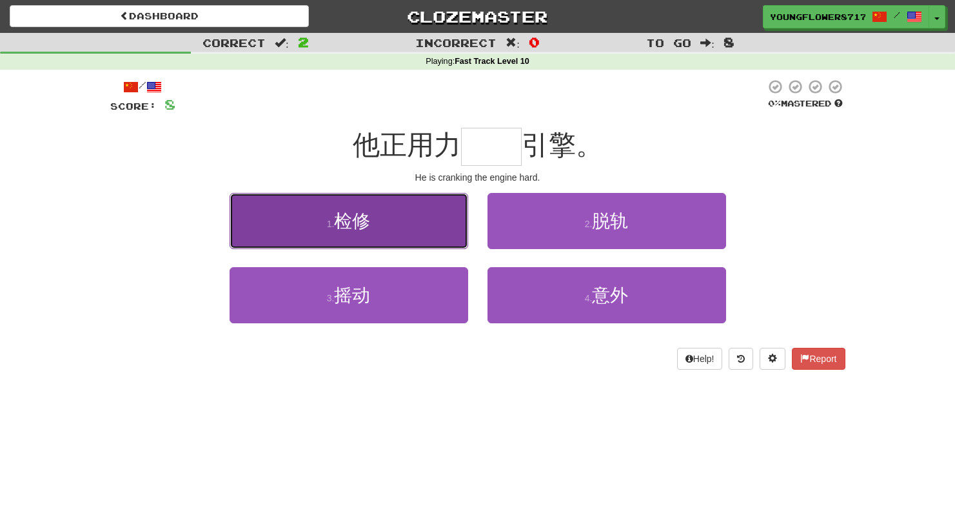
drag, startPoint x: 443, startPoint y: 229, endPoint x: 446, endPoint y: 237, distance: 9.0
click at [446, 237] on button "1 . 检修" at bounding box center [349, 221] width 239 height 56
type input "**"
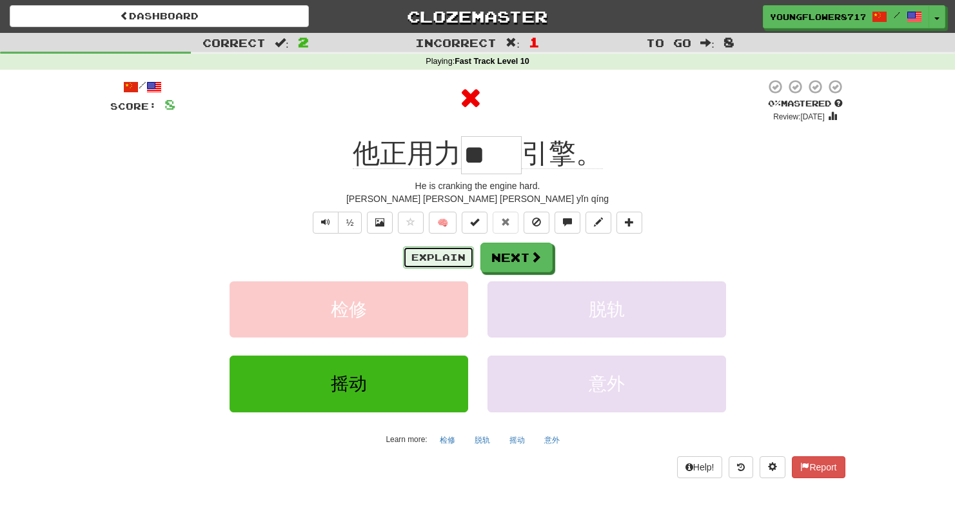
click at [443, 253] on button "Explain" at bounding box center [438, 257] width 71 height 22
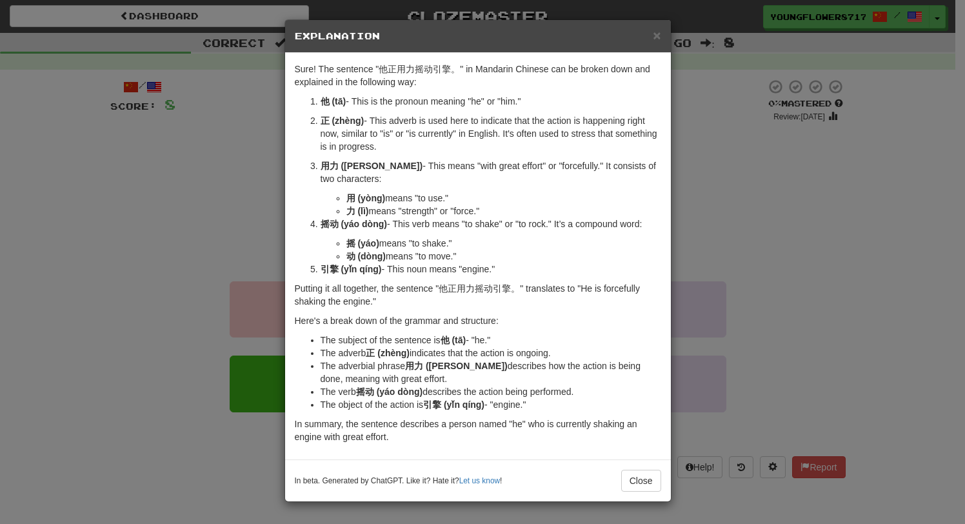
click at [727, 215] on div "× Explanation Sure! The sentence "他正用力摇动引擎。" in Mandarin Chinese can be broken …" at bounding box center [482, 262] width 965 height 524
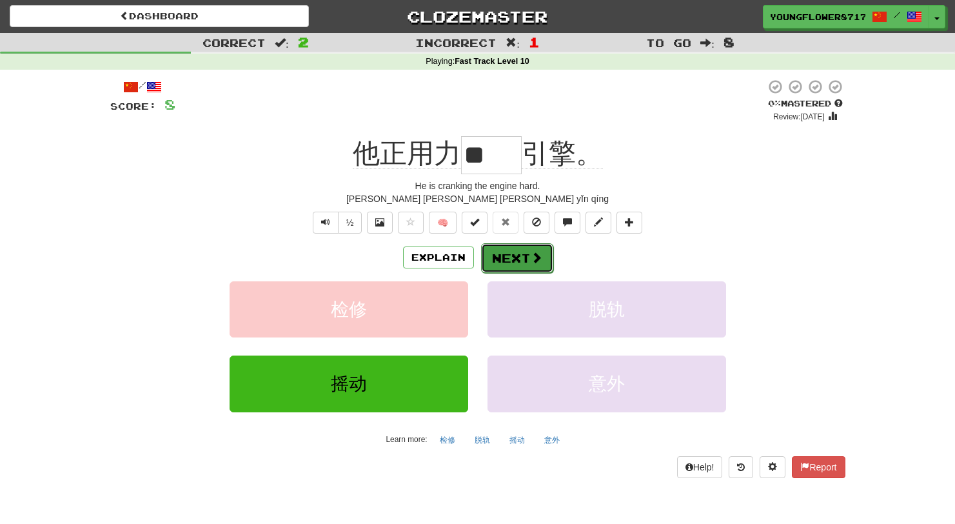
click at [524, 254] on button "Next" at bounding box center [517, 258] width 72 height 30
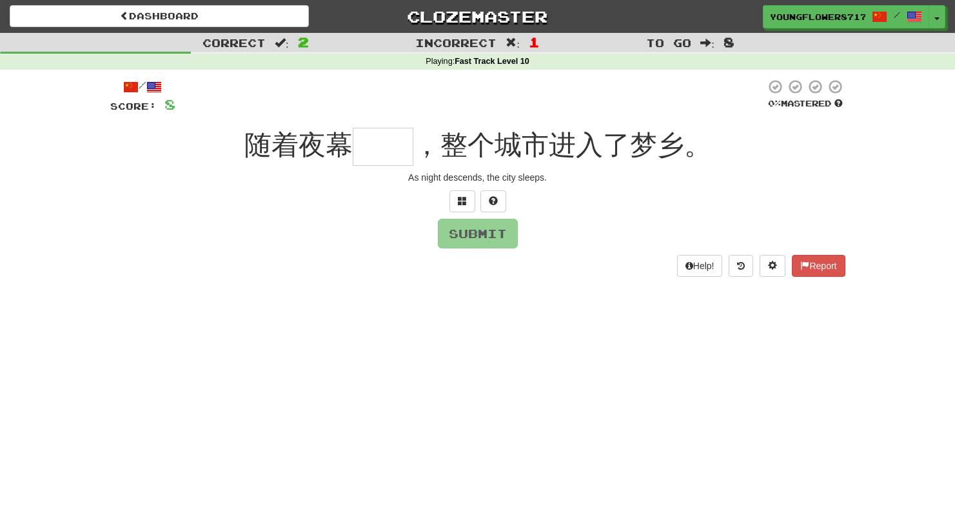
click at [461, 188] on div "/ Score: 8 0 % Mastered 随着夜幕 ，整个城市进入了梦乡。 As night descends, the city sleeps. Su…" at bounding box center [477, 177] width 735 height 197
click at [459, 197] on span at bounding box center [462, 200] width 9 height 9
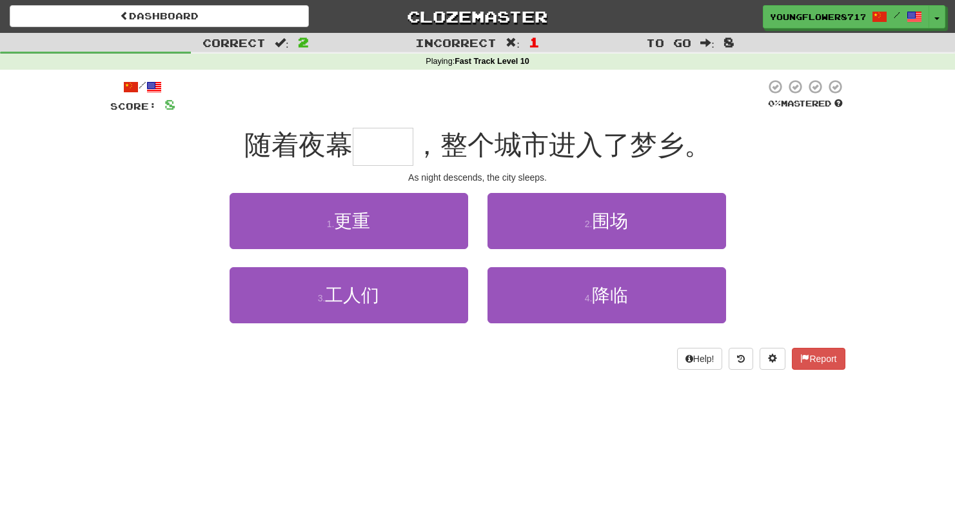
click at [128, 3] on div "Dashboard Clozemaster YoungFlower8717 / Toggle Dropdown Dashboard Leaderboard A…" at bounding box center [477, 14] width 955 height 28
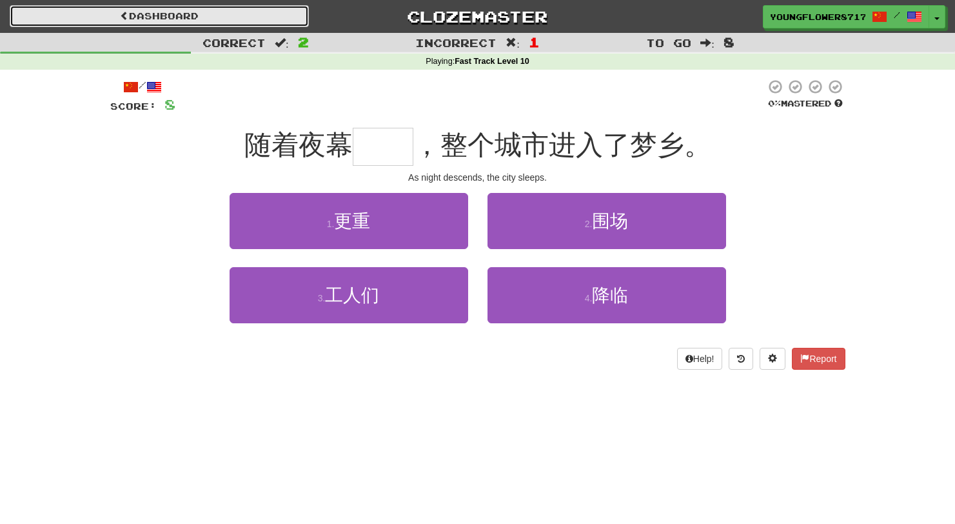
click at [123, 14] on span at bounding box center [124, 15] width 9 height 9
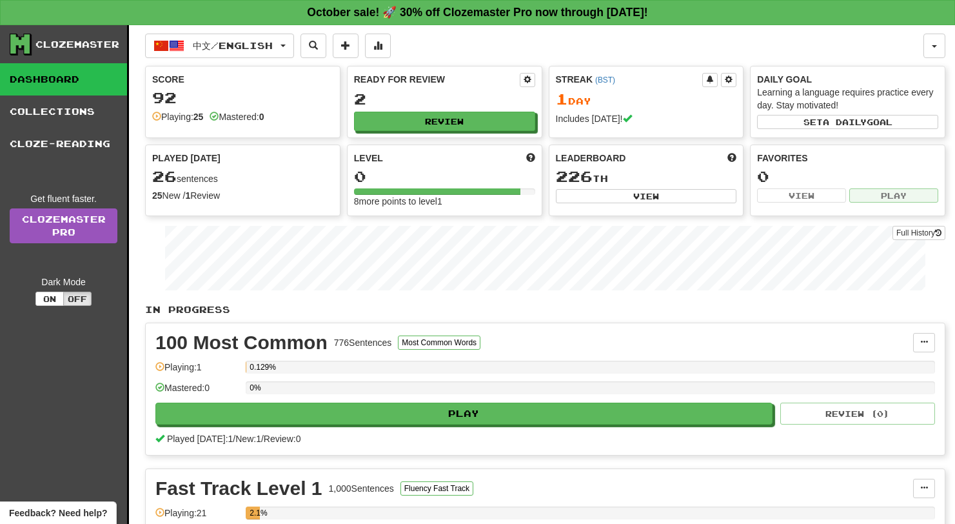
click at [901, 188] on div "Favorites 0 View Play" at bounding box center [848, 177] width 194 height 65
click at [682, 198] on button "View" at bounding box center [646, 196] width 181 height 14
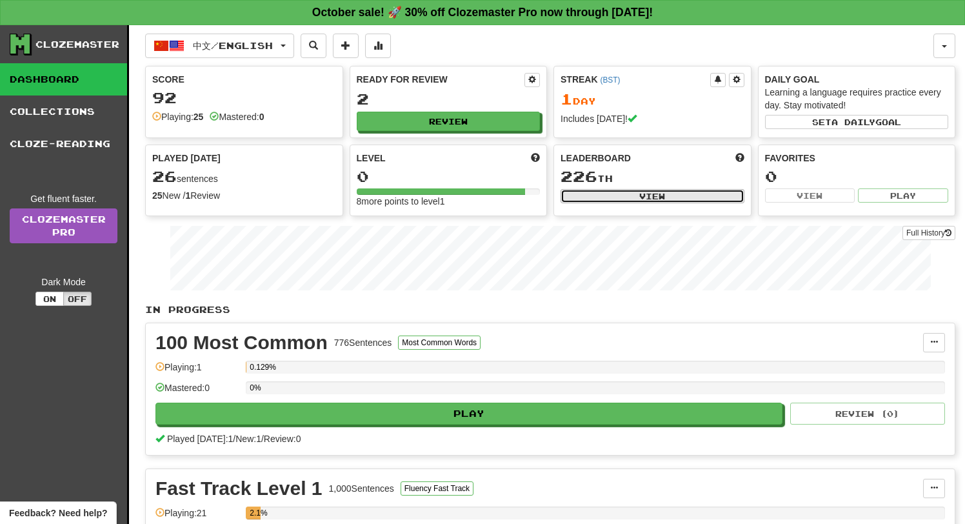
select select "**********"
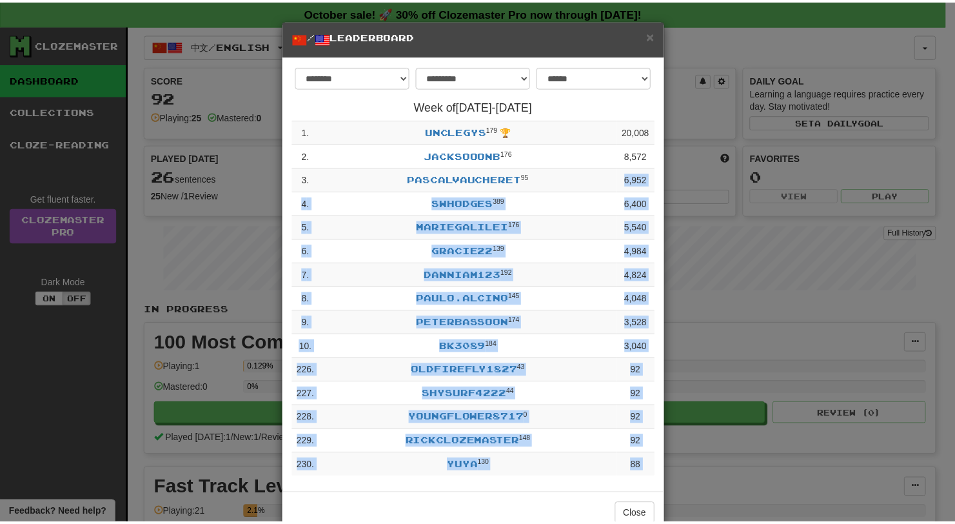
scroll to position [36, 0]
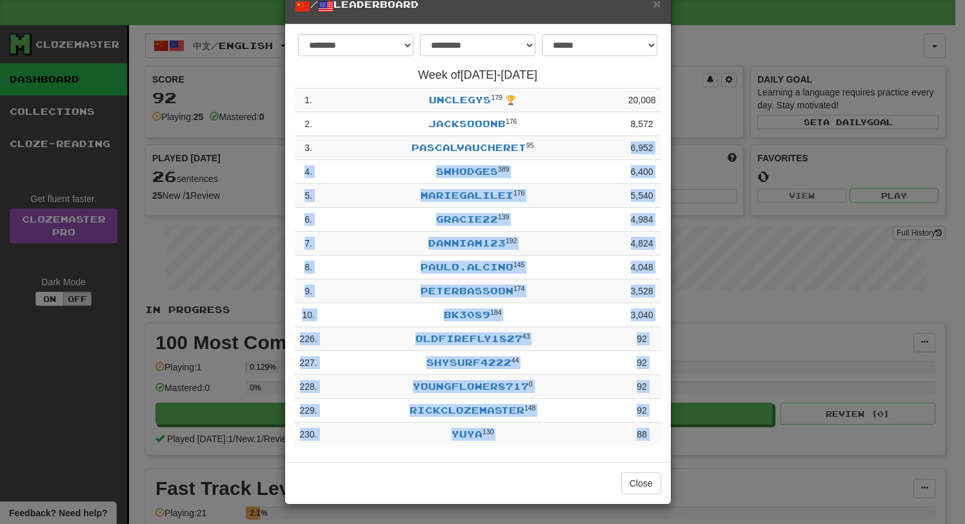
drag, startPoint x: 569, startPoint y: 177, endPoint x: 612, endPoint y: 523, distance: 349.1
click at [612, 523] on div "**********" at bounding box center [482, 262] width 965 height 524
click at [496, 34] on select "**********" at bounding box center [477, 45] width 115 height 22
click at [653, 5] on span "×" at bounding box center [657, 3] width 8 height 15
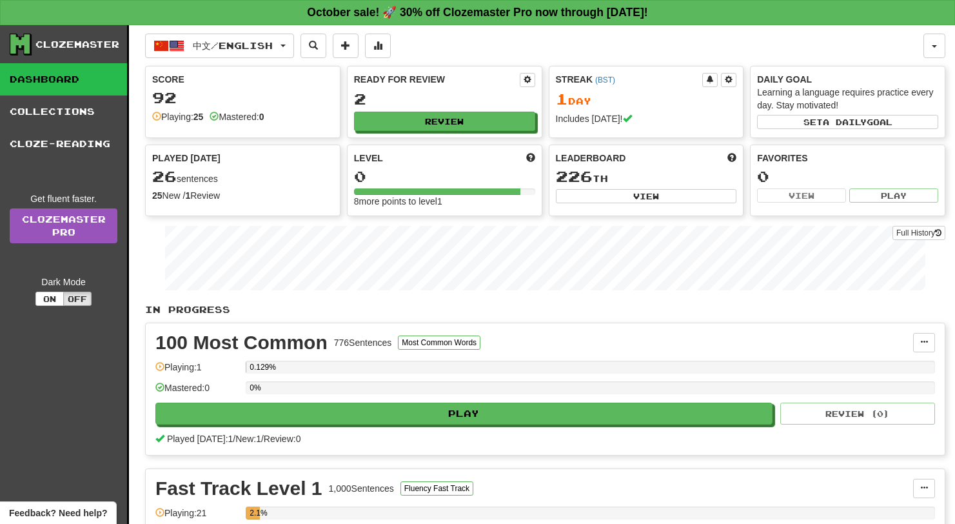
click at [29, 34] on icon at bounding box center [19, 43] width 19 height 19
click at [21, 50] on icon at bounding box center [21, 45] width 23 height 22
click at [69, 48] on div "Clozemaster" at bounding box center [77, 44] width 84 height 13
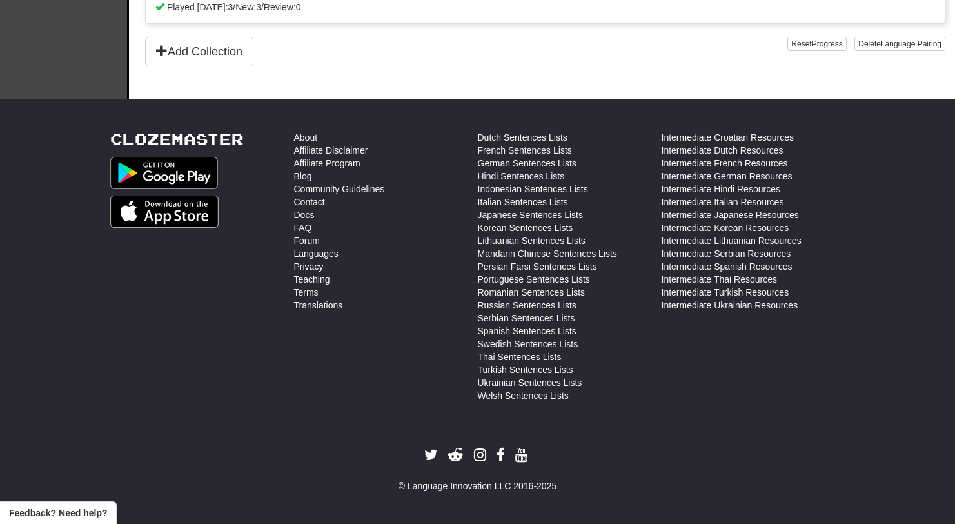
scroll to position [724, 0]
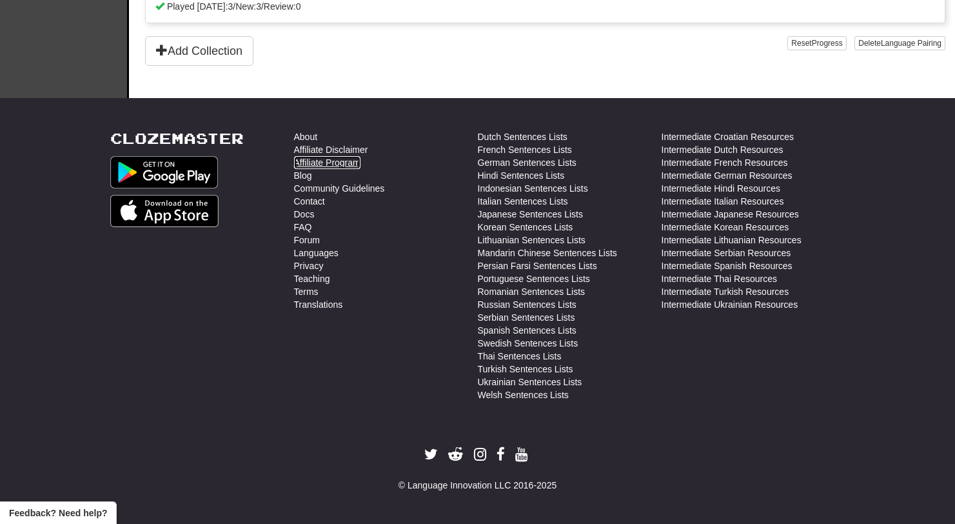
click at [346, 165] on link "Affiliate Program" at bounding box center [327, 162] width 66 height 13
